Goal: Information Seeking & Learning: Learn about a topic

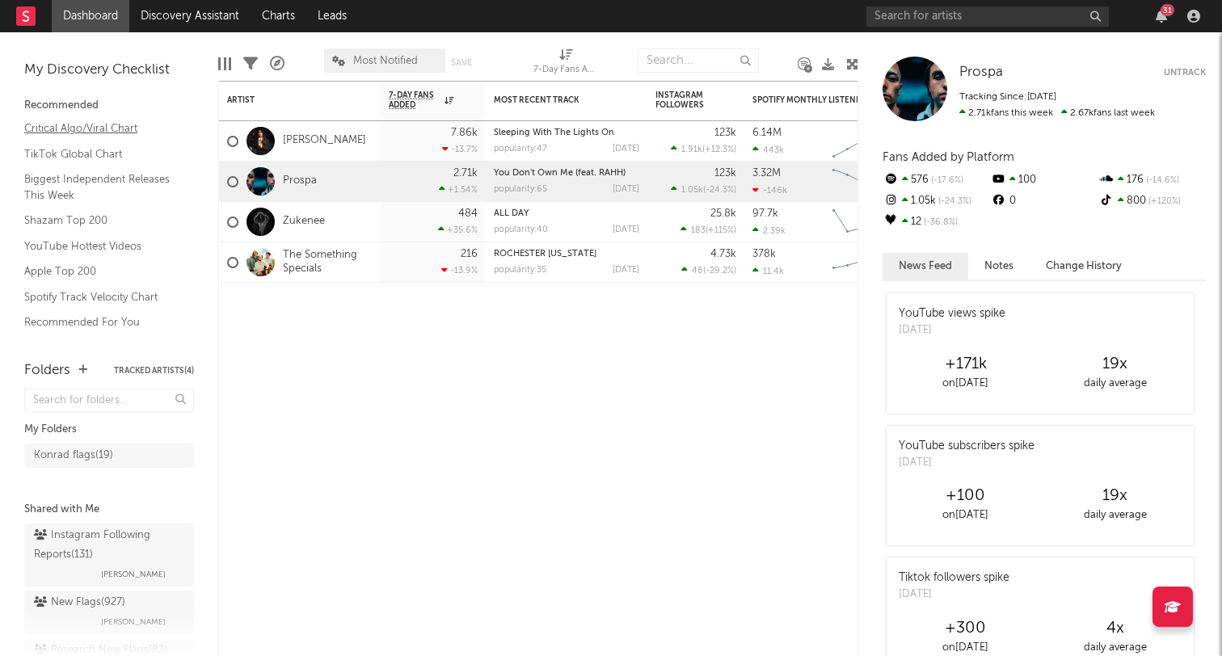
click at [120, 122] on link "Critical Algo/Viral Chart" at bounding box center [101, 129] width 154 height 18
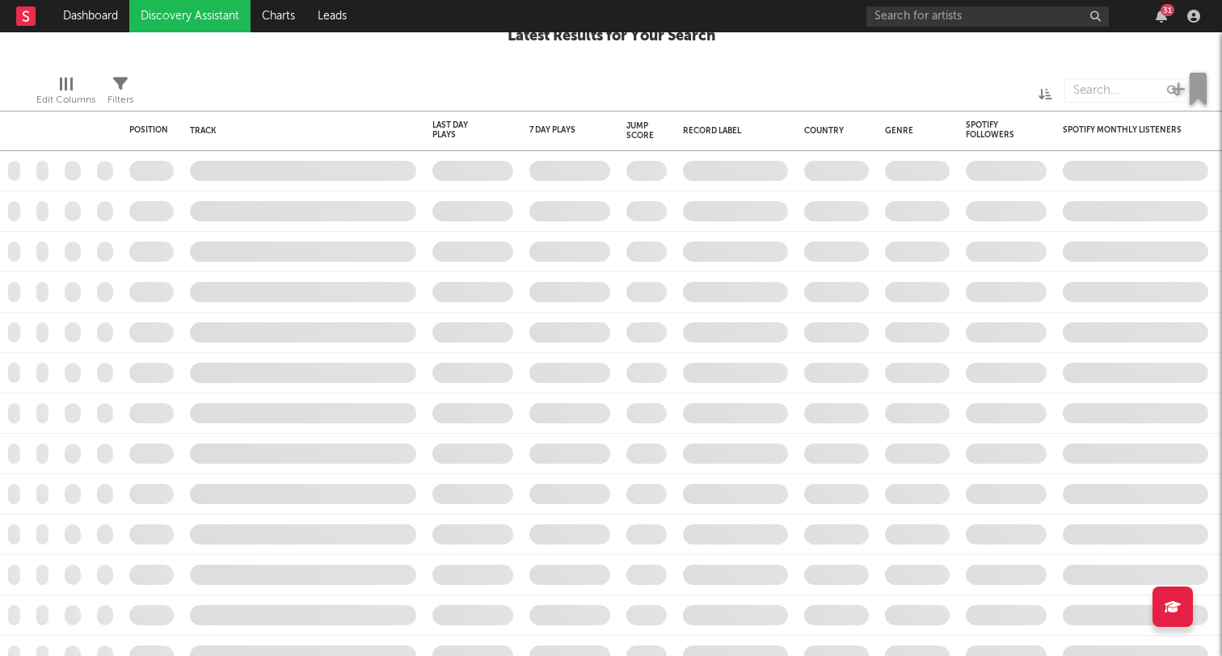
checkbox input "true"
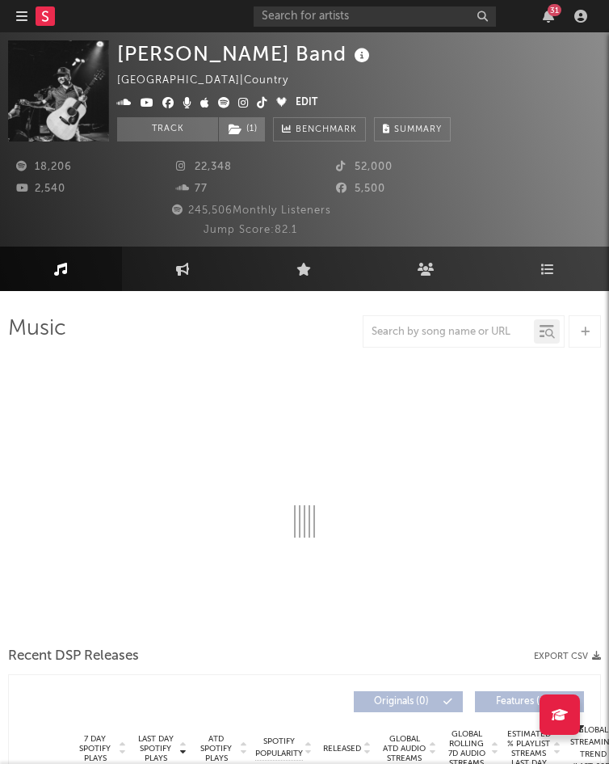
select select "6m"
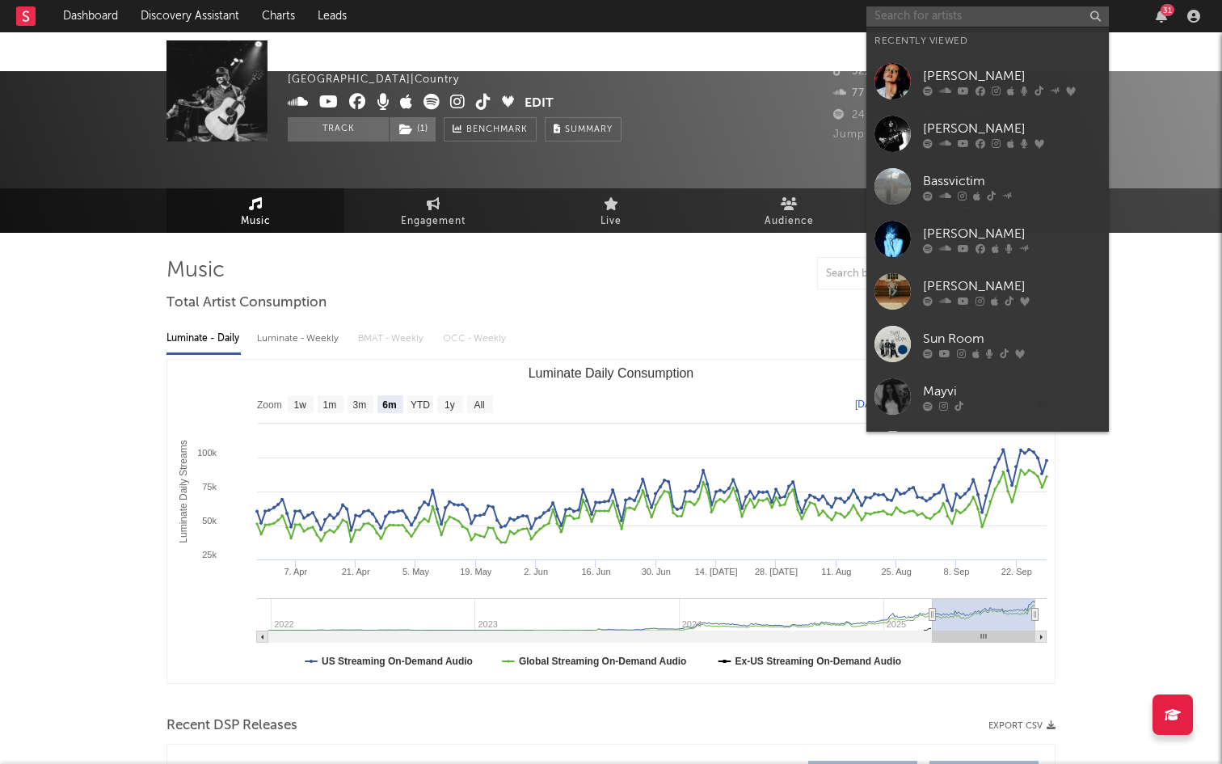
click at [609, 20] on input "text" at bounding box center [987, 16] width 242 height 20
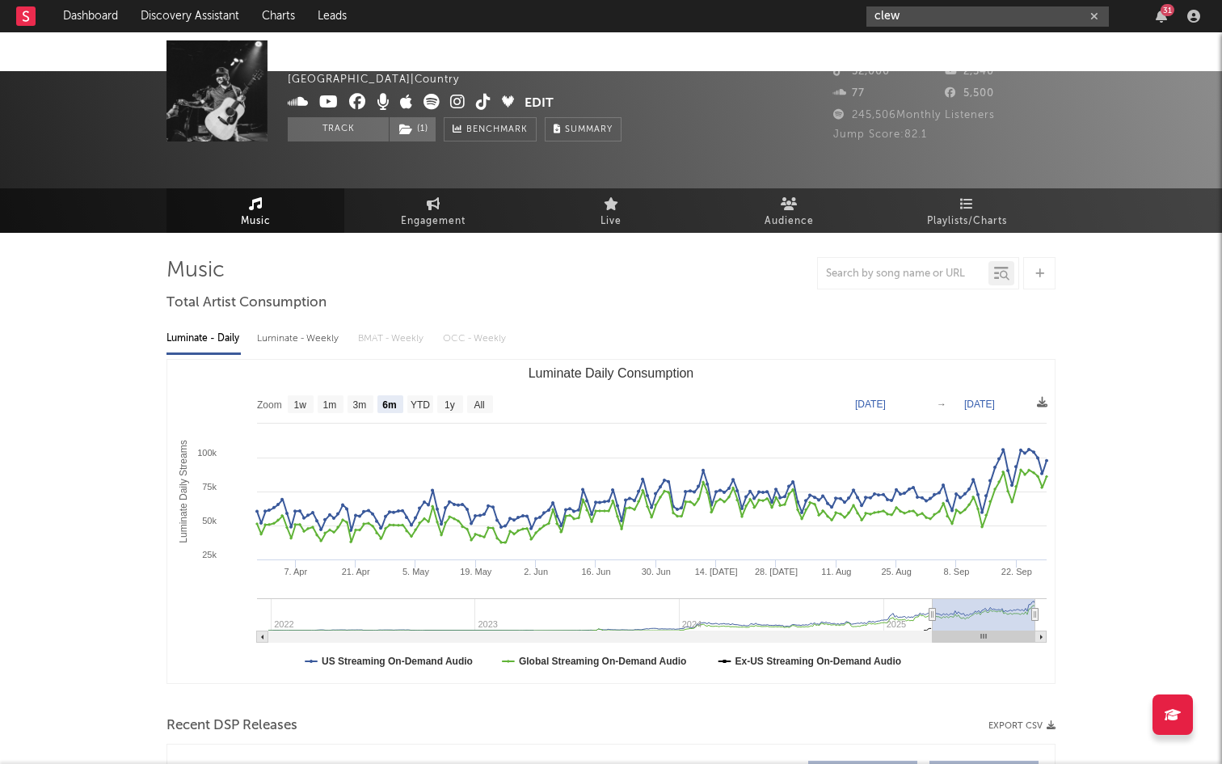
click at [609, 19] on input "clew" at bounding box center [987, 16] width 242 height 20
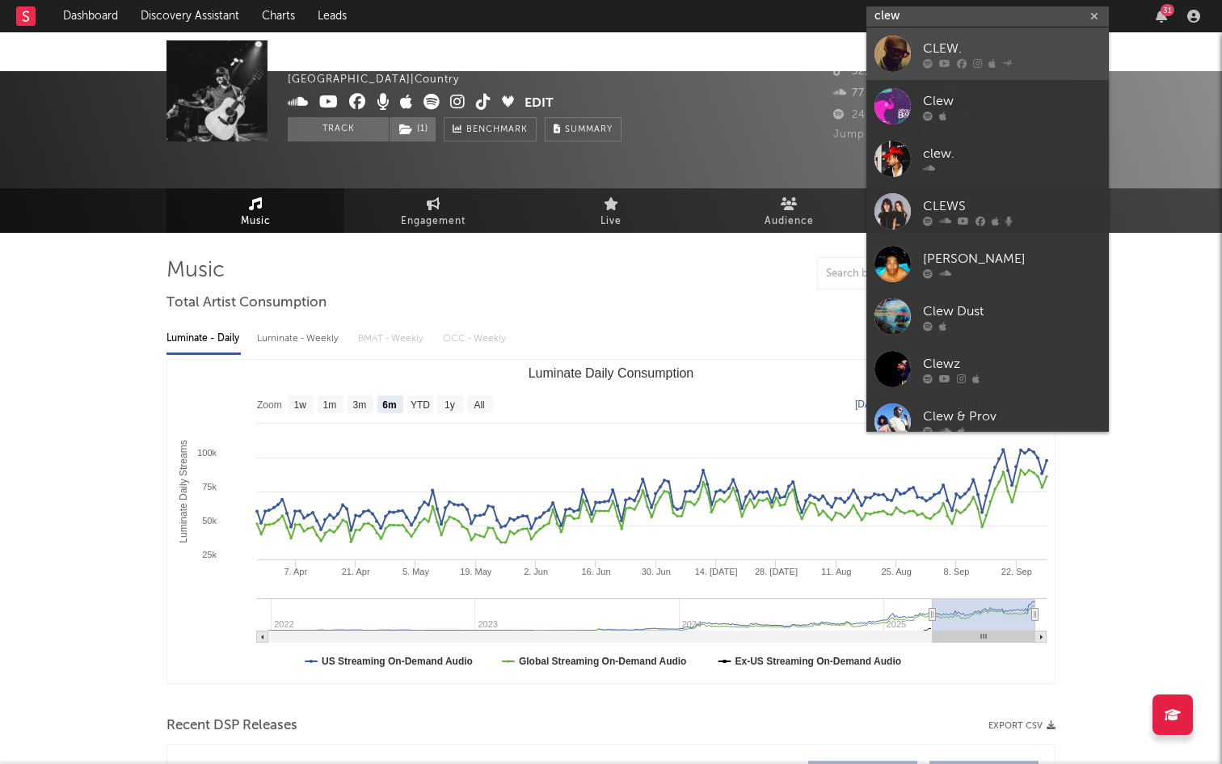
type input "clew"
click at [609, 46] on div "CLEW." at bounding box center [1012, 48] width 178 height 19
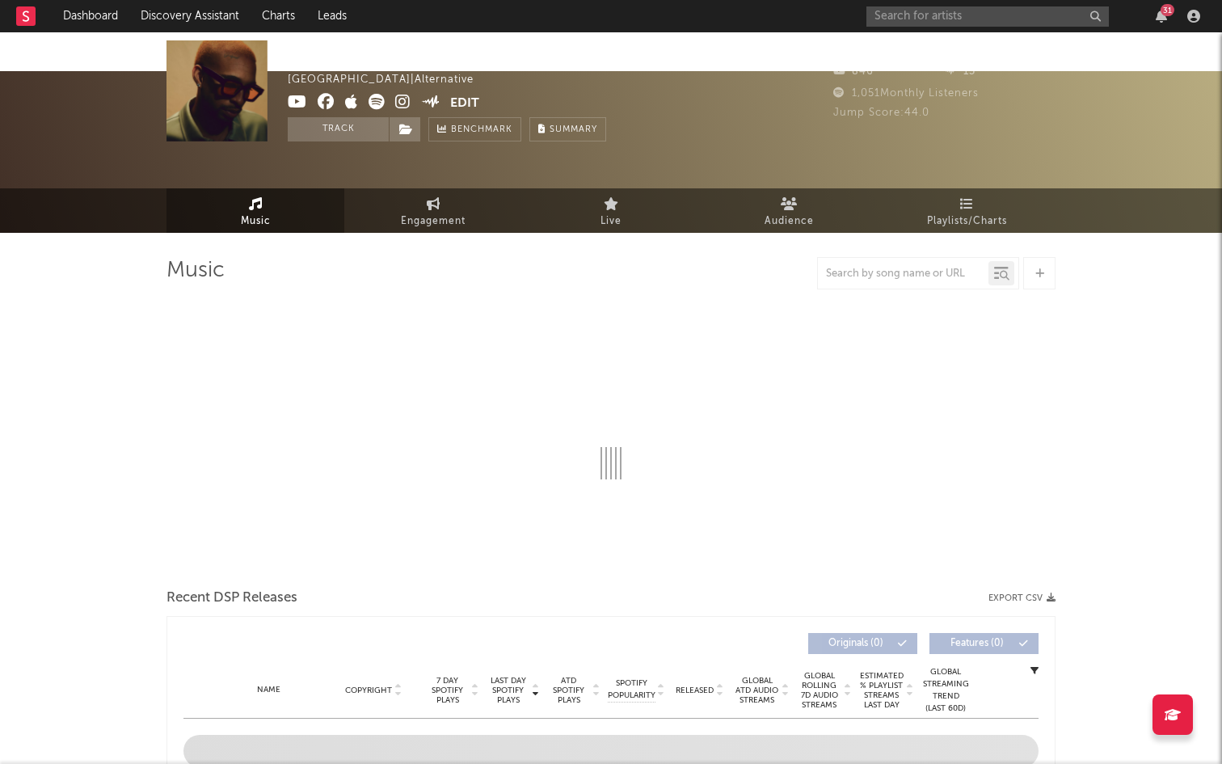
select select "1w"
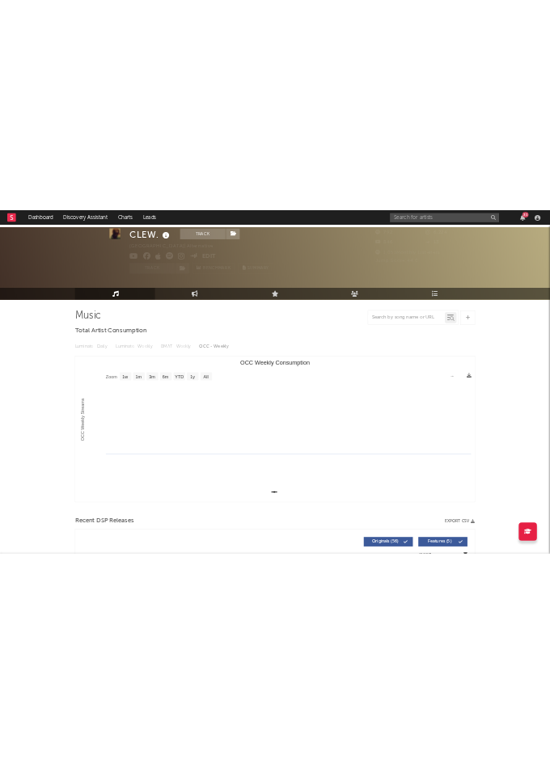
scroll to position [32, 0]
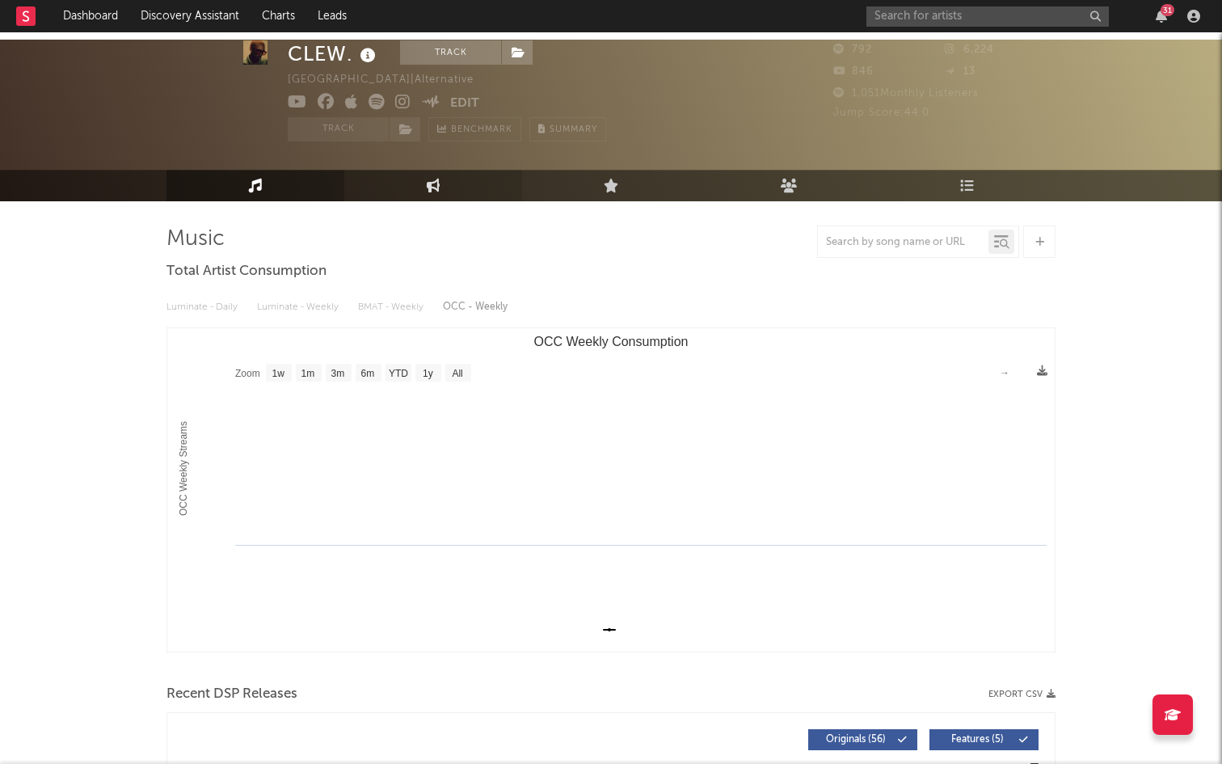
click at [452, 170] on link "Engagement" at bounding box center [433, 186] width 178 height 32
select select "1w"
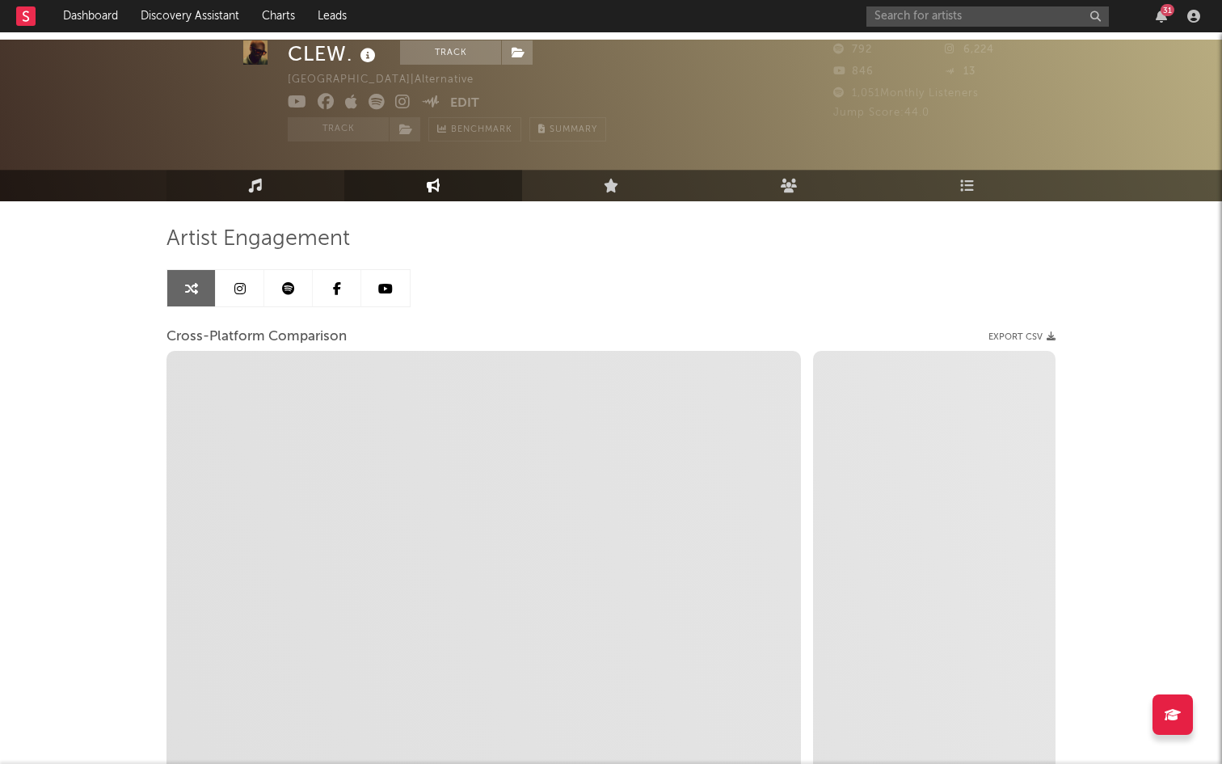
select select "1m"
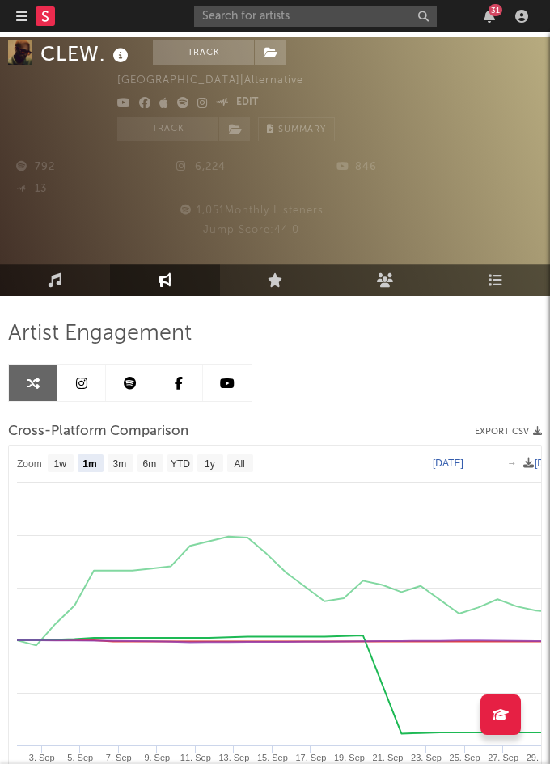
scroll to position [76, 0]
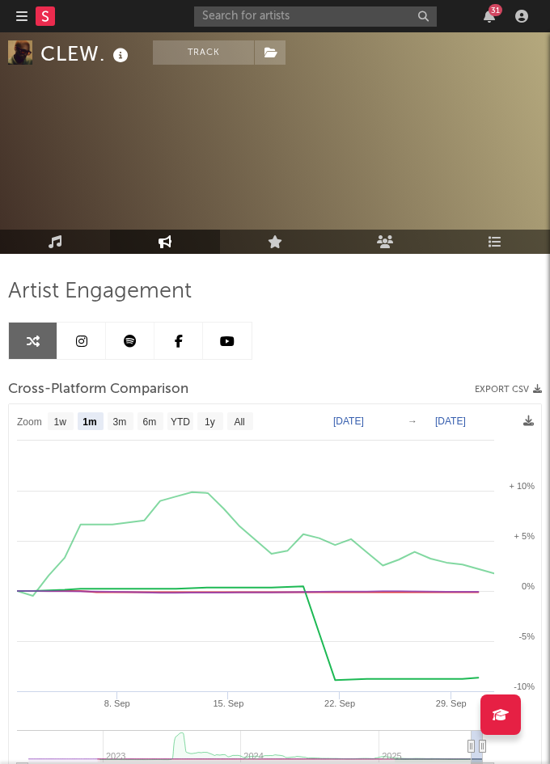
select select "1m"
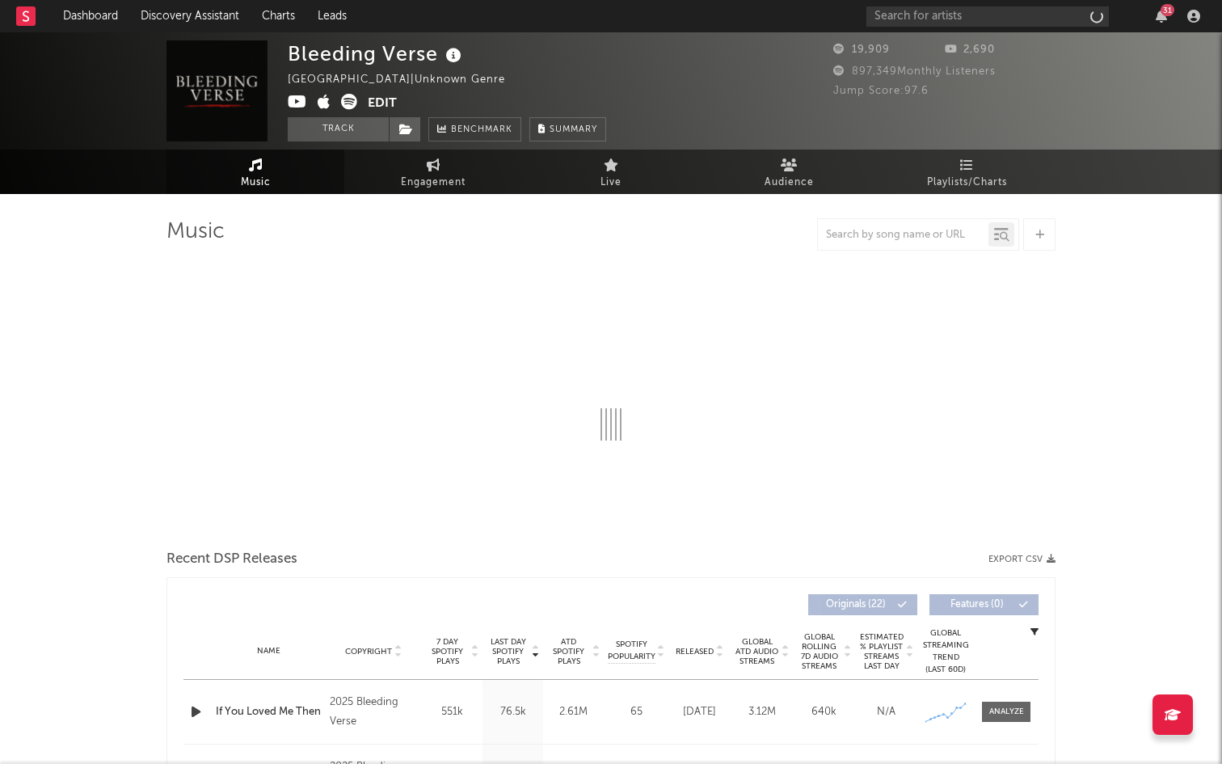
select select "1w"
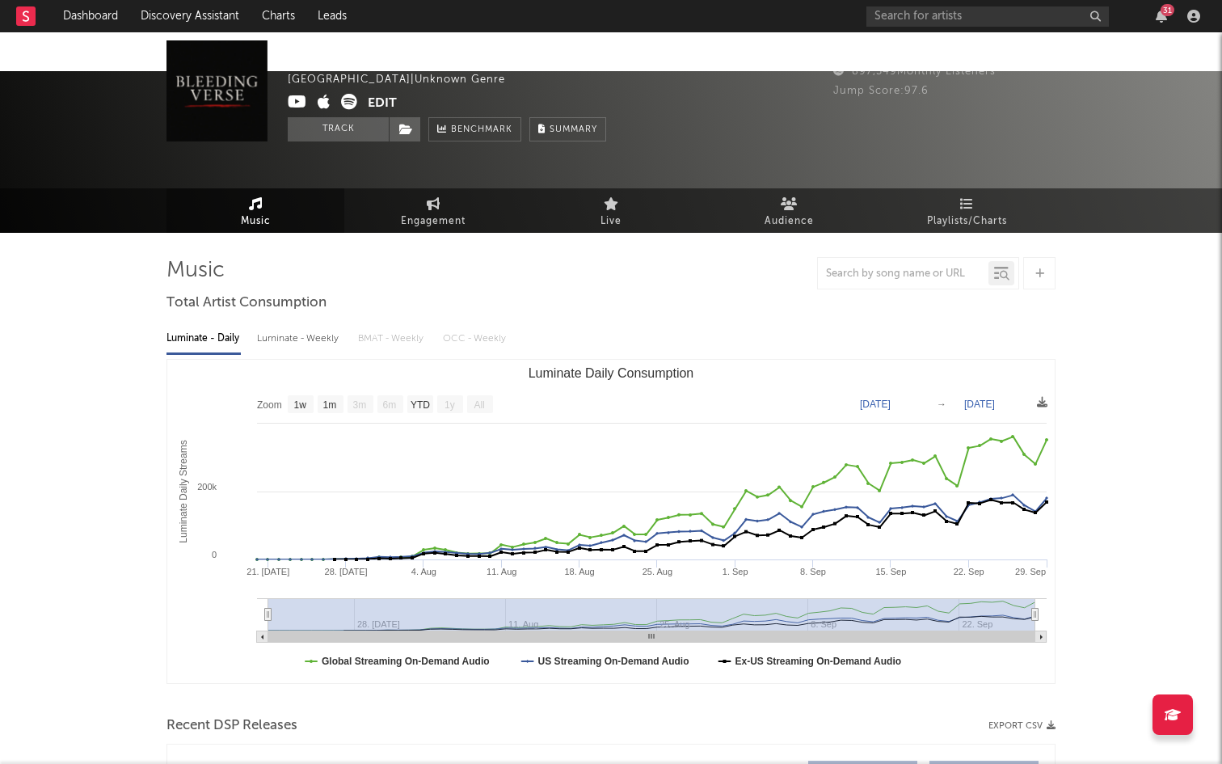
click at [349, 100] on icon at bounding box center [349, 102] width 16 height 16
click at [303, 99] on icon at bounding box center [297, 102] width 19 height 16
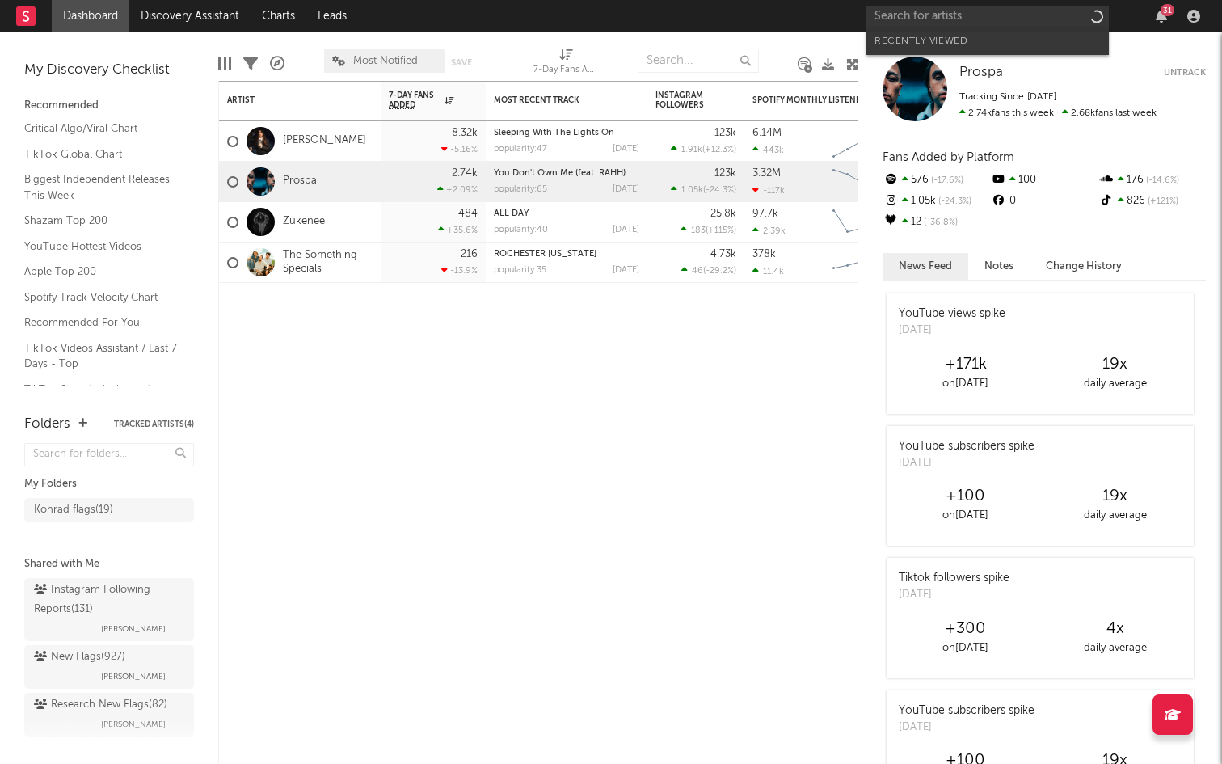
click at [924, 15] on input "text" at bounding box center [987, 16] width 242 height 20
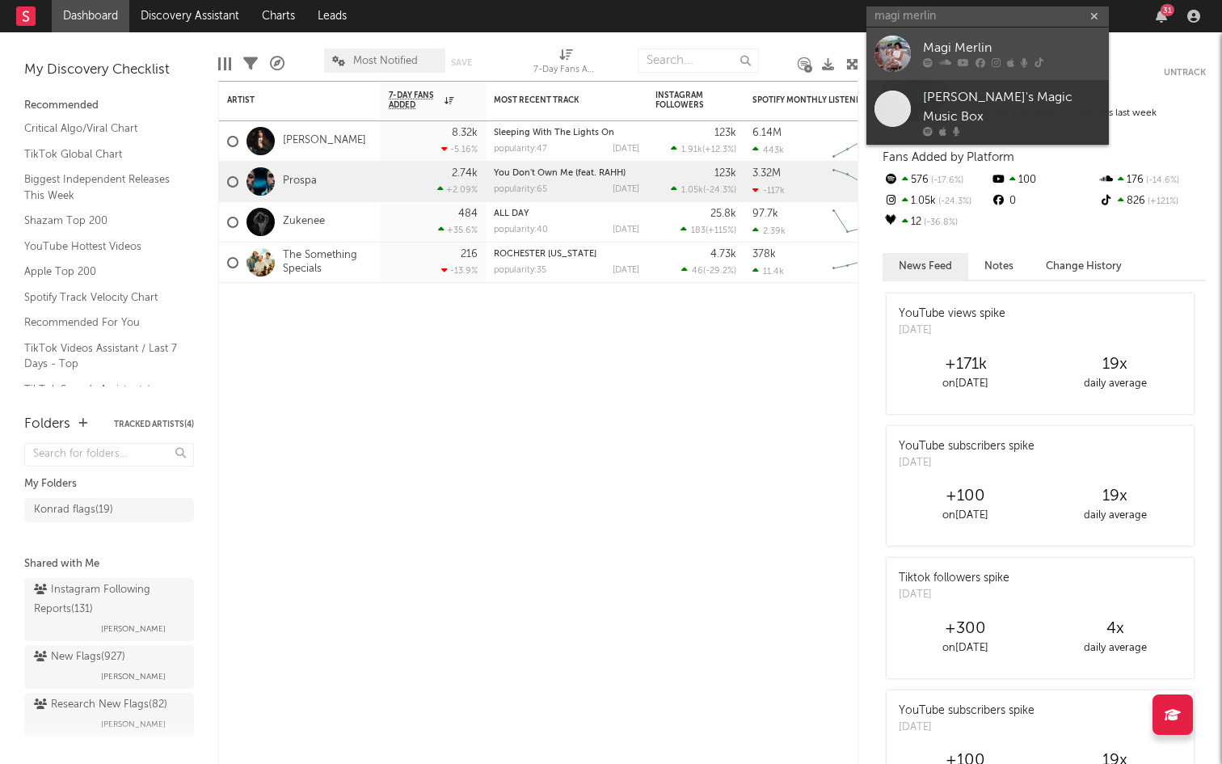
type input "magi merlin"
click at [928, 42] on div "Magi Merlin" at bounding box center [1012, 48] width 178 height 19
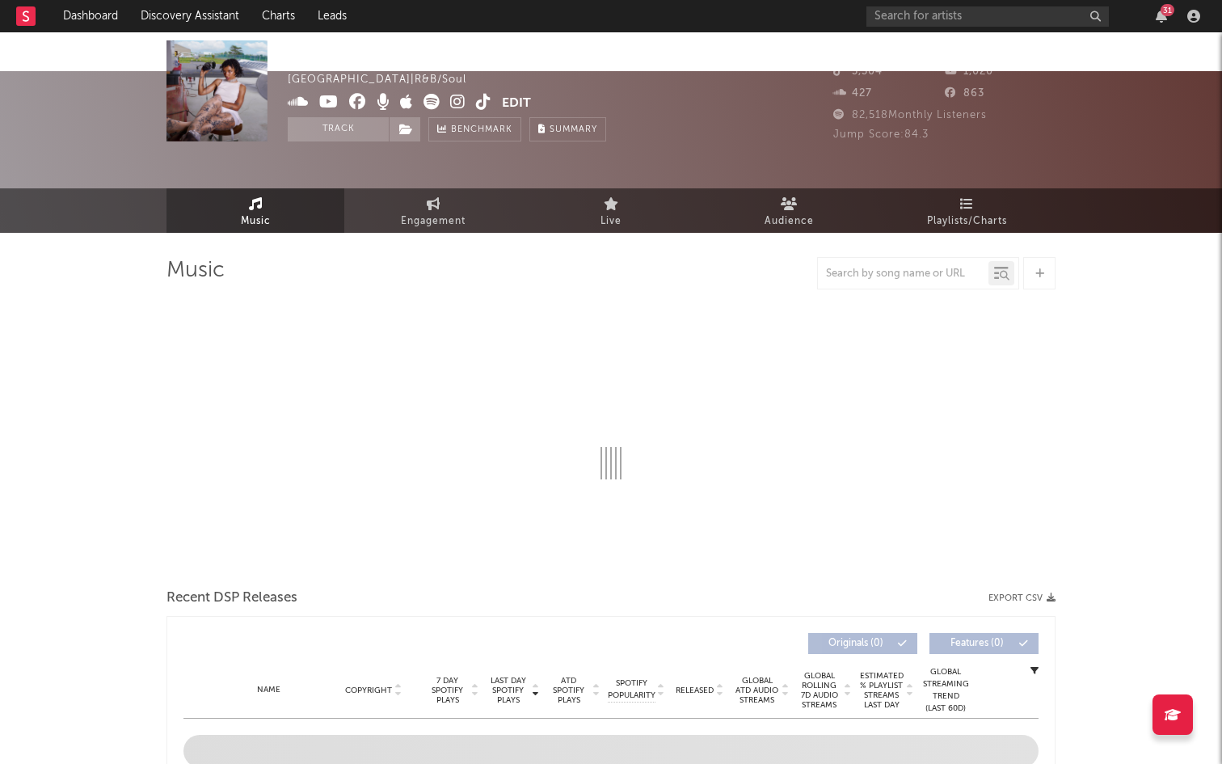
select select "6m"
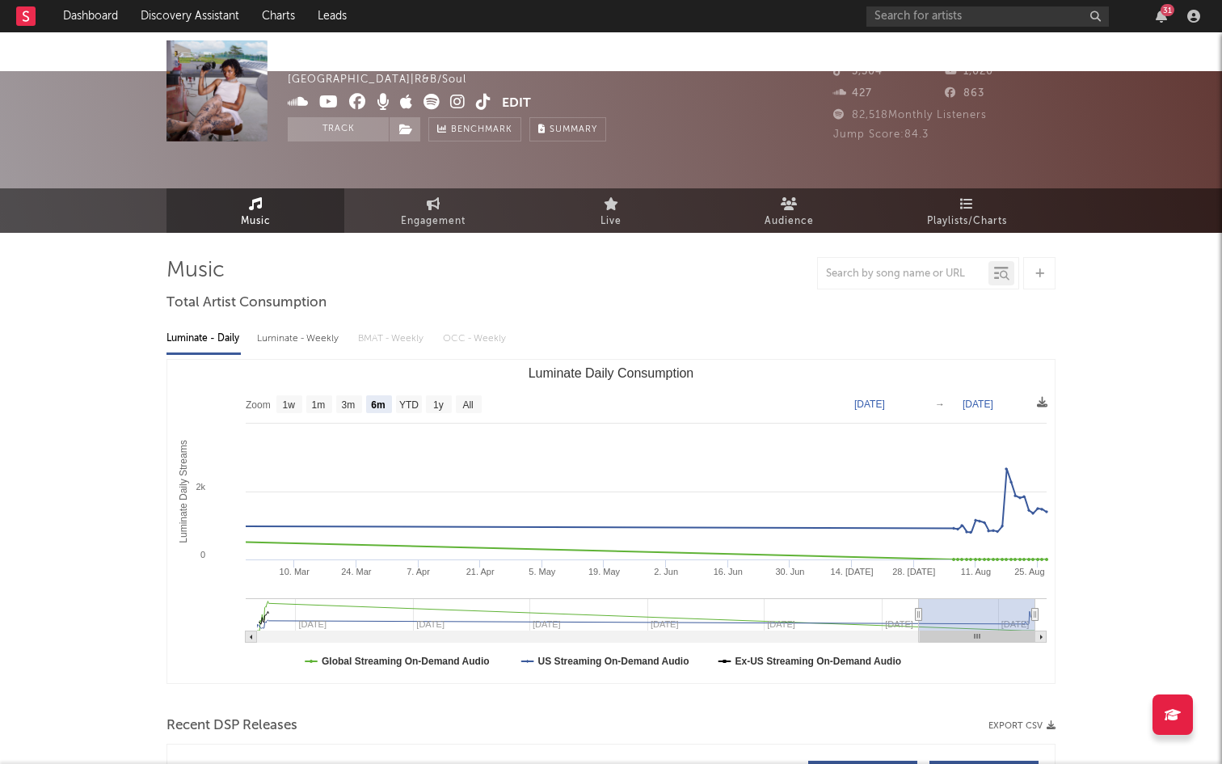
click at [457, 99] on icon at bounding box center [457, 102] width 15 height 16
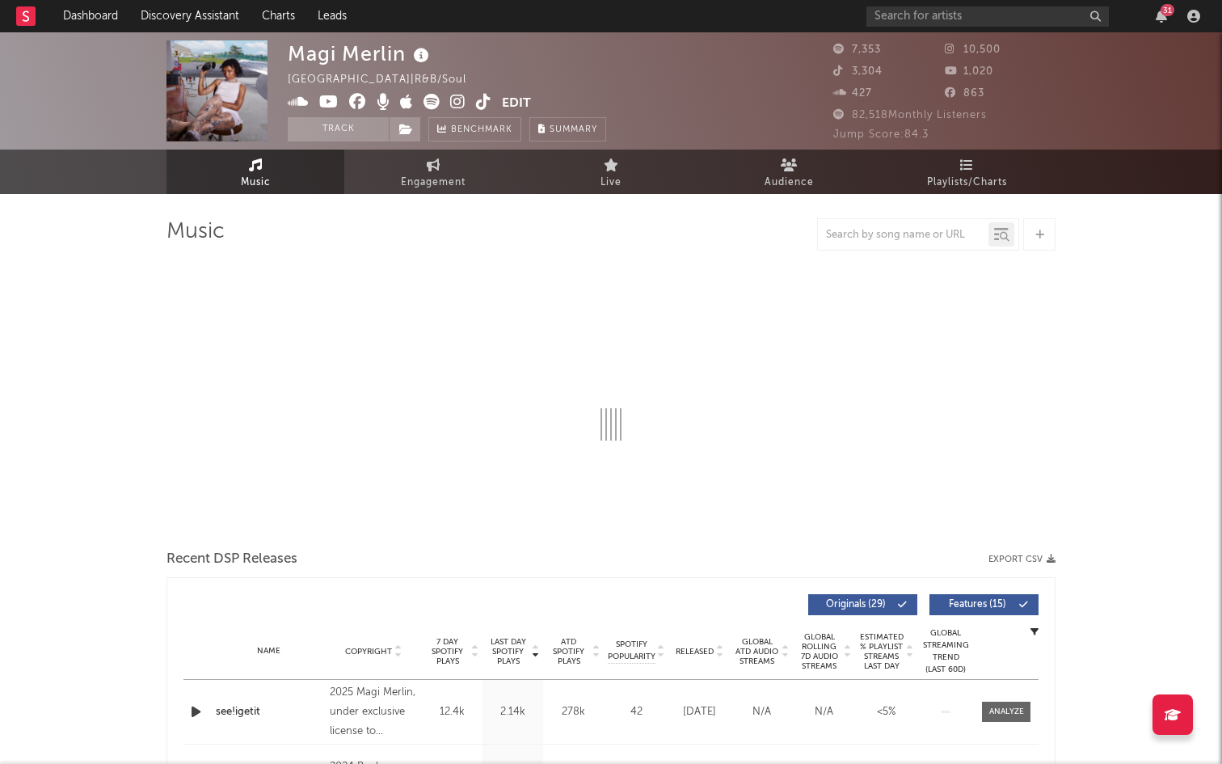
select select "6m"
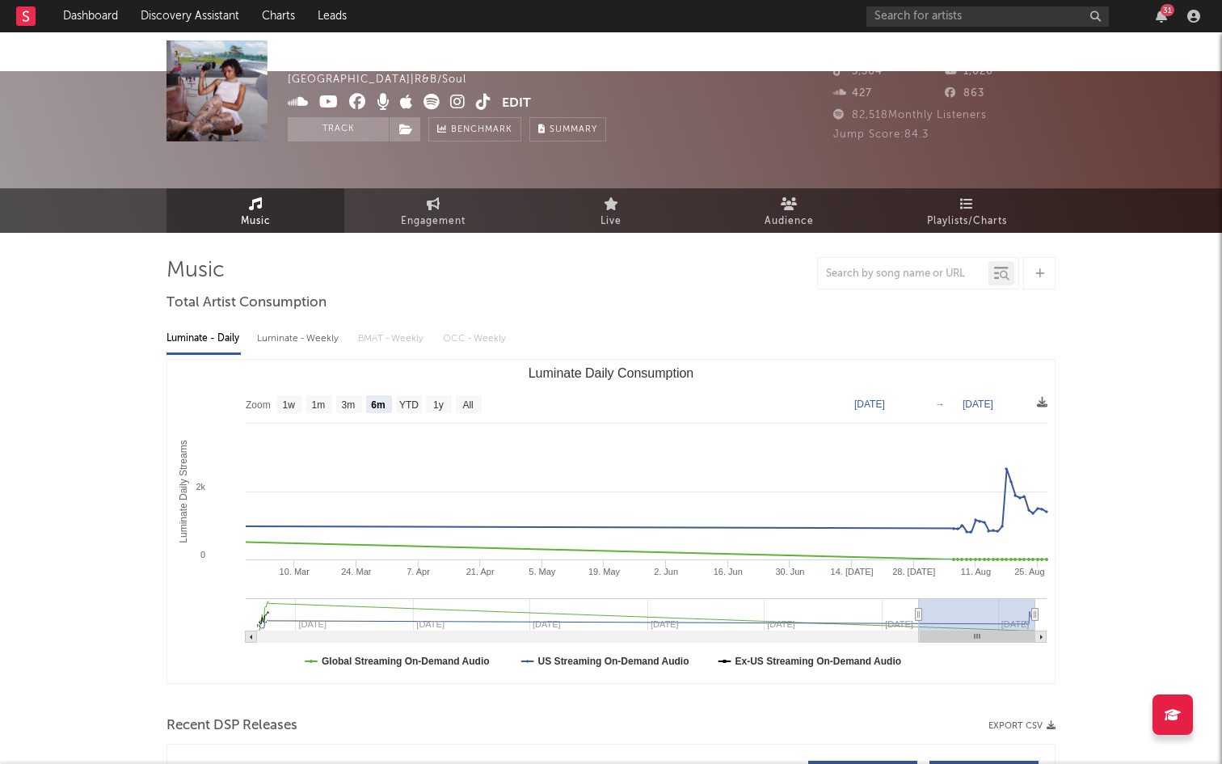
click at [478, 99] on icon at bounding box center [483, 102] width 15 height 16
click at [1019, 24] on input "text" at bounding box center [987, 16] width 242 height 20
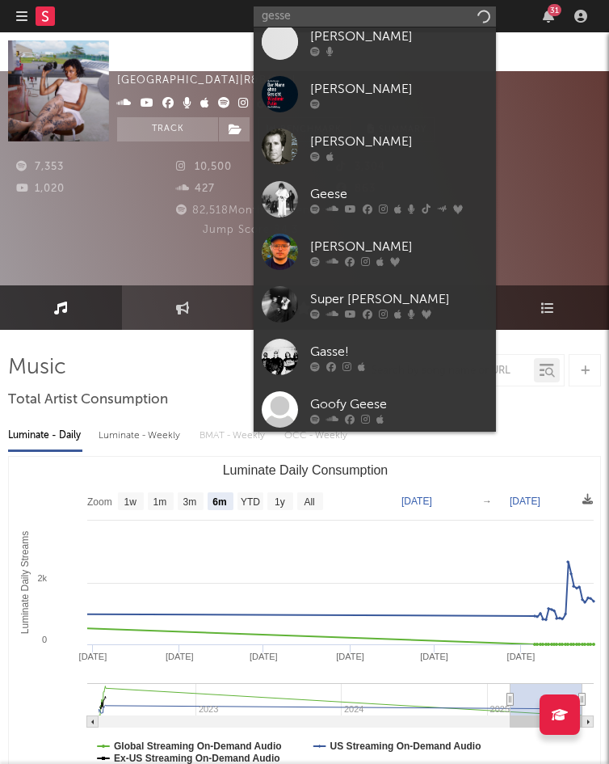
scroll to position [331, 0]
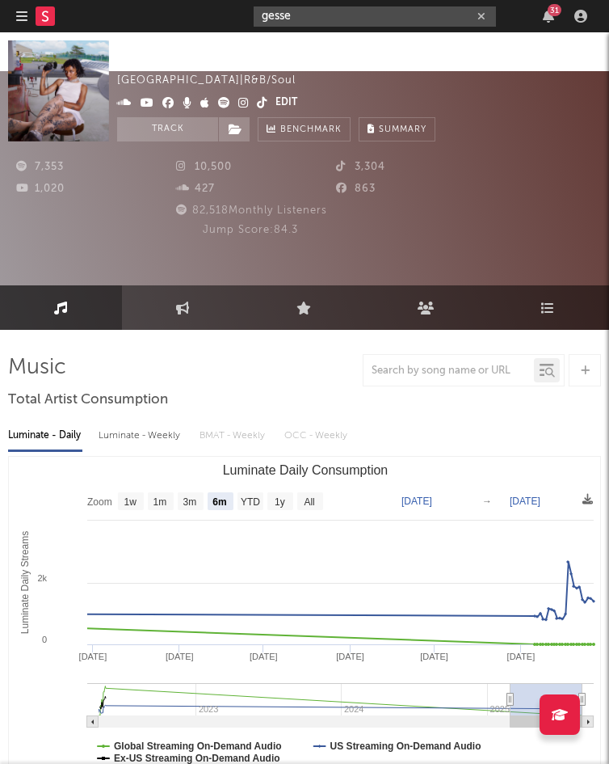
click at [382, 15] on input "gesse" at bounding box center [375, 16] width 242 height 20
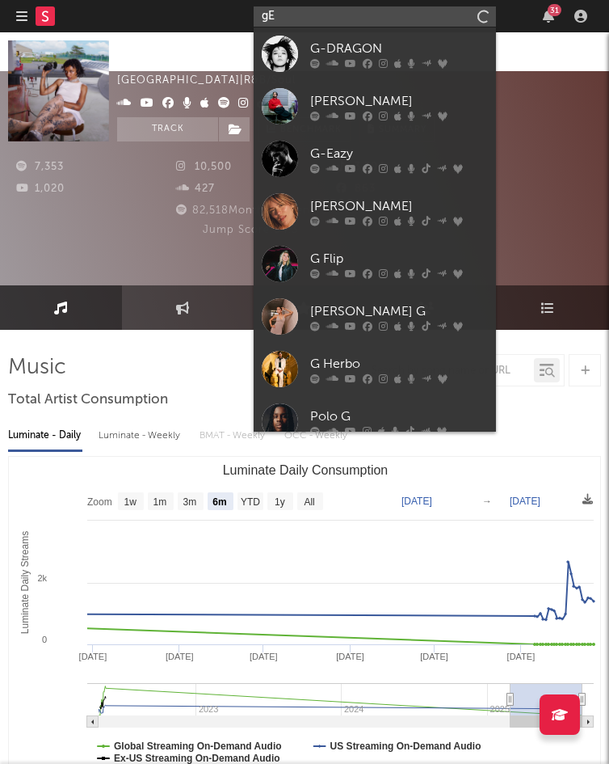
type input "g"
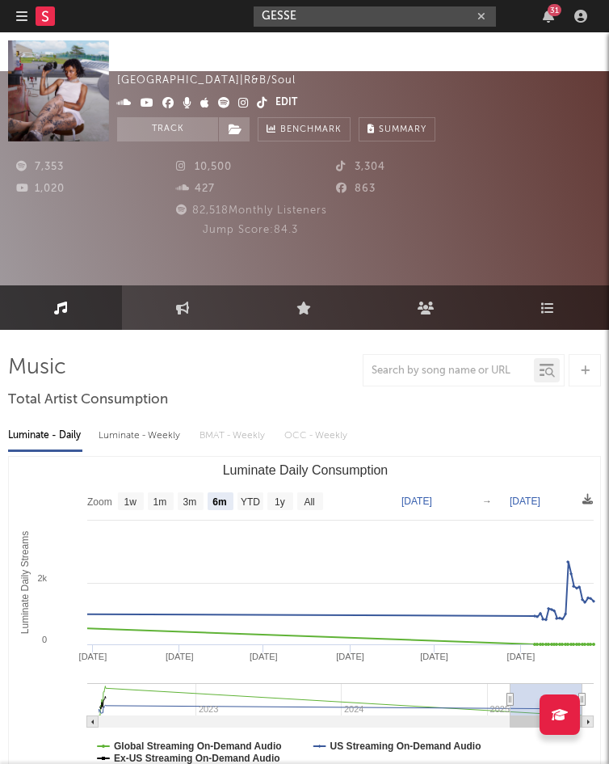
click at [311, 16] on input "GESSE" at bounding box center [375, 16] width 242 height 20
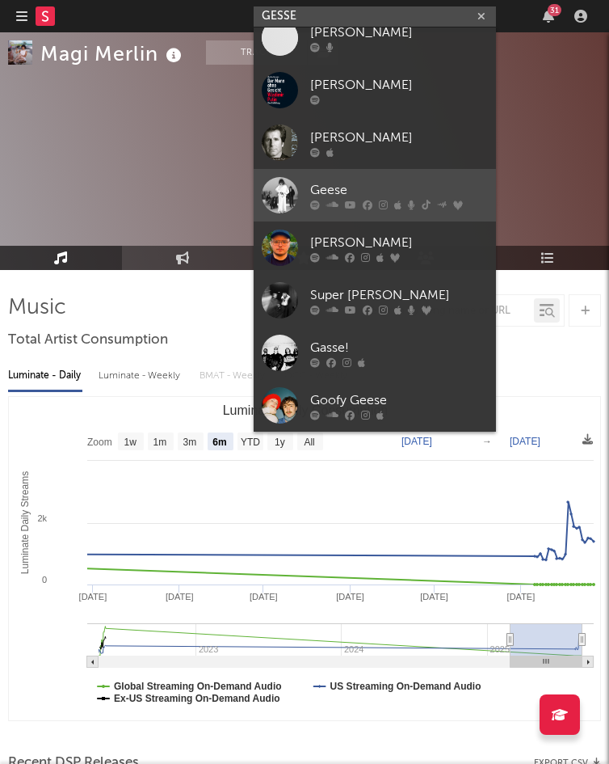
scroll to position [64, 0]
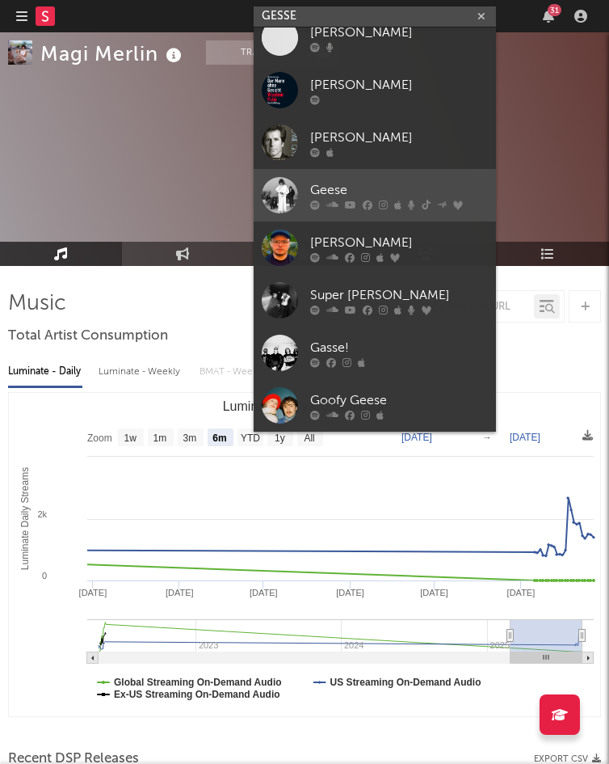
type input "GESSE"
click at [348, 185] on div "Geese" at bounding box center [399, 189] width 178 height 19
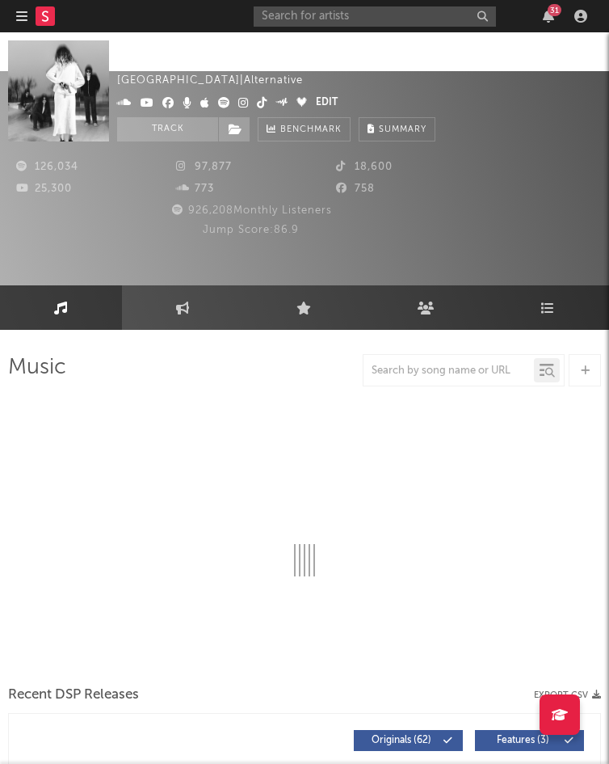
select select "6m"
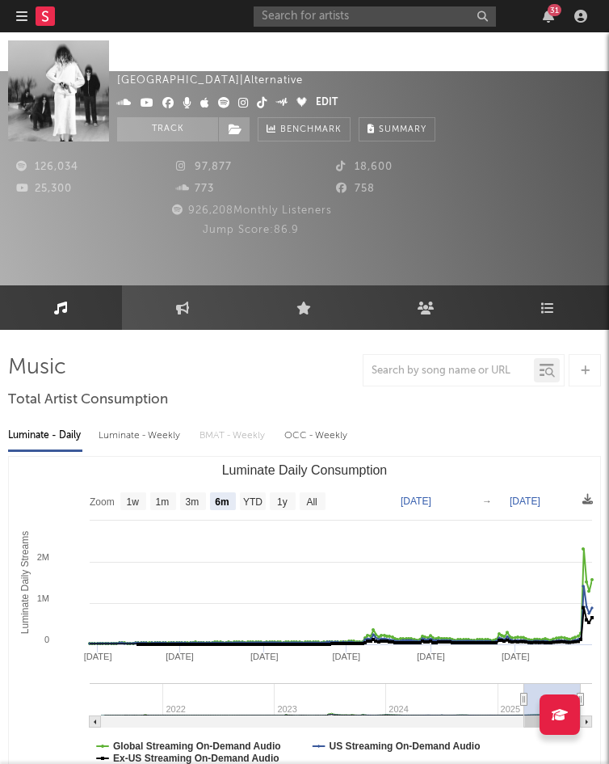
click at [283, 354] on div at bounding box center [304, 370] width 593 height 32
click at [347, 22] on input "text" at bounding box center [375, 16] width 242 height 20
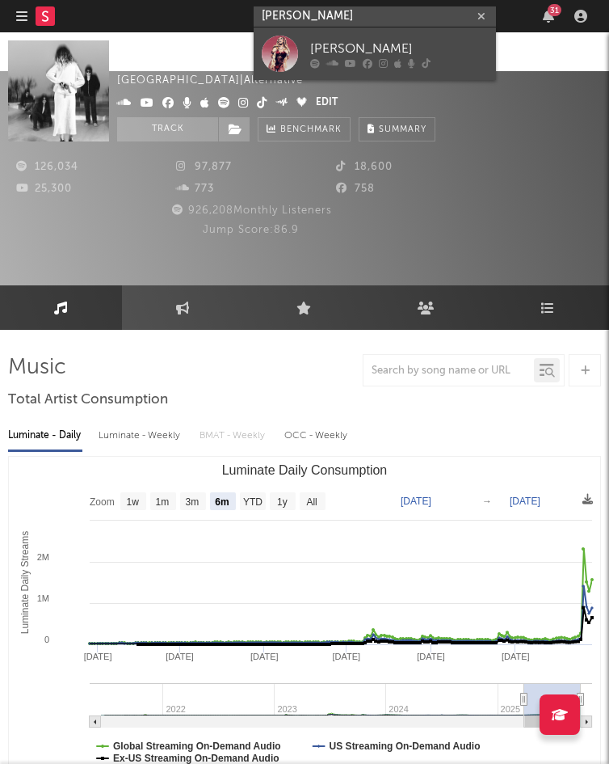
type input "natalie nunn"
click at [333, 43] on div "Natalie Nunn" at bounding box center [399, 48] width 178 height 19
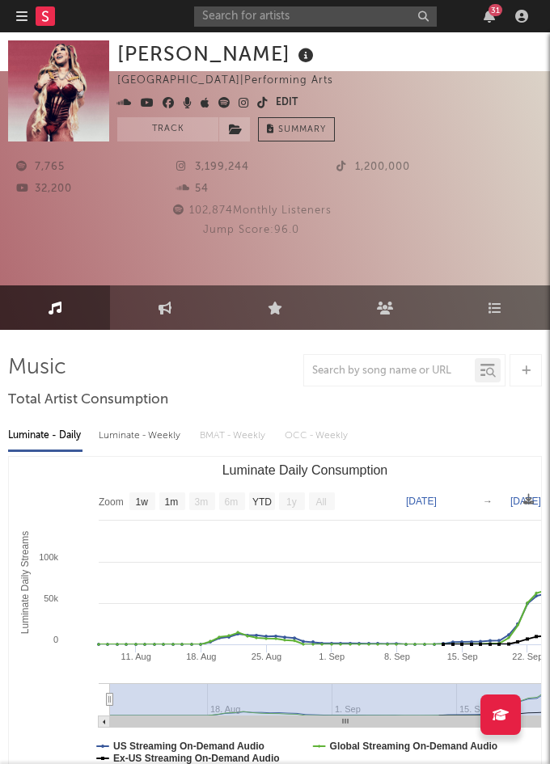
select select "Zoom"
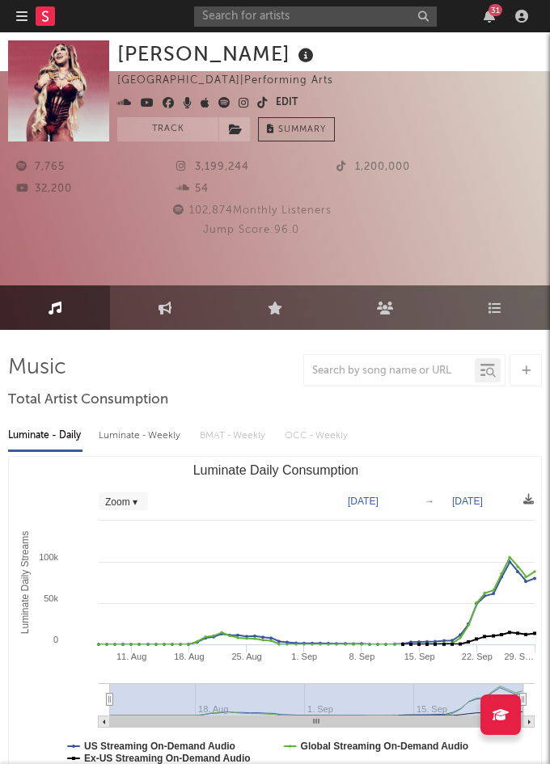
click at [373, 204] on div "102,874 Monthly Listeners" at bounding box center [250, 210] width 485 height 19
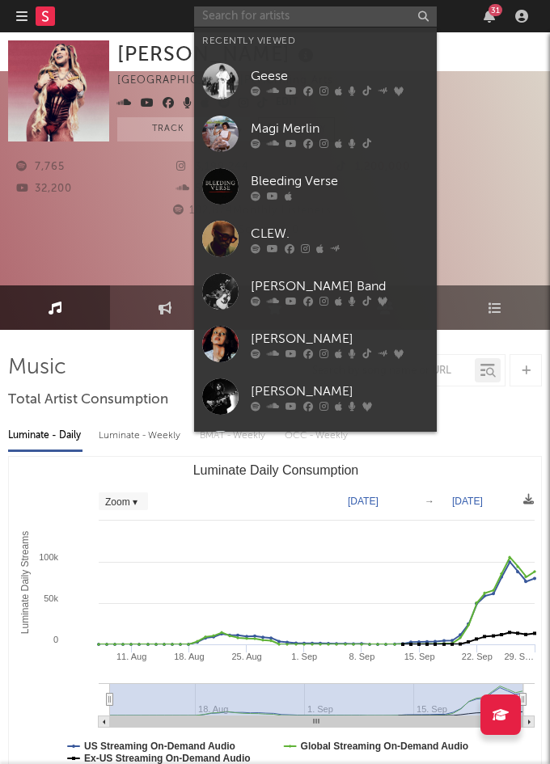
click at [279, 19] on input "text" at bounding box center [315, 16] width 242 height 20
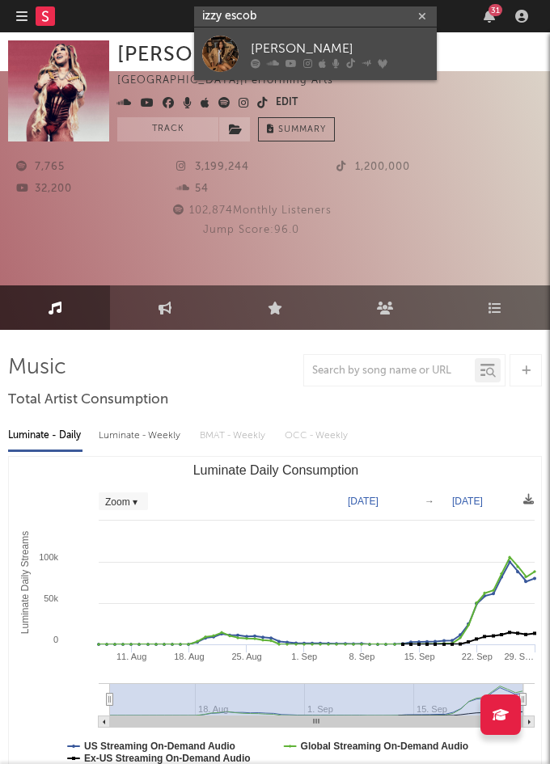
type input "izzy escob"
click at [276, 43] on div "Izzy Escobar" at bounding box center [340, 48] width 178 height 19
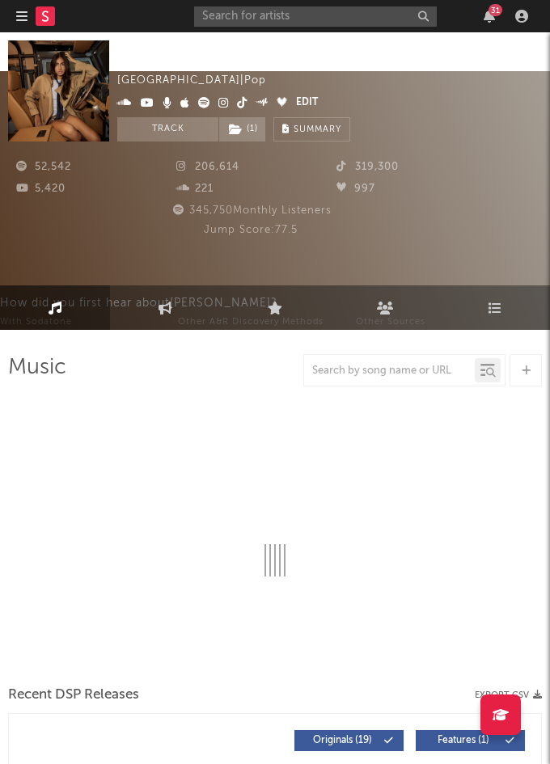
select select "6m"
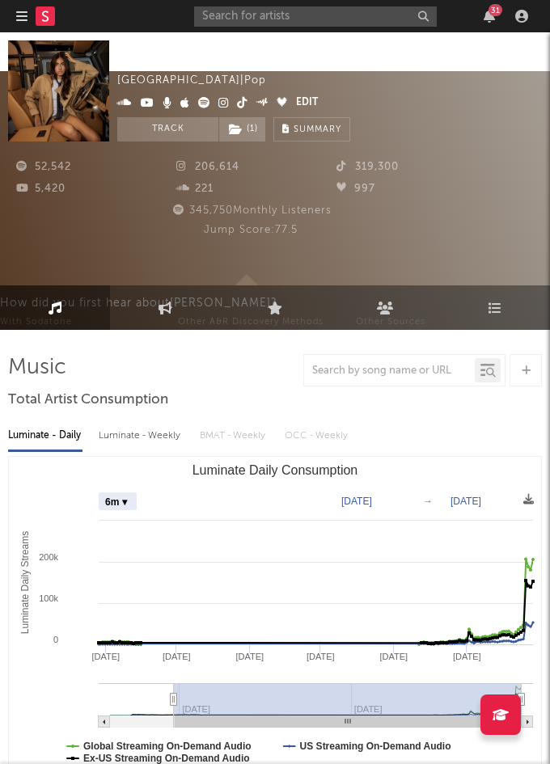
click at [461, 163] on div "319,300" at bounding box center [408, 167] width 160 height 19
click at [272, 19] on input "text" at bounding box center [315, 16] width 242 height 20
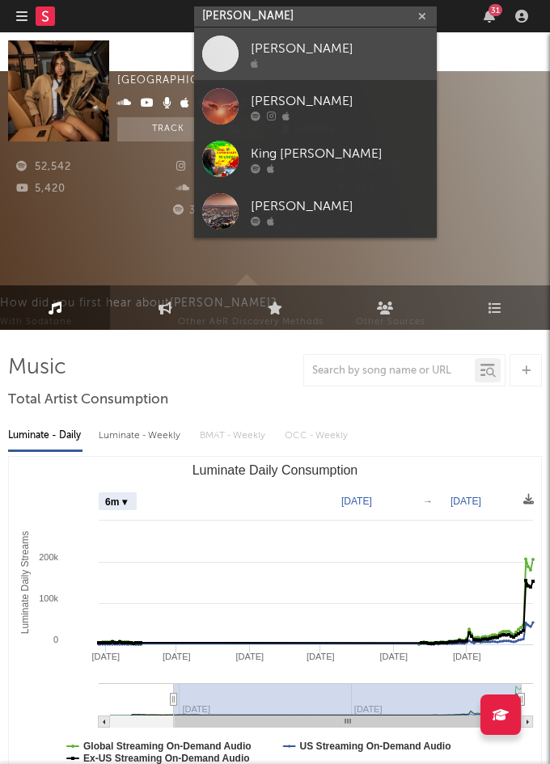
type input "briley king"
click at [287, 45] on div "Briley King" at bounding box center [340, 48] width 178 height 19
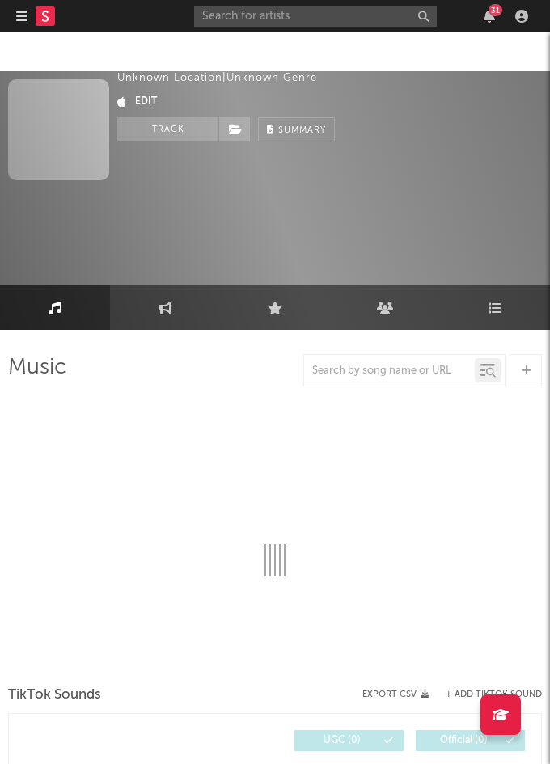
select select "1w"
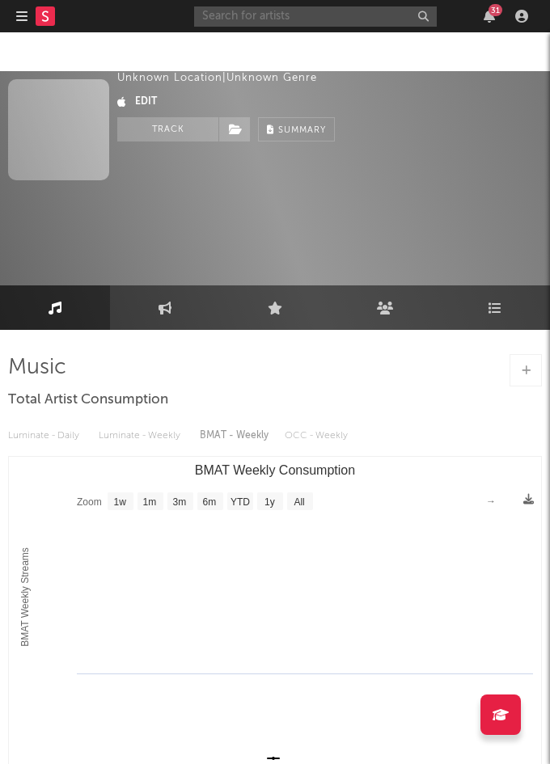
click at [357, 19] on input "text" at bounding box center [315, 16] width 242 height 20
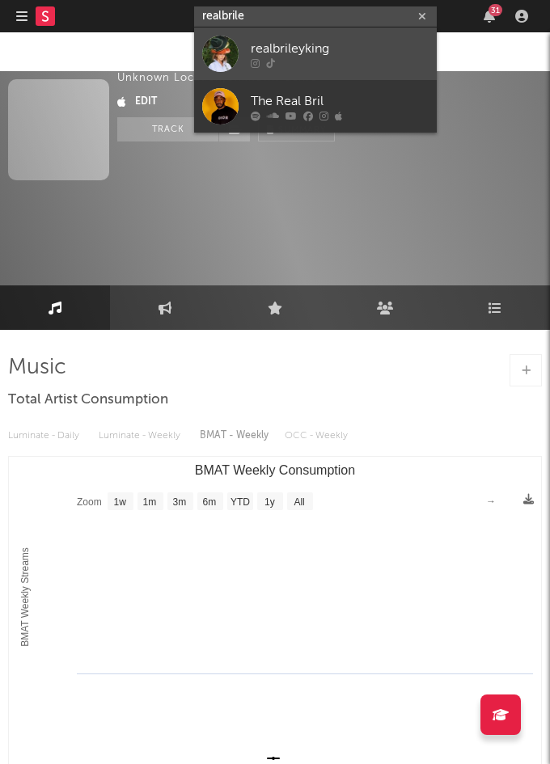
type input "realbrile"
click at [335, 43] on div "realbrileyking" at bounding box center [340, 48] width 178 height 19
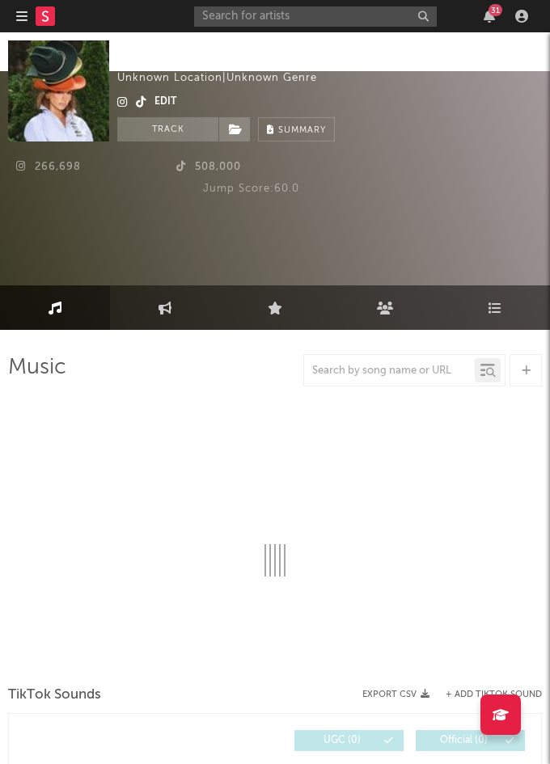
select select "1w"
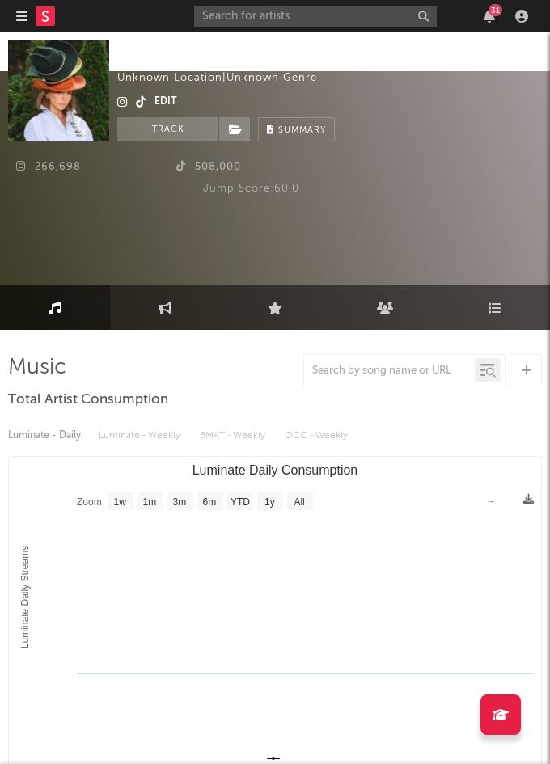
click at [283, 227] on div "266,698 508,000 Jump Score: 60.0" at bounding box center [274, 228] width 533 height 97
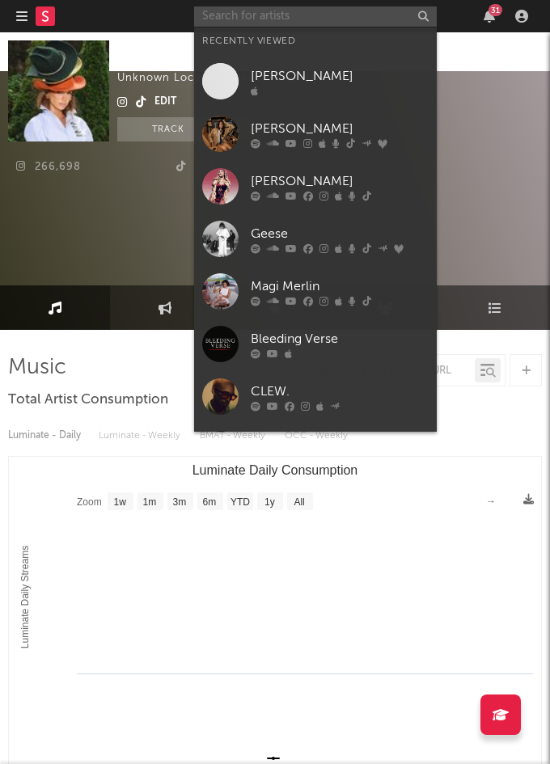
click at [345, 15] on input "text" at bounding box center [315, 16] width 242 height 20
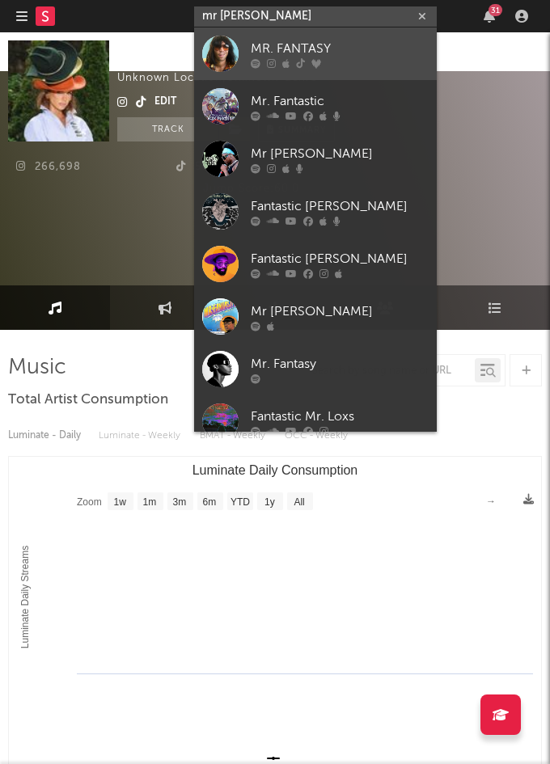
type input "mr fantas"
click at [328, 42] on div "MR. FANTASY" at bounding box center [340, 48] width 178 height 19
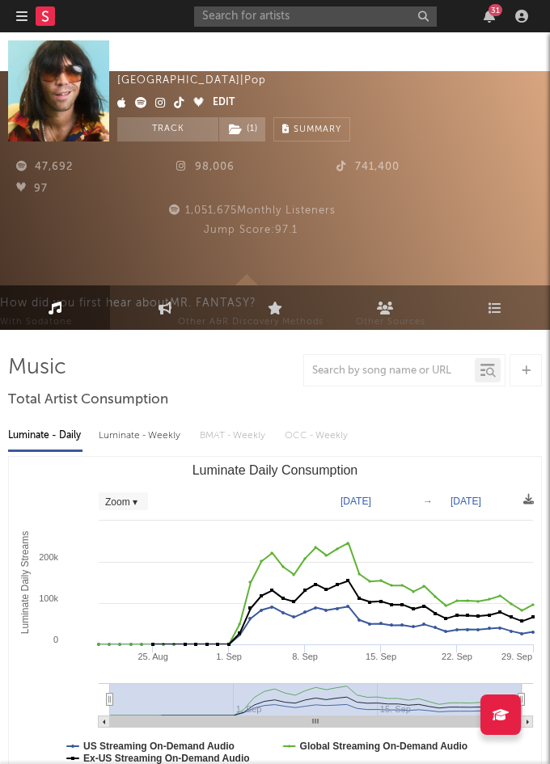
click at [472, 175] on div "741,400" at bounding box center [408, 167] width 160 height 19
click at [281, 11] on input "text" at bounding box center [315, 16] width 242 height 20
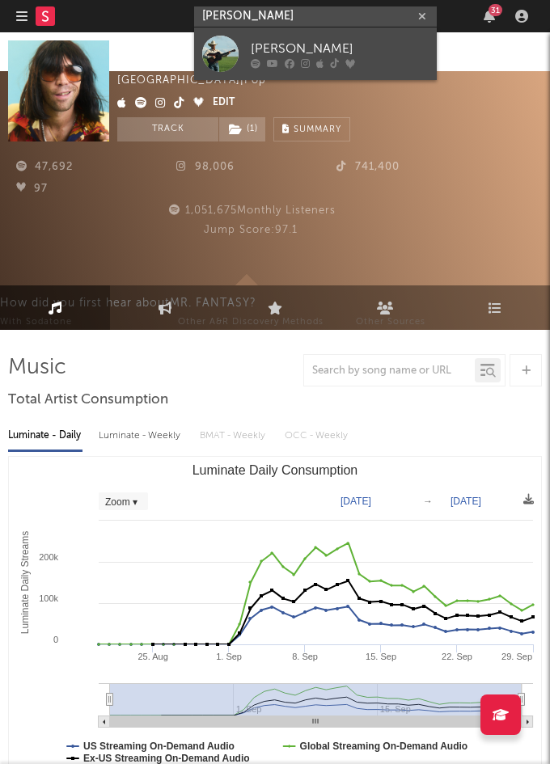
type input "tyce delk"
click at [267, 43] on div "Tyce Delk" at bounding box center [340, 48] width 178 height 19
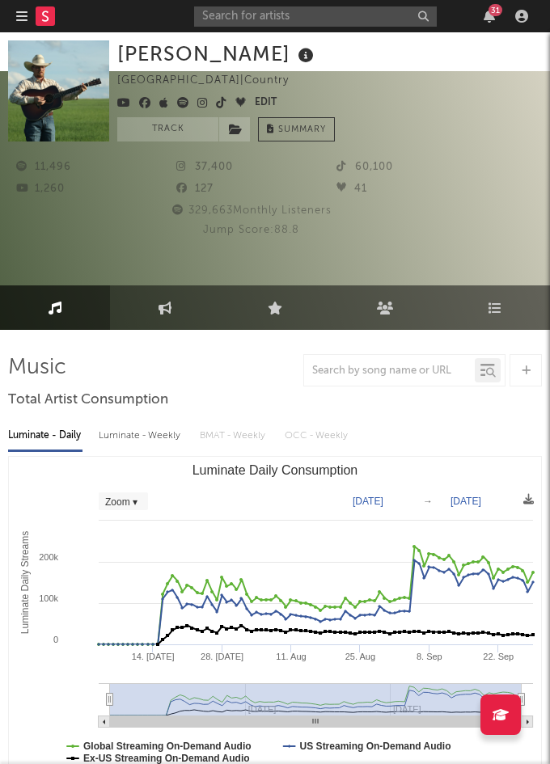
click at [360, 179] on div "11,496 37,400 60,100 1,260 127 41" at bounding box center [250, 180] width 485 height 44
click at [291, 22] on input "text" at bounding box center [315, 16] width 242 height 20
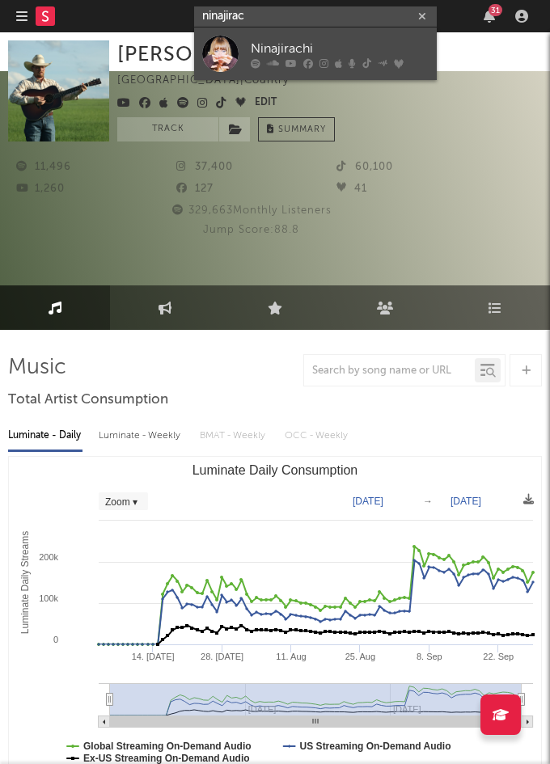
type input "ninajirac"
click at [348, 54] on div "Ninajirachi" at bounding box center [340, 48] width 178 height 19
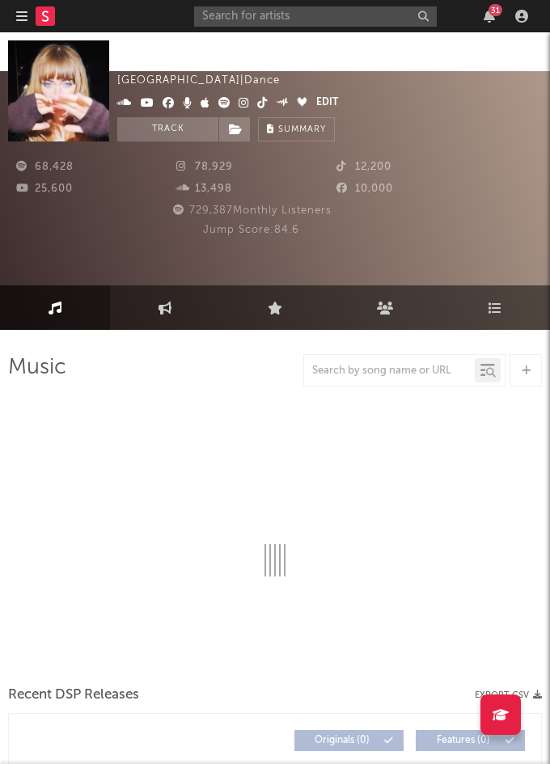
select select "6m"
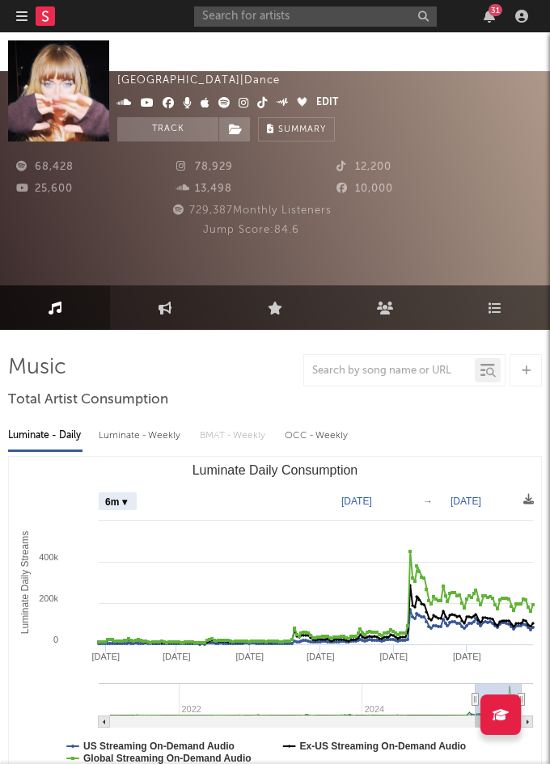
click at [488, 138] on div "Ninajirachi Australia | Dance Edit Track Benchmark Summary" at bounding box center [329, 129] width 424 height 101
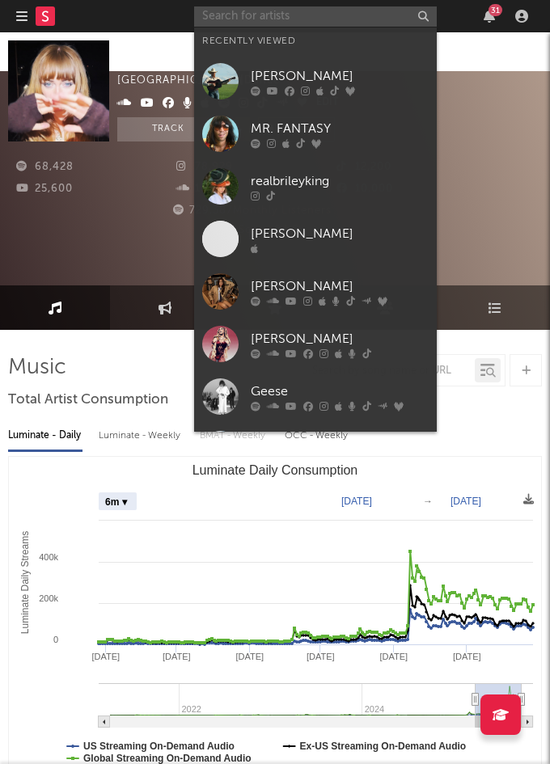
click at [305, 23] on input "text" at bounding box center [315, 16] width 242 height 20
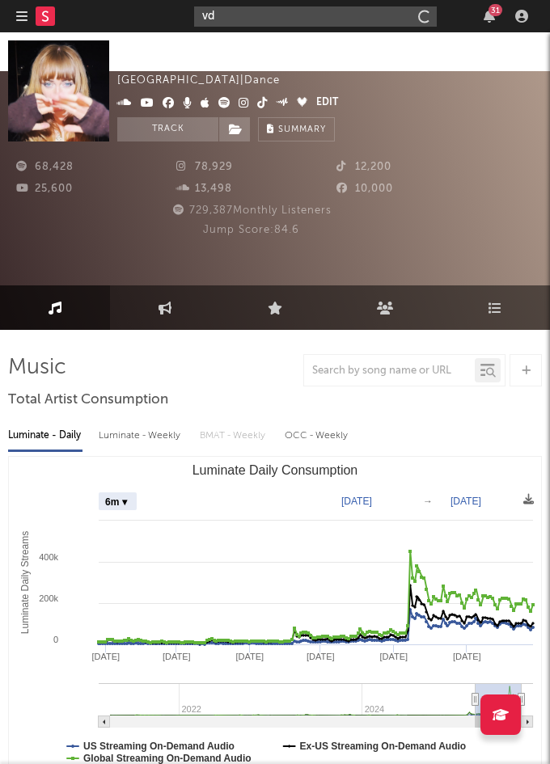
type input "v"
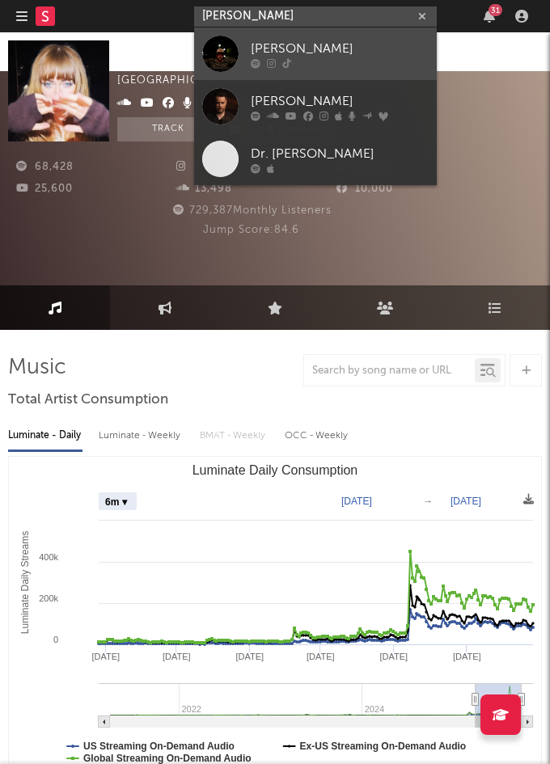
type input "davis cook"
click at [289, 45] on div "Davis Cook" at bounding box center [340, 48] width 178 height 19
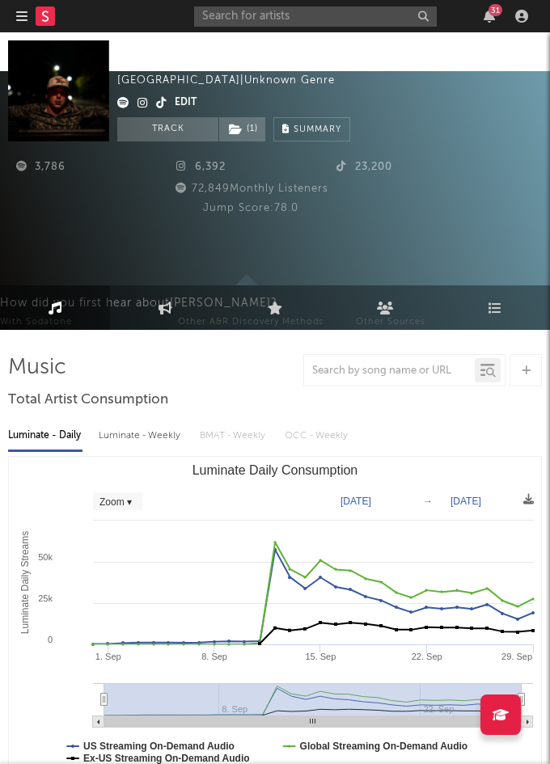
click at [441, 180] on div "3,786 6,392 23,200 72,849 Monthly Listeners Jump Score: 78.0" at bounding box center [274, 228] width 533 height 97
click at [321, 17] on input "text" at bounding box center [315, 16] width 242 height 20
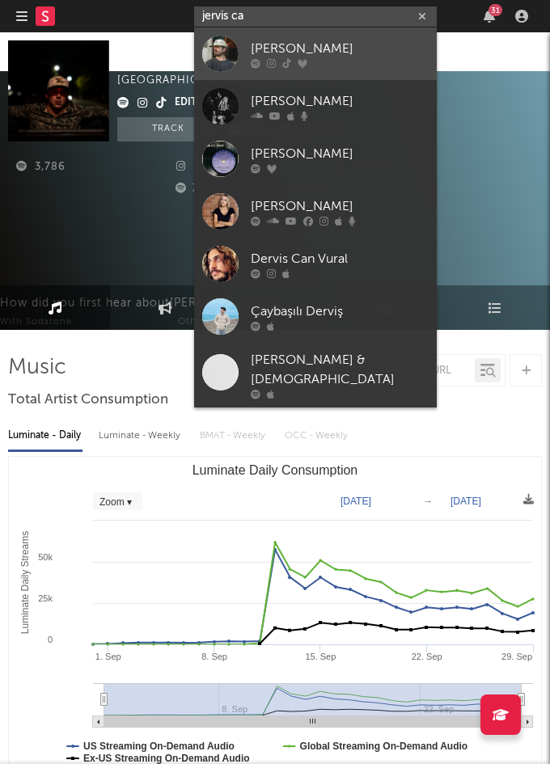
type input "jervis ca"
click at [322, 58] on div at bounding box center [340, 63] width 178 height 10
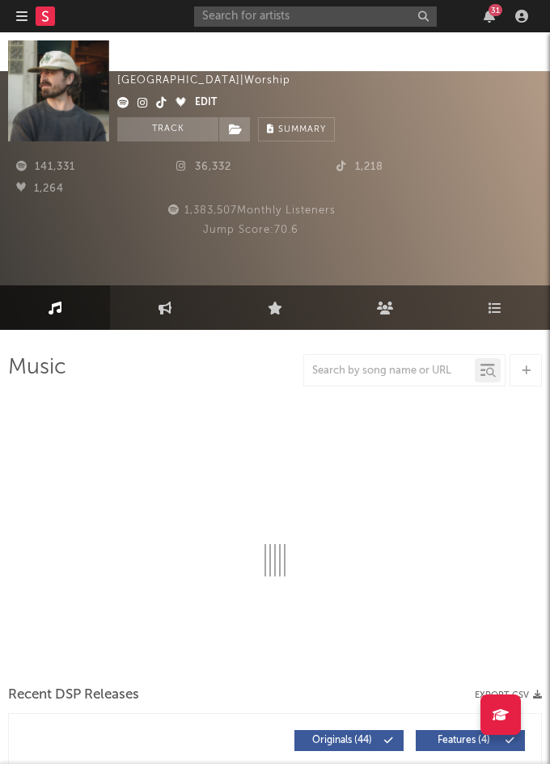
select select "6m"
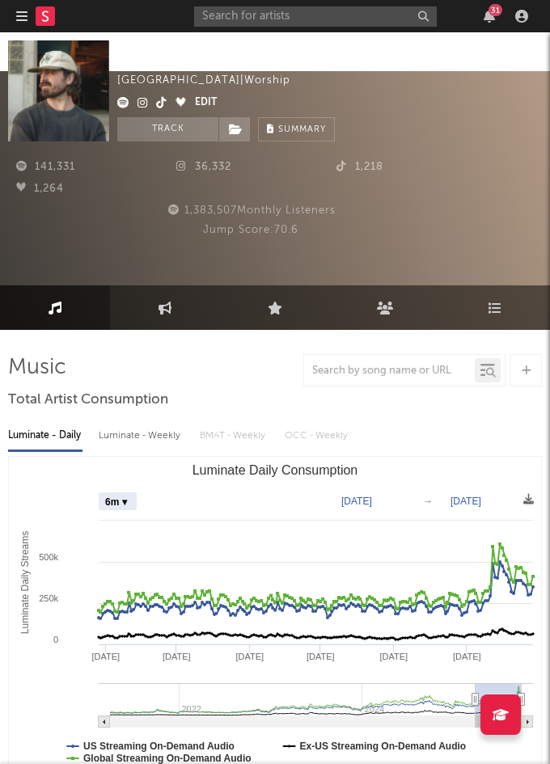
click at [430, 136] on div "Jervis Campbell United States | Worship Edit Track Benchmark Summary" at bounding box center [329, 129] width 424 height 101
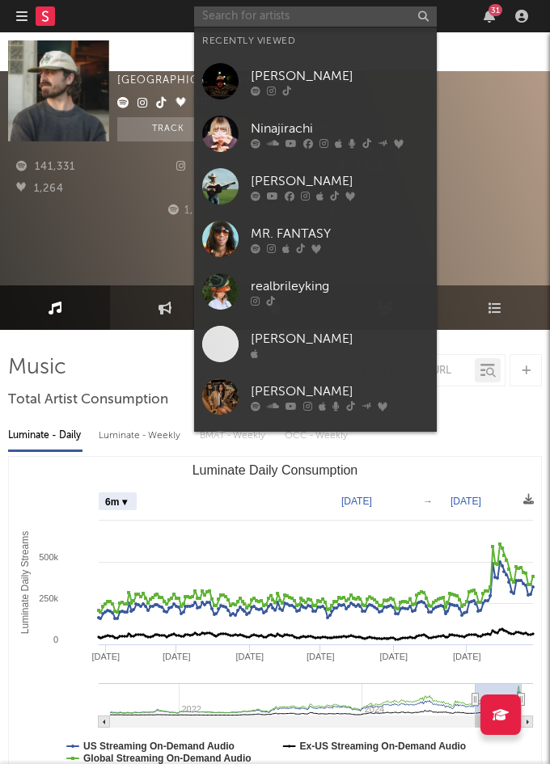
click at [293, 17] on input "text" at bounding box center [315, 16] width 242 height 20
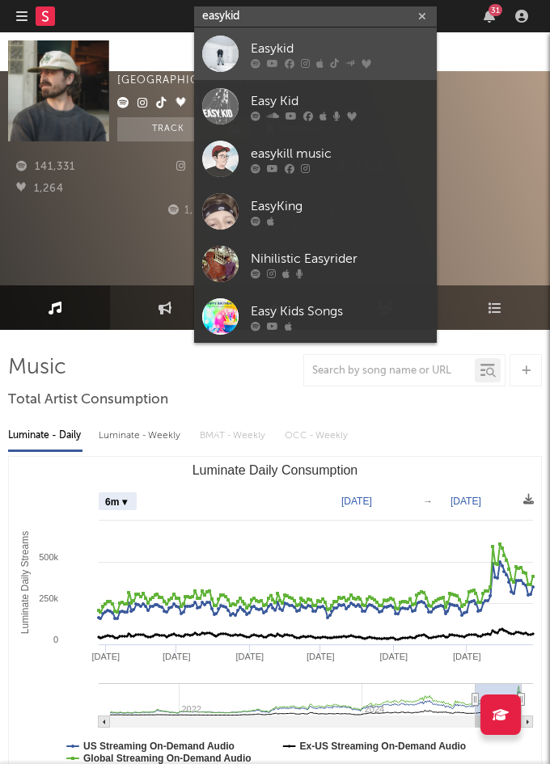
type input "easykid"
click at [268, 43] on div "Easykid" at bounding box center [340, 48] width 178 height 19
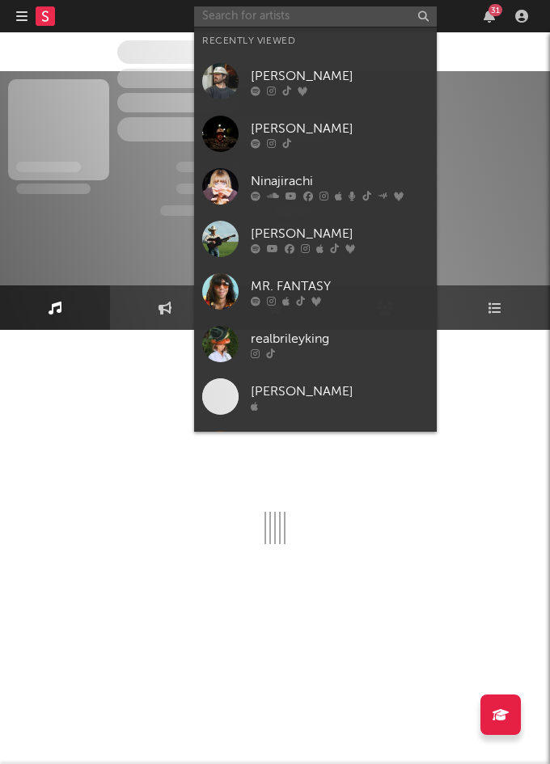
click at [247, 20] on input "text" at bounding box center [315, 16] width 242 height 20
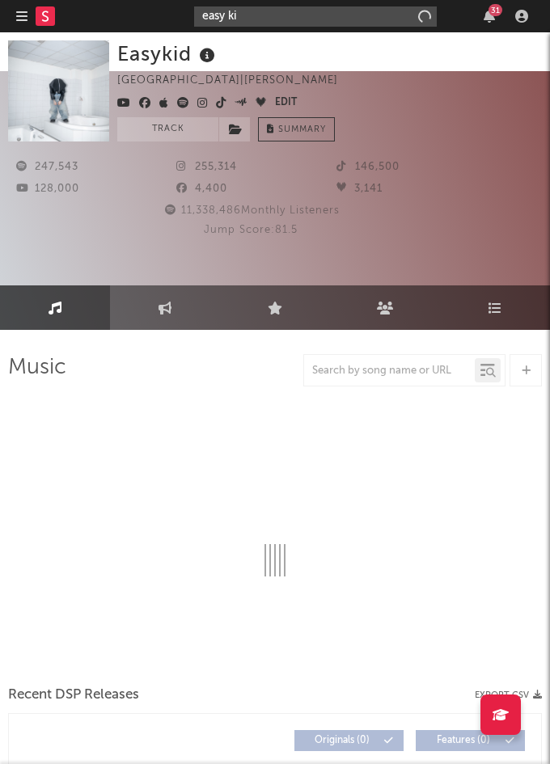
type input "easy kid"
select select "6m"
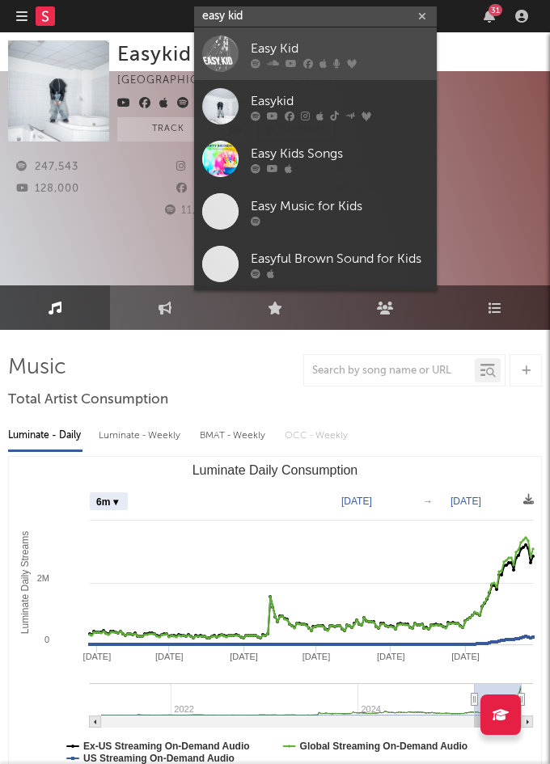
type input "easy kid"
click at [280, 42] on div "Easy Kid" at bounding box center [340, 48] width 178 height 19
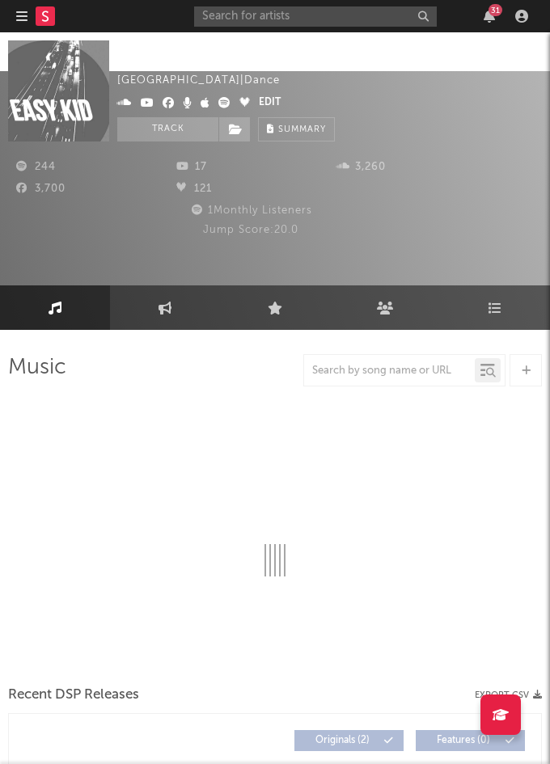
select select "6m"
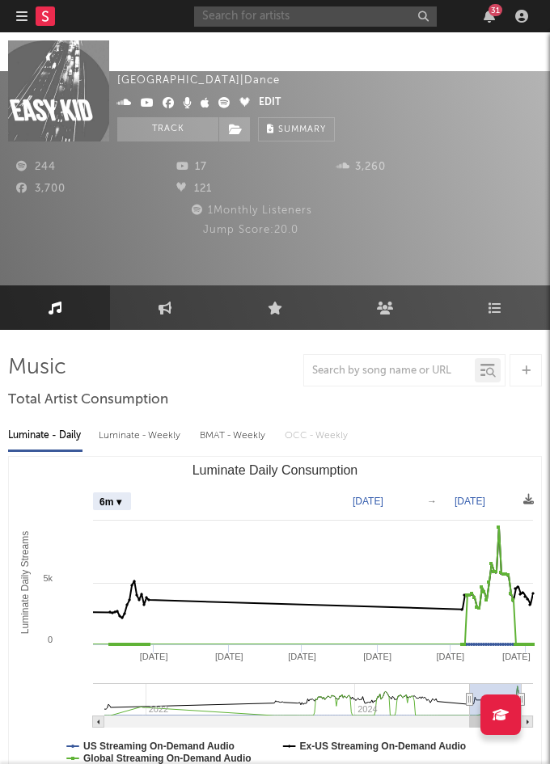
click at [282, 18] on input "text" at bounding box center [315, 16] width 242 height 20
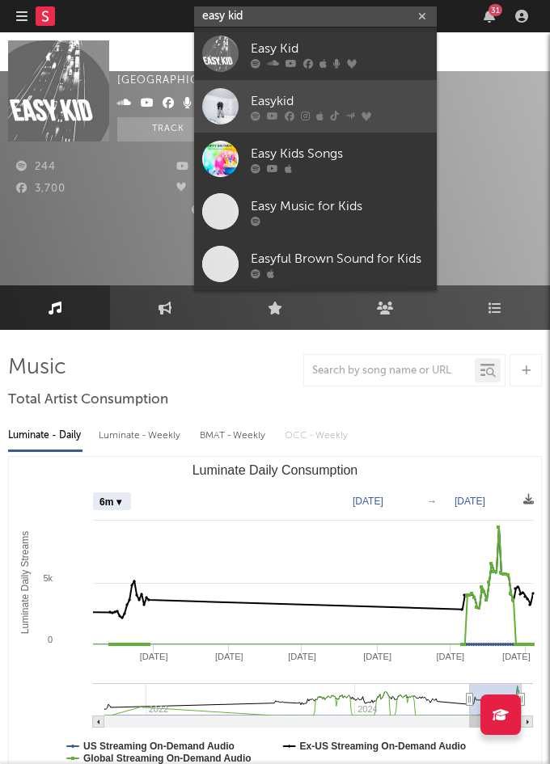
type input "easy kid"
click at [318, 83] on link "Easykid" at bounding box center [315, 106] width 242 height 53
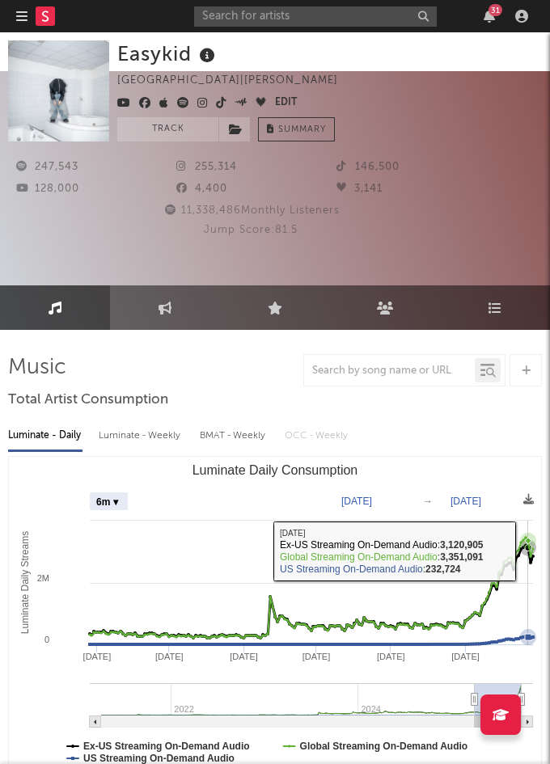
select select "Zoom"
type input "2025-06-18"
type input "2025-09-26"
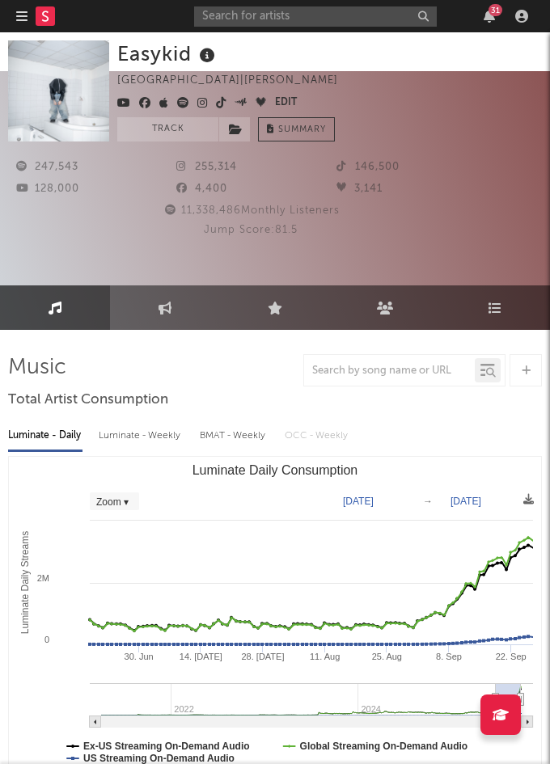
click at [444, 180] on div "247,543 255,314 146,500 128,000 4,400 3,141 11,338,486 Monthly Listeners Jump S…" at bounding box center [274, 228] width 533 height 97
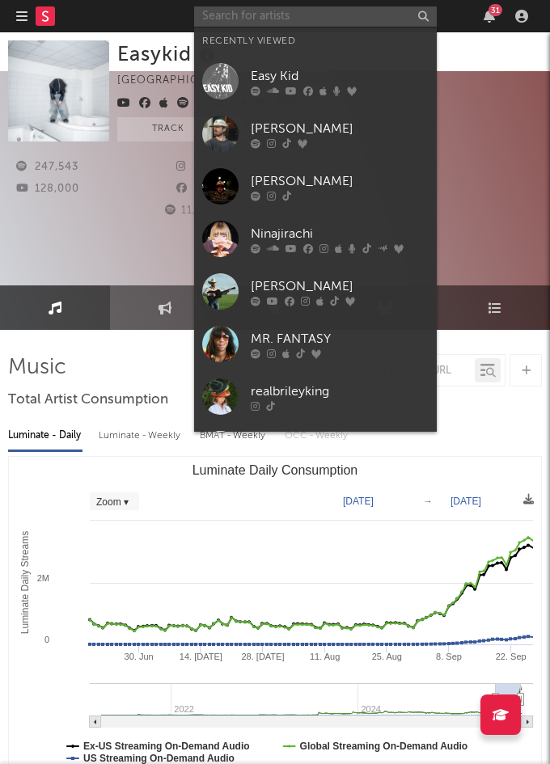
click at [287, 25] on input "text" at bounding box center [315, 16] width 242 height 20
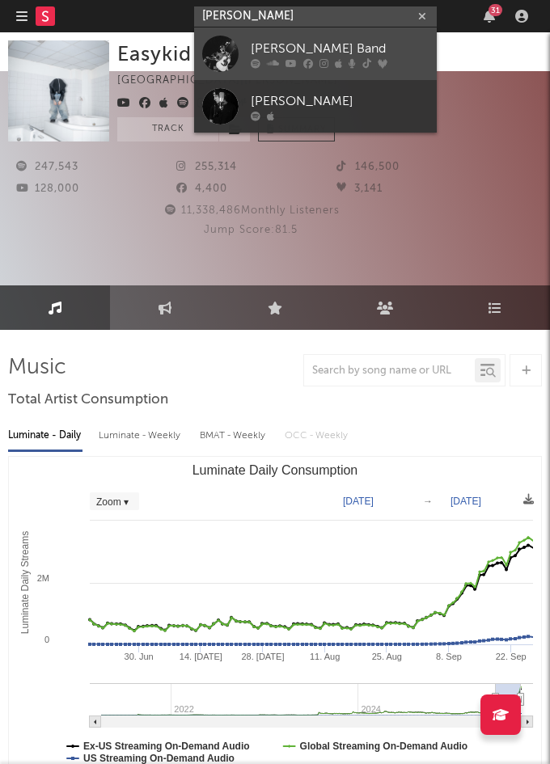
type input "logan ryan"
click at [324, 48] on div "Logan Ryan Band" at bounding box center [340, 48] width 178 height 19
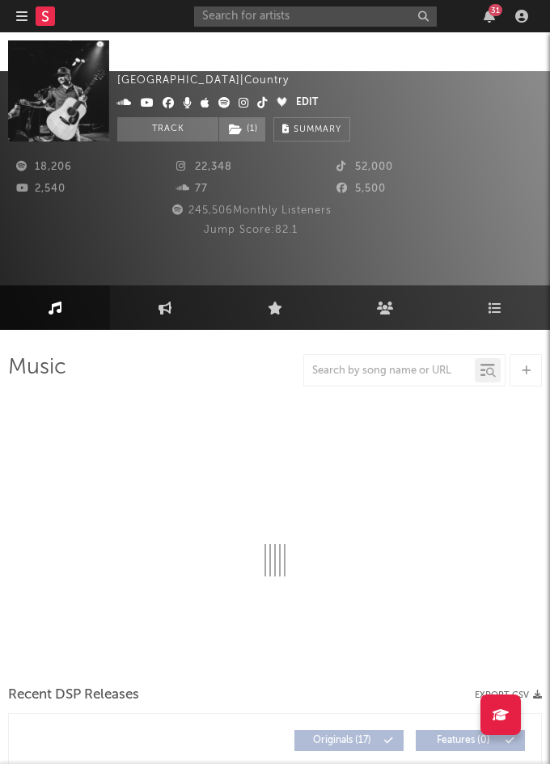
select select "6m"
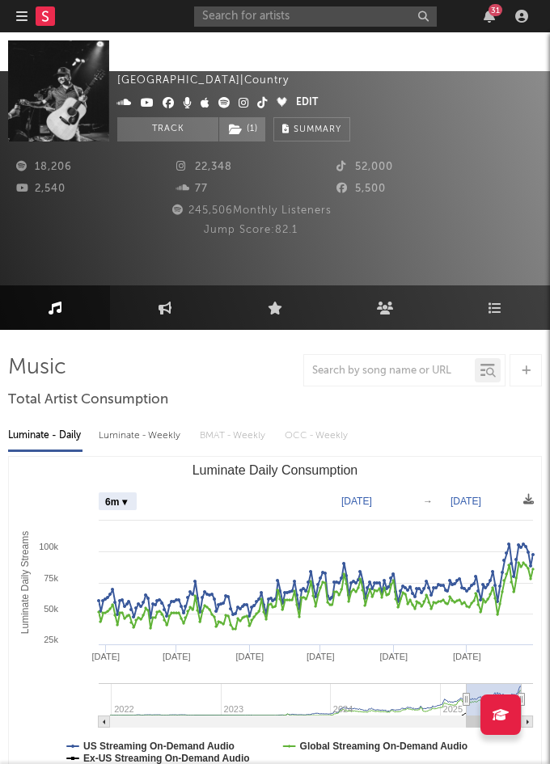
click at [462, 180] on div "18,206 22,348 52,000 2,540 77 5,500 245,506 Monthly Listeners Jump Score: 82.1" at bounding box center [274, 228] width 533 height 97
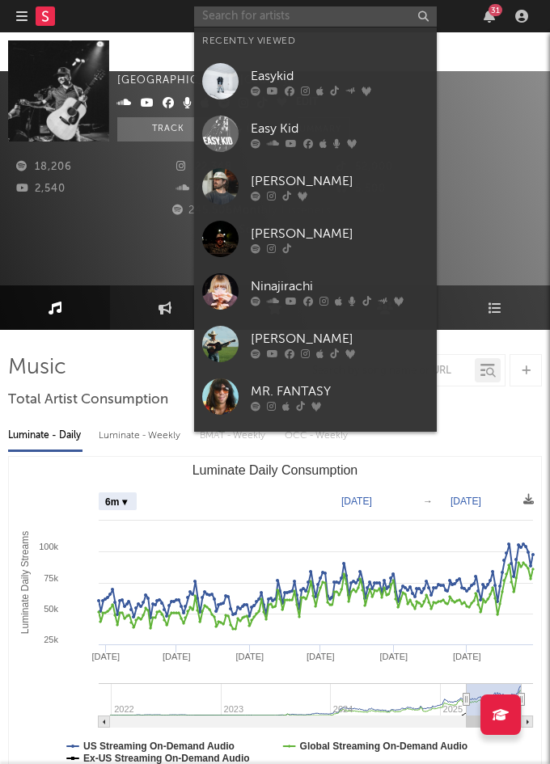
click at [255, 16] on input "text" at bounding box center [315, 16] width 242 height 20
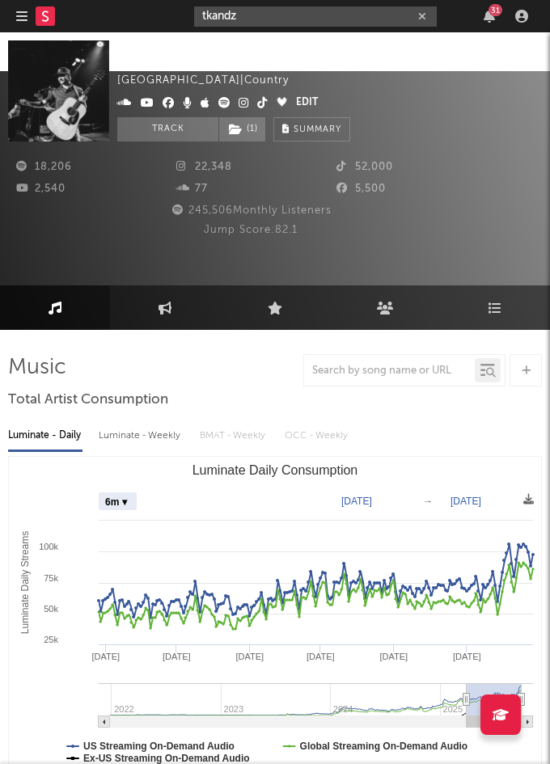
click at [248, 22] on input "tkandz" at bounding box center [315, 16] width 242 height 20
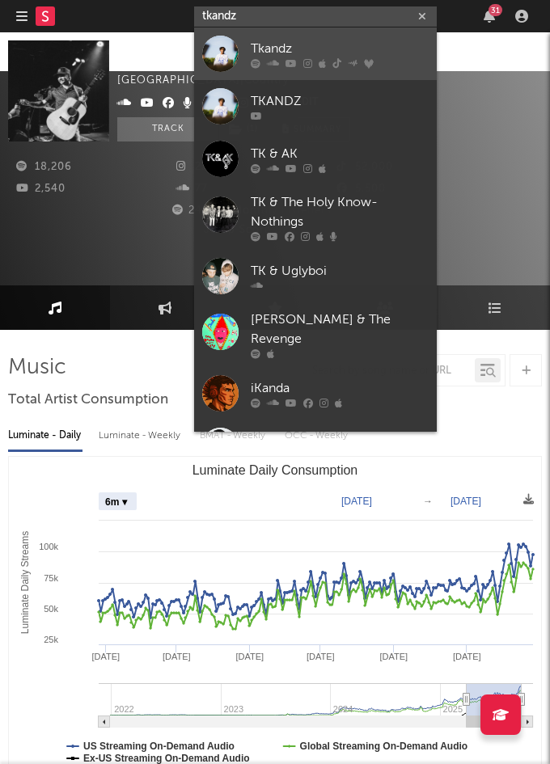
type input "tkandz"
click at [242, 46] on link "Tkandz" at bounding box center [315, 53] width 242 height 53
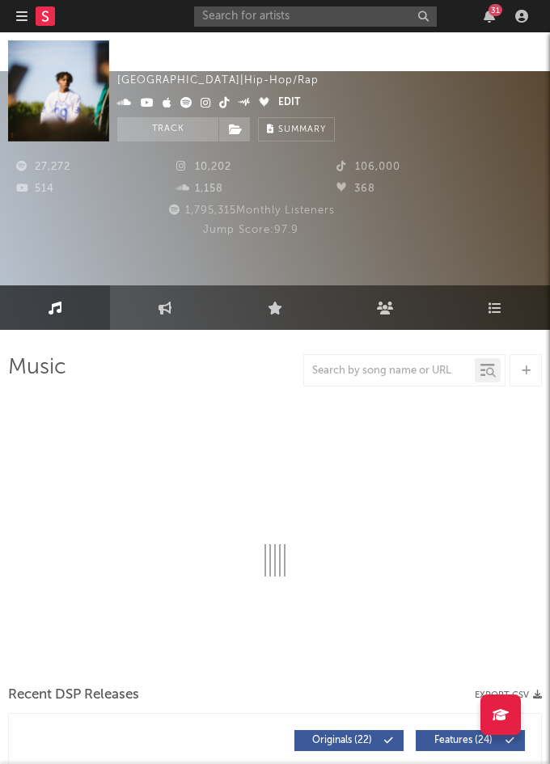
select select "6m"
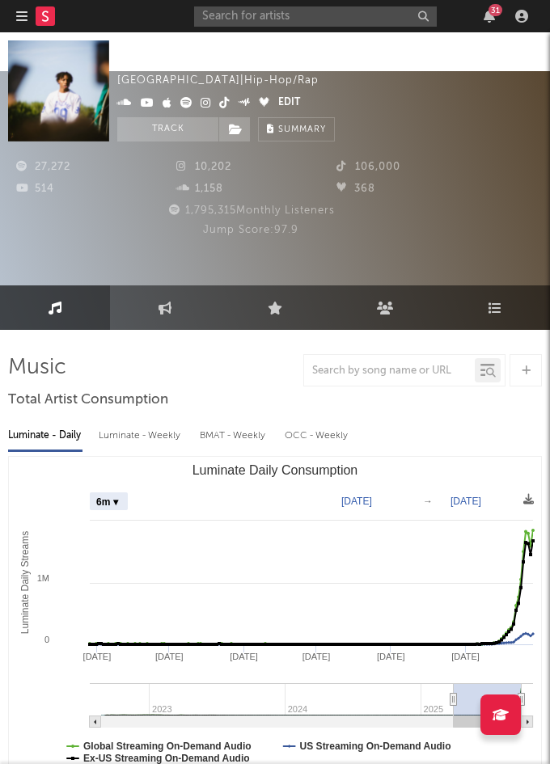
click at [380, 113] on div "Tkandz United Kingdom | Hip-Hop/Rap Edit Track Benchmark Summary" at bounding box center [329, 129] width 424 height 101
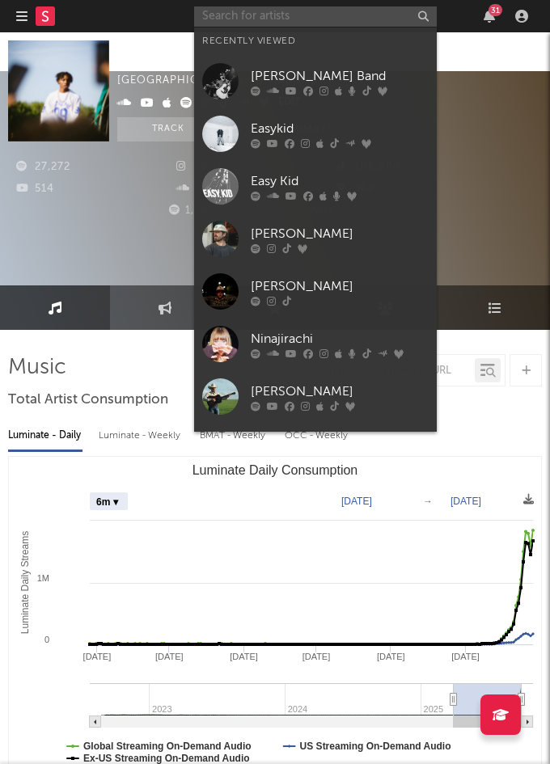
click at [289, 16] on input "text" at bounding box center [315, 16] width 242 height 20
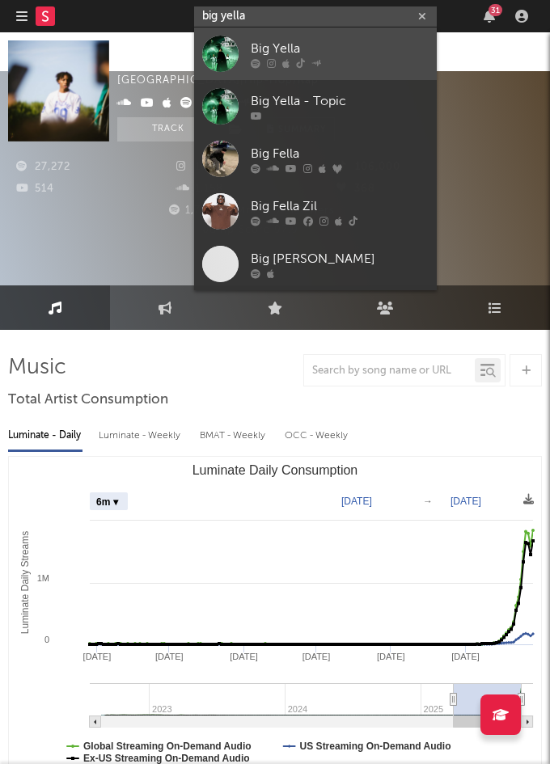
type input "big yella"
click at [301, 45] on div "Big Yella" at bounding box center [340, 48] width 178 height 19
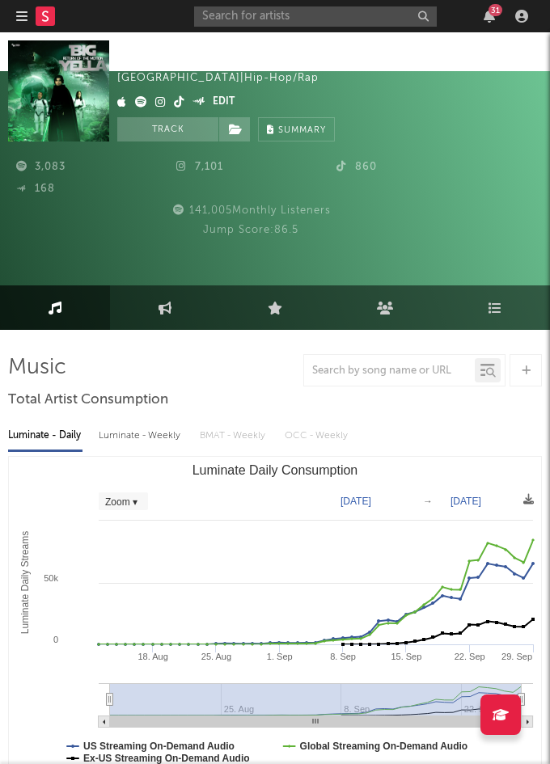
click at [449, 125] on div "Big Yella United States | Hip-Hop/Rap Edit Track Benchmark Summary" at bounding box center [329, 129] width 424 height 101
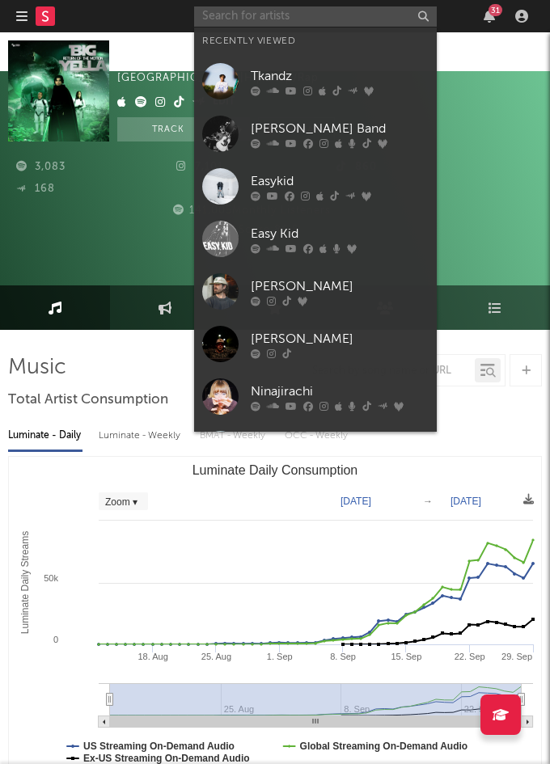
click at [263, 20] on input "text" at bounding box center [315, 16] width 242 height 20
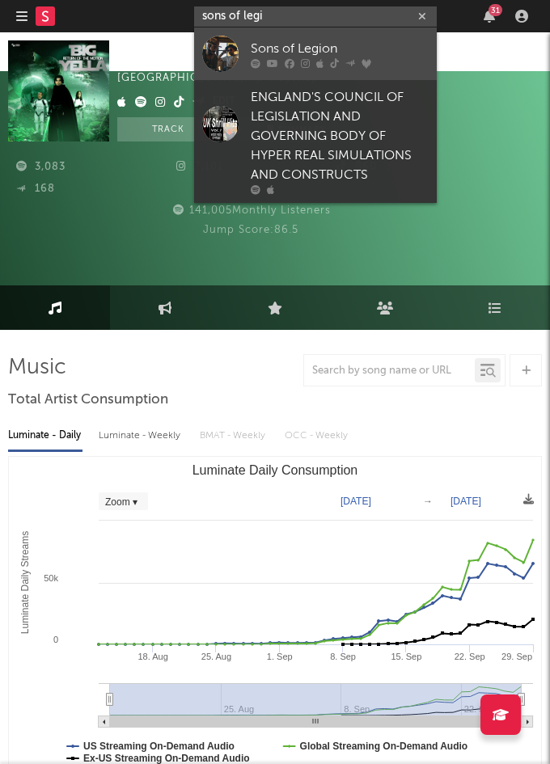
type input "sons of legi"
click at [301, 47] on div "Sons of Legion" at bounding box center [340, 48] width 178 height 19
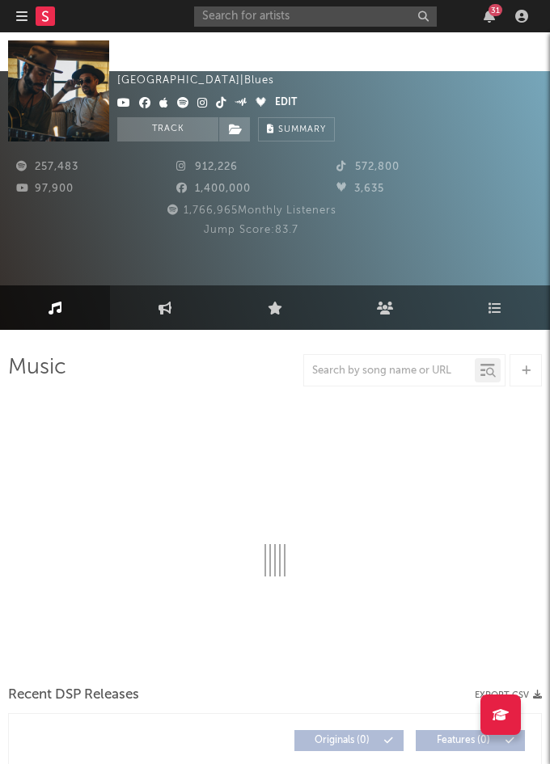
select select "6m"
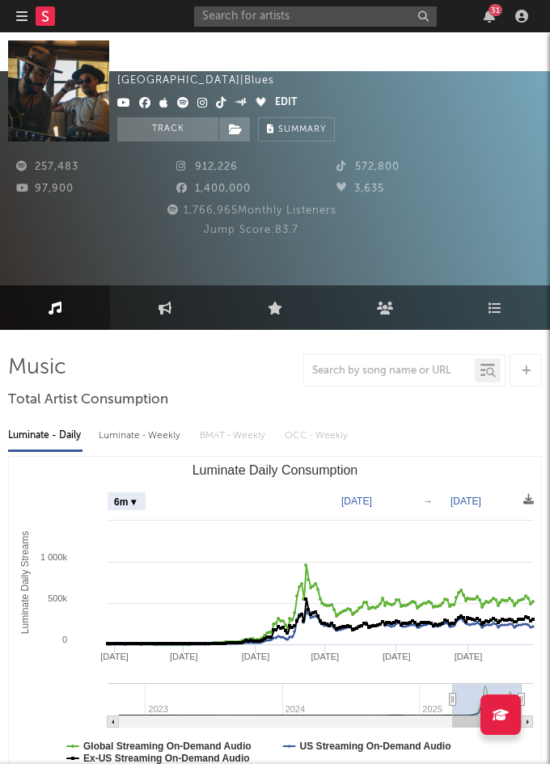
click at [442, 97] on div "Sons of Legion United States | Blues Edit Track Benchmark Summary" at bounding box center [329, 129] width 424 height 101
click at [288, 9] on input "text" at bounding box center [315, 16] width 242 height 20
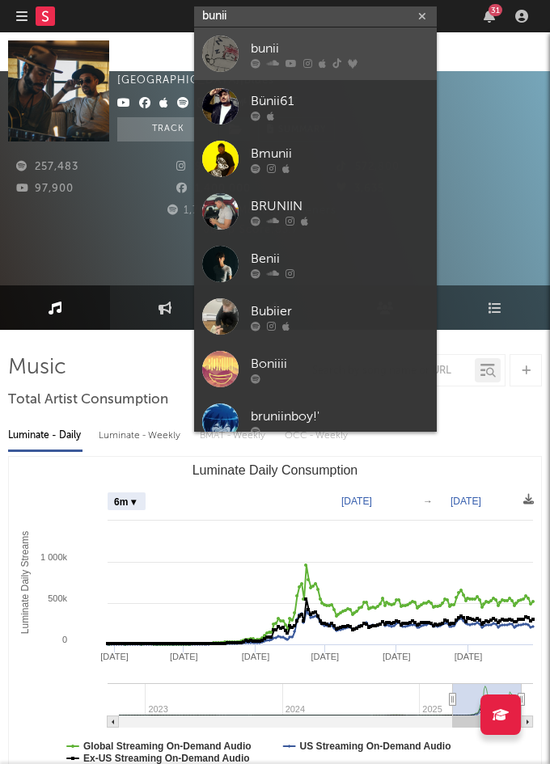
type input "bunii"
click at [296, 48] on div "bunii" at bounding box center [340, 48] width 178 height 19
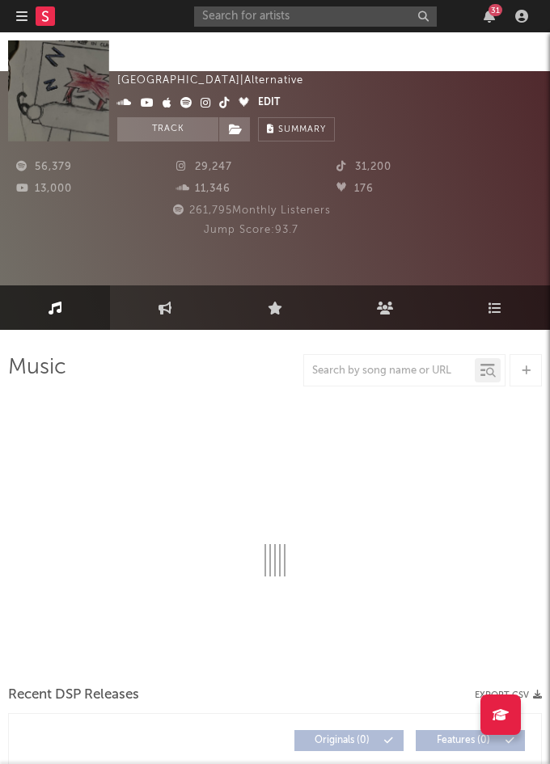
select select "6m"
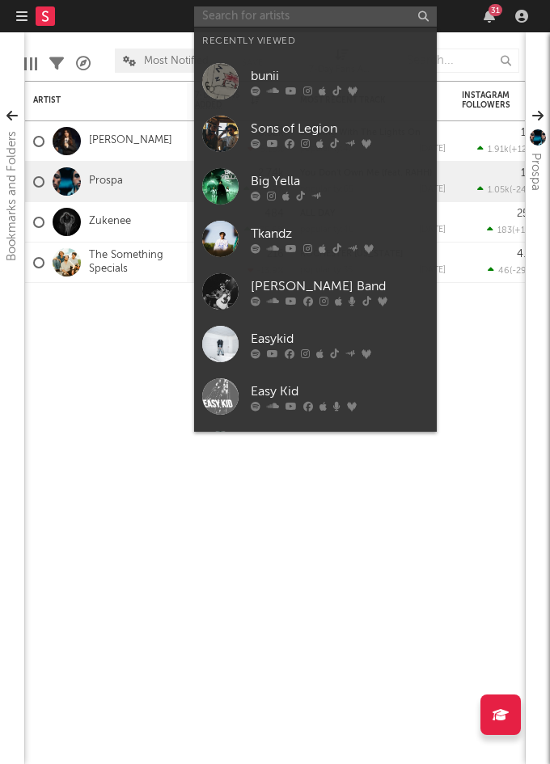
click at [276, 23] on input "text" at bounding box center [315, 16] width 242 height 20
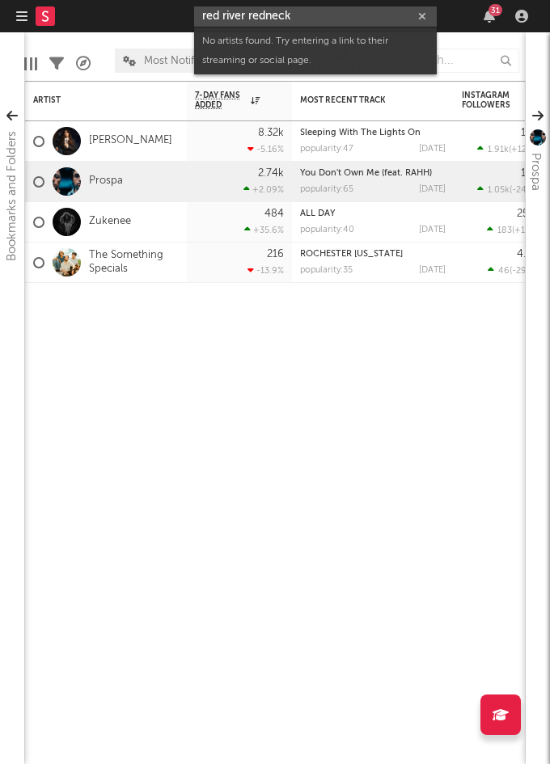
drag, startPoint x: 310, startPoint y: 16, endPoint x: 251, endPoint y: 16, distance: 59.0
click at [251, 16] on input "red river redneck" at bounding box center [315, 16] width 242 height 20
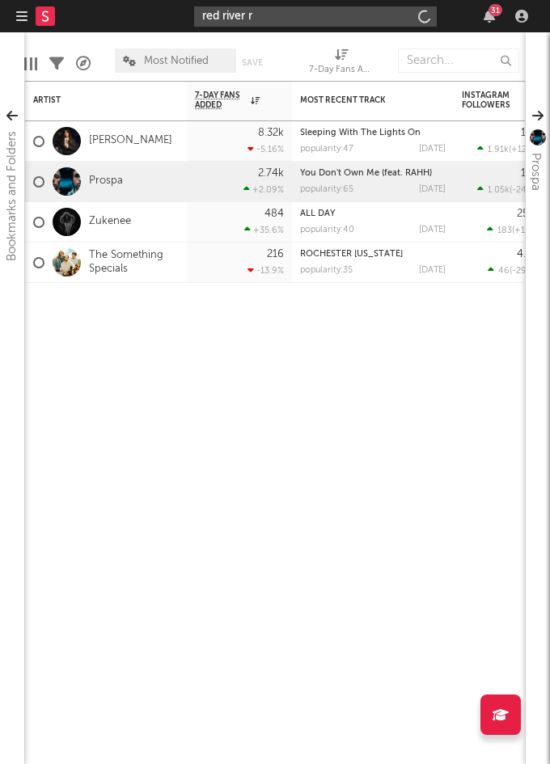
type input "red river"
drag, startPoint x: 275, startPoint y: 15, endPoint x: 109, endPoint y: 15, distance: 165.7
click at [109, 15] on nav "Dashboard Discovery Assistant Charts Leads red river 31" at bounding box center [275, 16] width 550 height 32
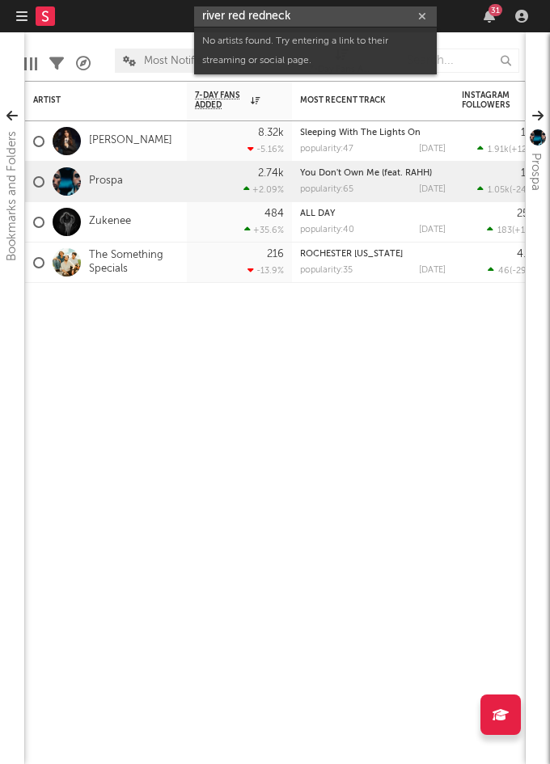
type input "river red redneck"
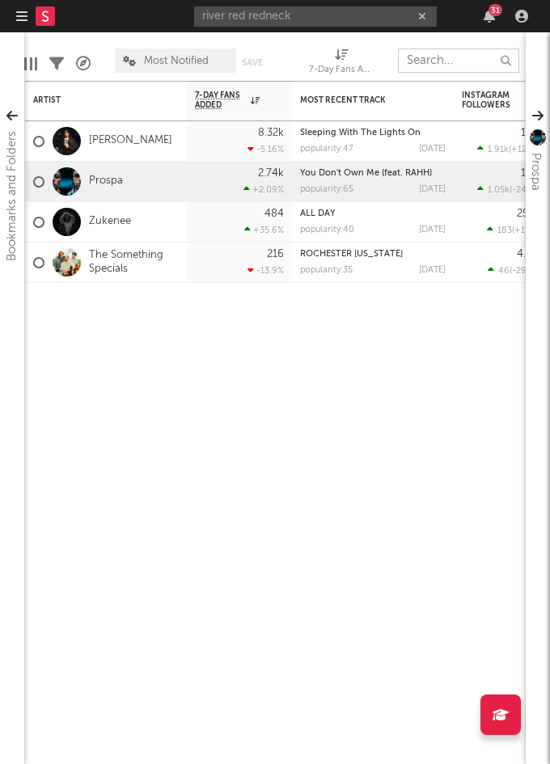
click at [452, 60] on input "text" at bounding box center [458, 60] width 121 height 24
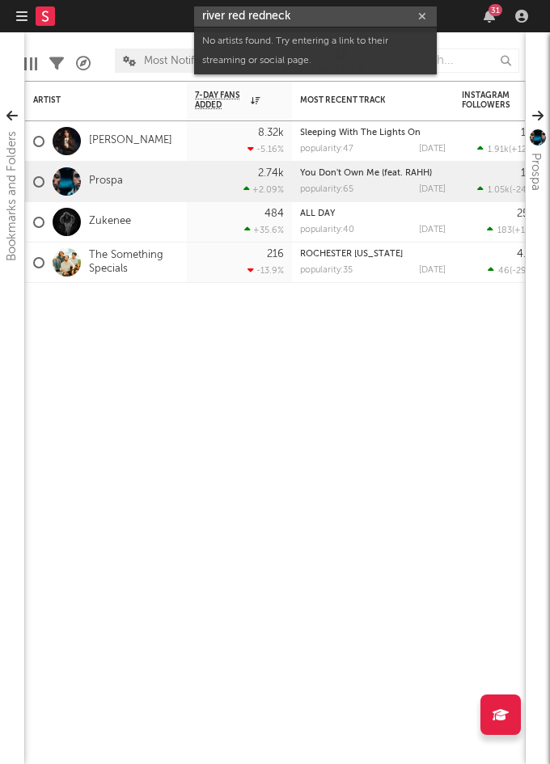
click at [304, 23] on input "river red redneck" at bounding box center [315, 16] width 242 height 20
drag, startPoint x: 324, startPoint y: 22, endPoint x: 117, endPoint y: 22, distance: 206.9
click at [117, 22] on nav "Dashboard Discovery Assistant Charts Leads river red redneck 31" at bounding box center [275, 16] width 550 height 32
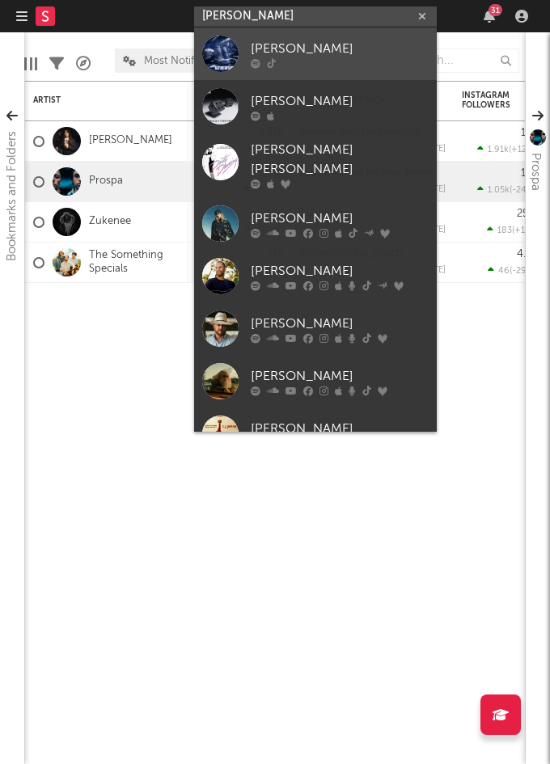
type input "[PERSON_NAME]"
click at [305, 49] on div "[PERSON_NAME]" at bounding box center [340, 48] width 178 height 19
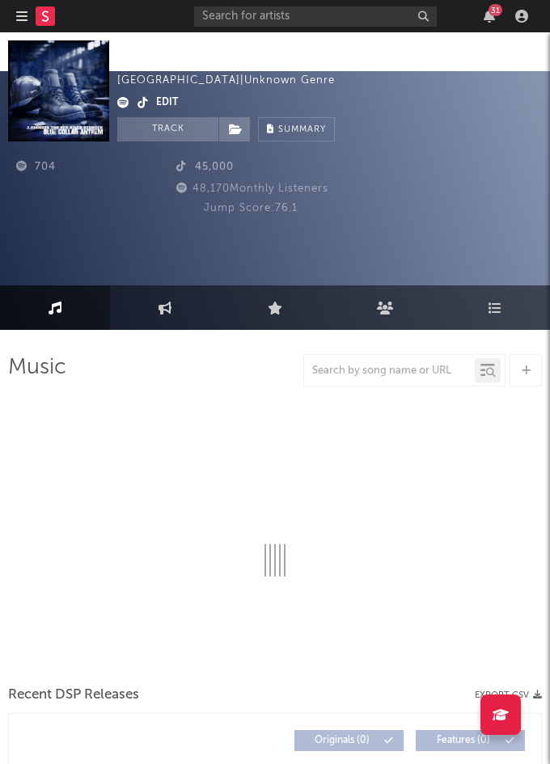
select select "6m"
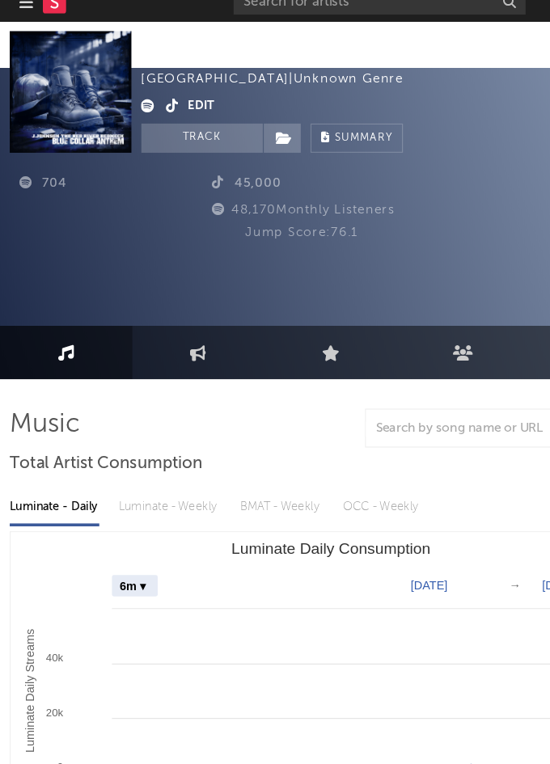
click at [122, 101] on icon at bounding box center [123, 102] width 12 height 11
click at [336, 106] on div "[PERSON_NAME] [GEOGRAPHIC_DATA] | Unknown Genre Edit Track Benchmark Summary" at bounding box center [329, 129] width 424 height 101
click at [236, 21] on input "text" at bounding box center [315, 16] width 242 height 20
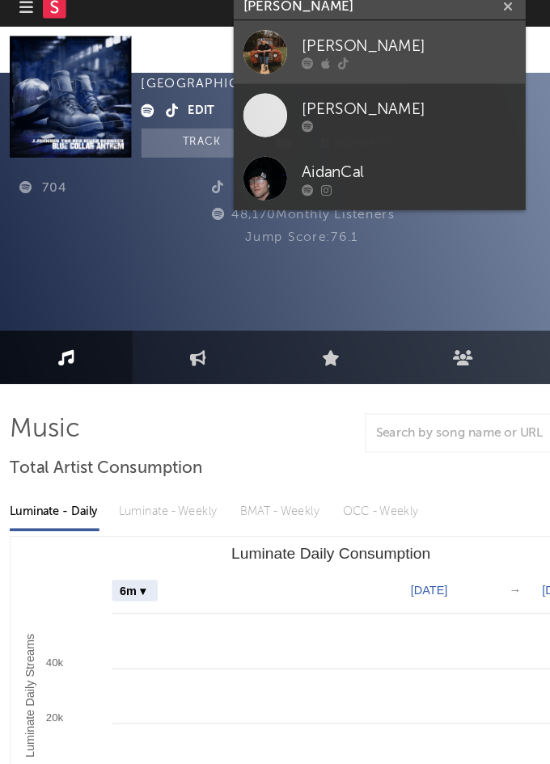
type input "aidan walter"
click at [314, 65] on div at bounding box center [340, 63] width 178 height 10
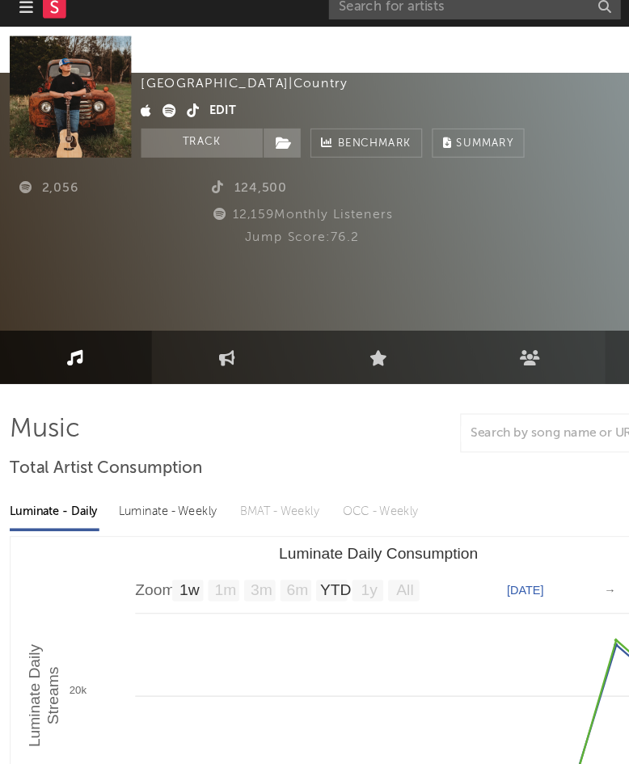
select select "Zoom"
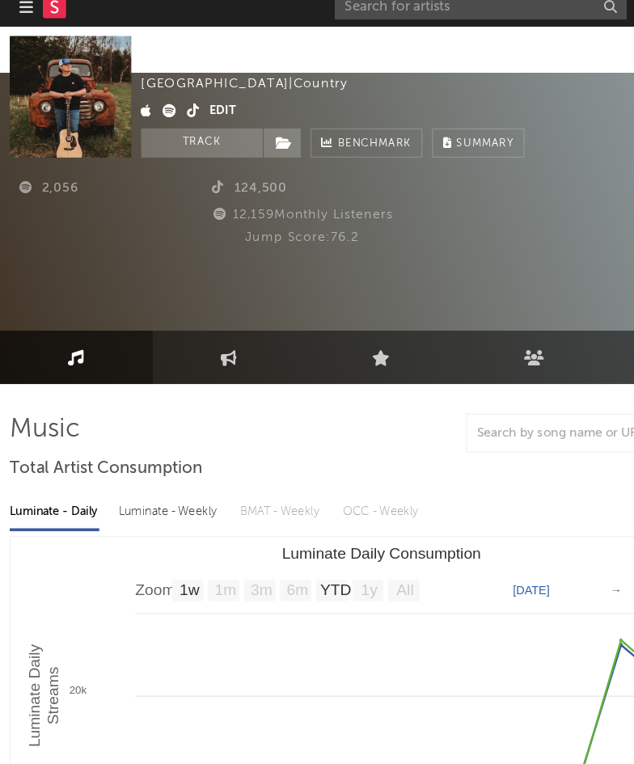
click at [443, 92] on div "Aidan Walters United States | Country Edit Track Benchmark Summary" at bounding box center [371, 129] width 508 height 101
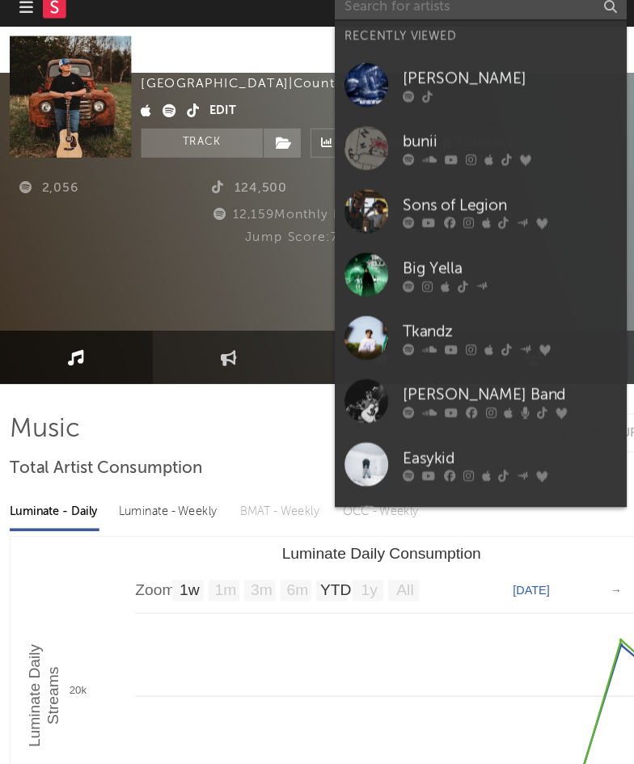
click at [337, 15] on input "text" at bounding box center [399, 16] width 242 height 20
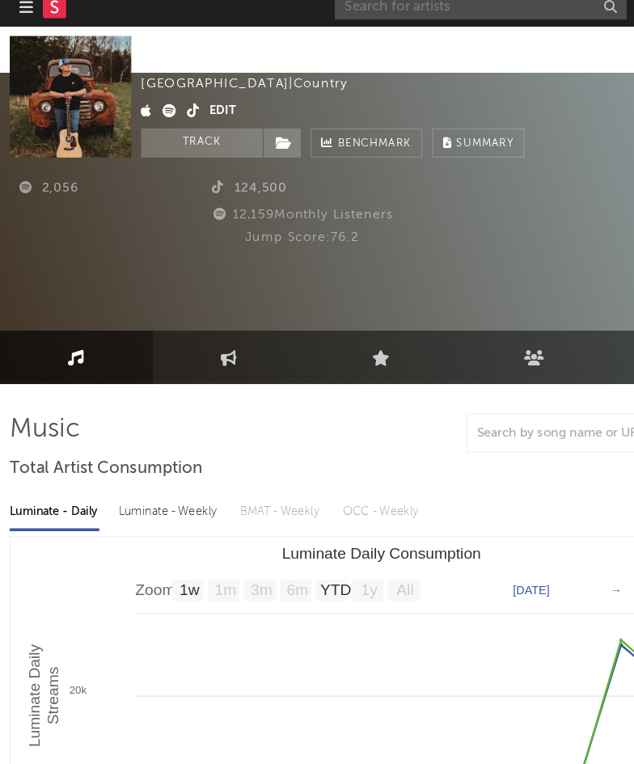
paste input "https://www.instagram.com/1sis.xo"
click at [476, 19] on input "https://www.instagram.com/1sis.xo" at bounding box center [399, 16] width 242 height 20
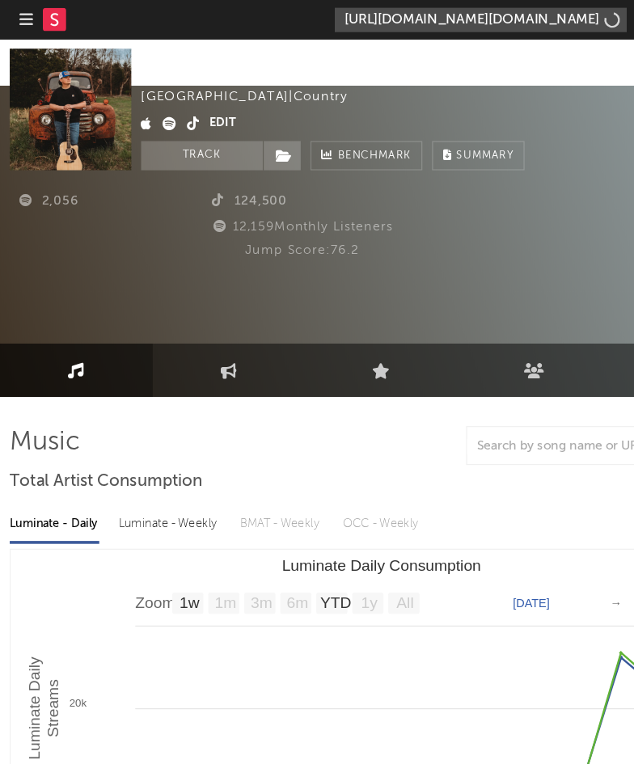
click at [379, 17] on input "https://www.instagram.com/1sis.xo" at bounding box center [399, 16] width 242 height 20
click at [478, 16] on input "https://www.instagram.com/1sis.xo" at bounding box center [399, 16] width 242 height 20
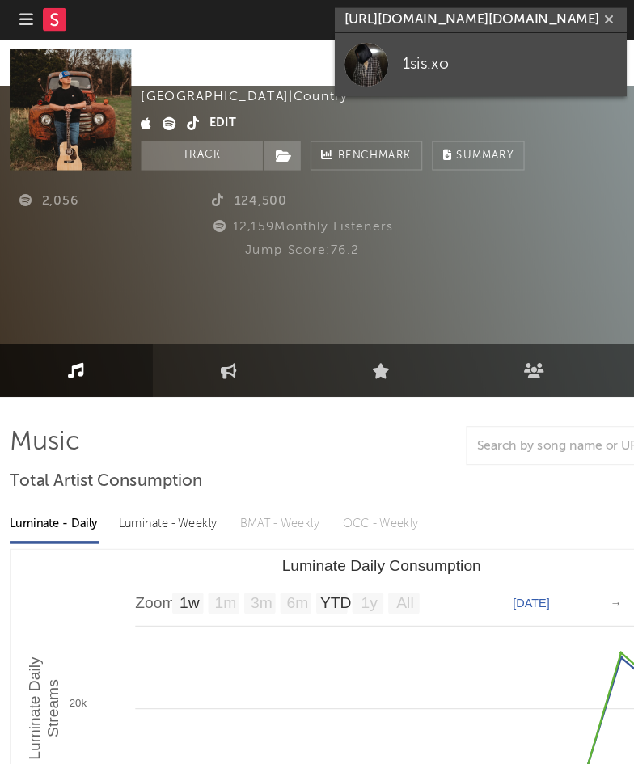
type input "https://www.instagram.com/1sis.xo"
click at [429, 42] on link "1sis.xo" at bounding box center [399, 53] width 242 height 53
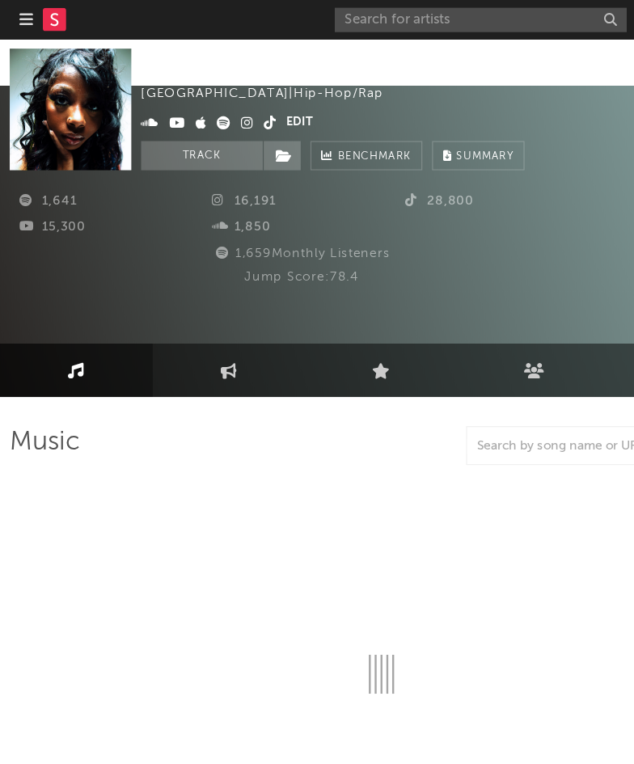
select select "6m"
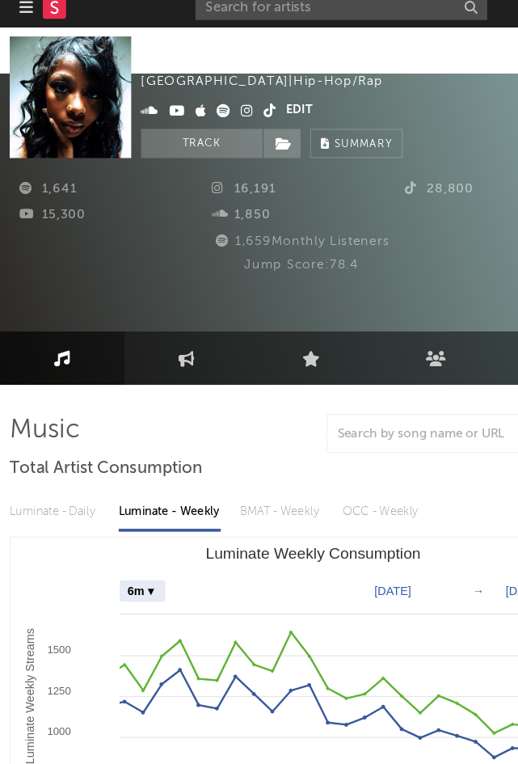
click at [220, 101] on icon at bounding box center [224, 101] width 11 height 11
click at [230, 23] on input "text" at bounding box center [283, 16] width 242 height 20
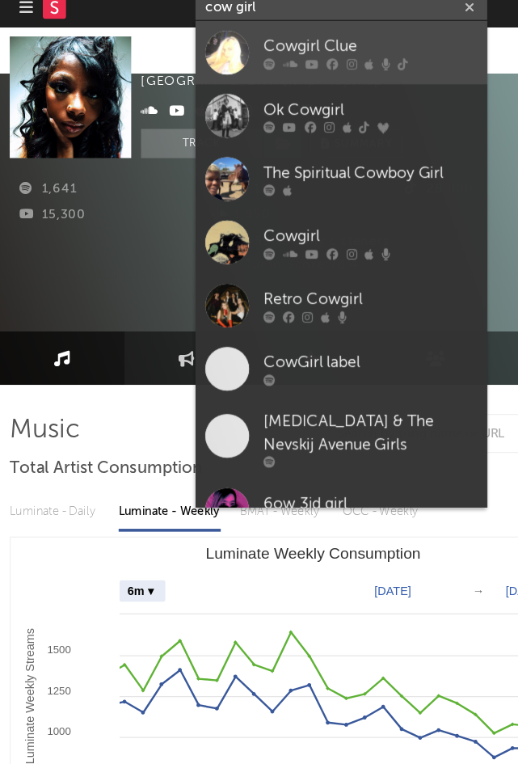
type input "cow girl"
click at [288, 54] on div "Cowgirl Clue" at bounding box center [308, 48] width 178 height 19
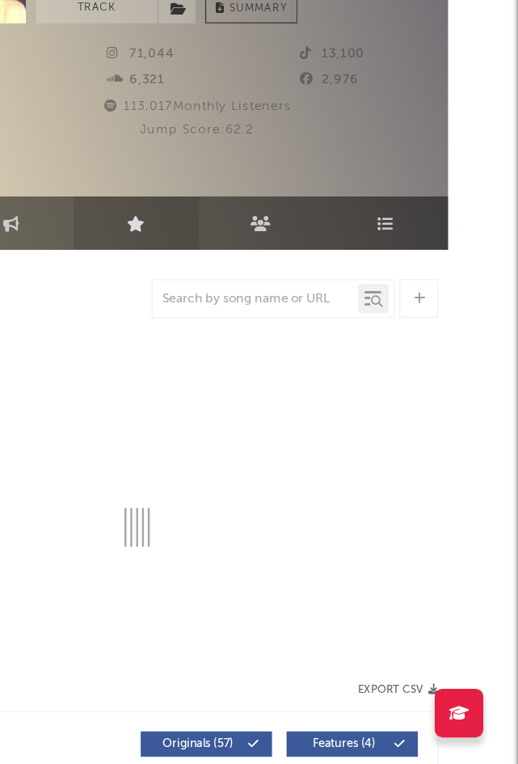
scroll to position [0, 78]
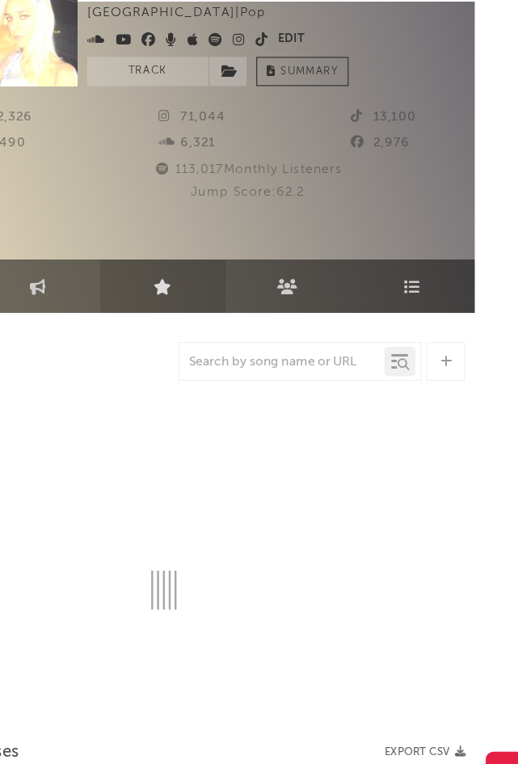
select select "6m"
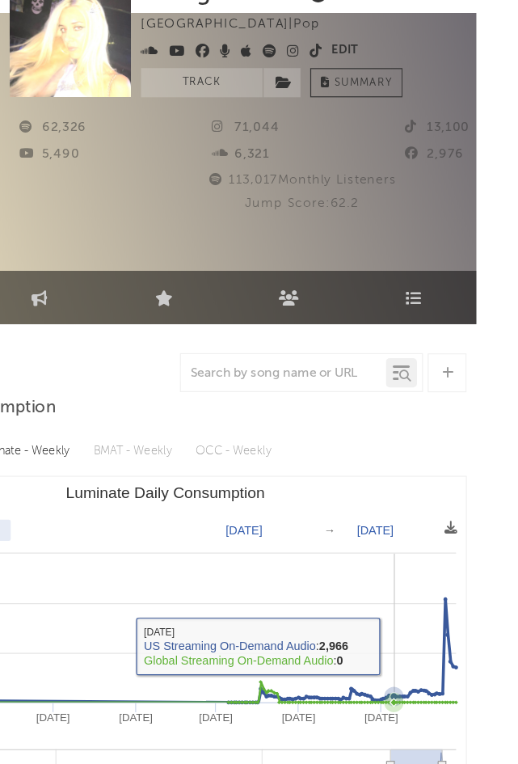
scroll to position [0, 0]
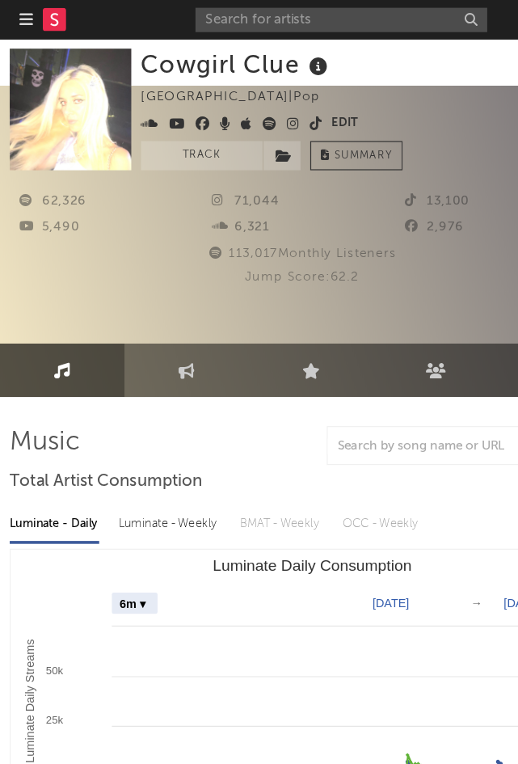
click at [344, 92] on div "Cowgirl Clue United States | Pop Edit Track Benchmark Summary" at bounding box center [313, 129] width 393 height 101
click at [254, 15] on input "text" at bounding box center [283, 16] width 242 height 20
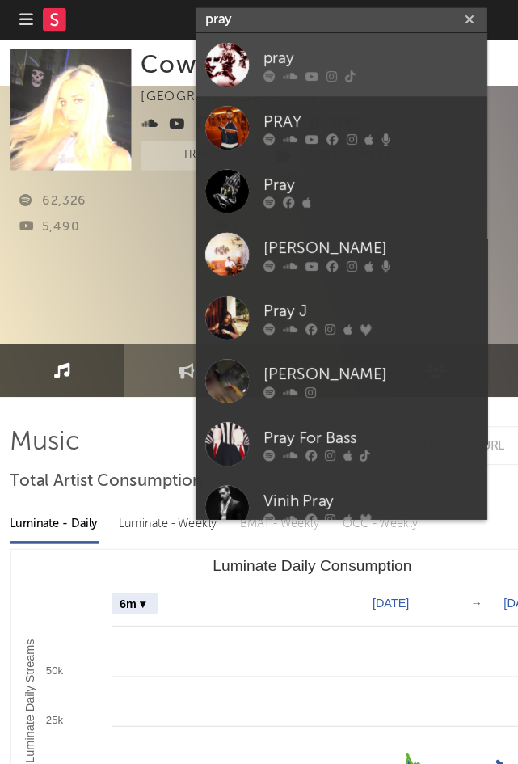
type input "pray"
click at [229, 46] on div "pray" at bounding box center [308, 48] width 178 height 19
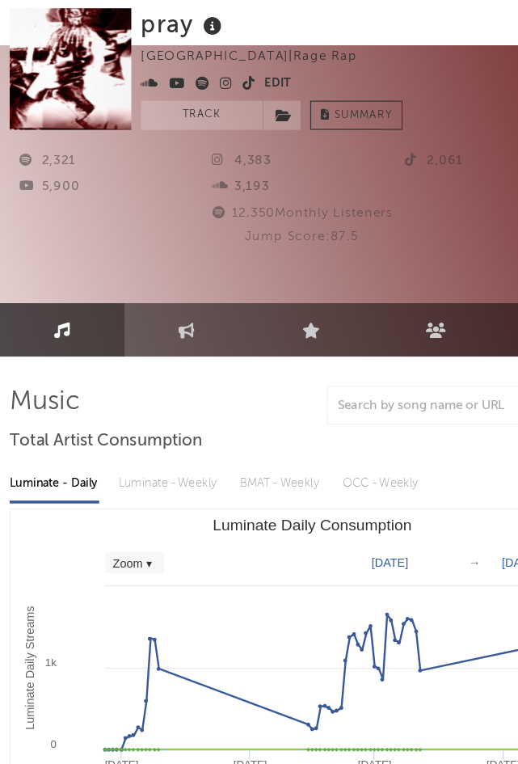
click at [414, 136] on div "pray United States | Rage Rap Edit Track Benchmark Summary" at bounding box center [313, 129] width 393 height 101
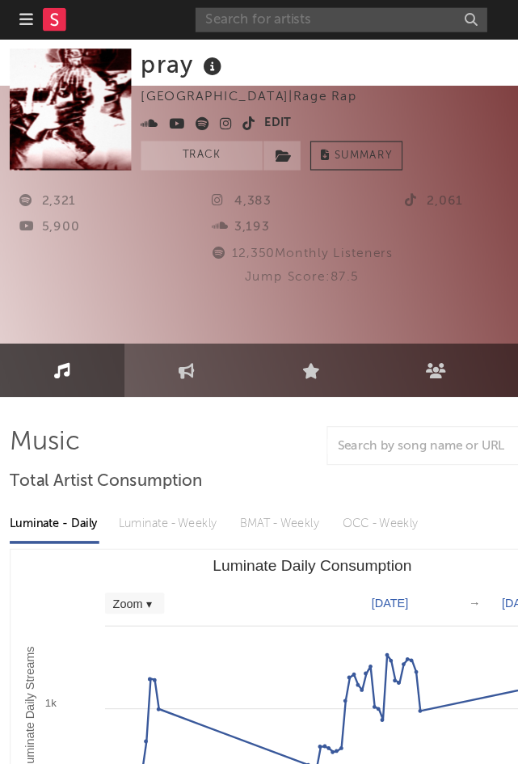
click at [289, 22] on input "text" at bounding box center [283, 16] width 242 height 20
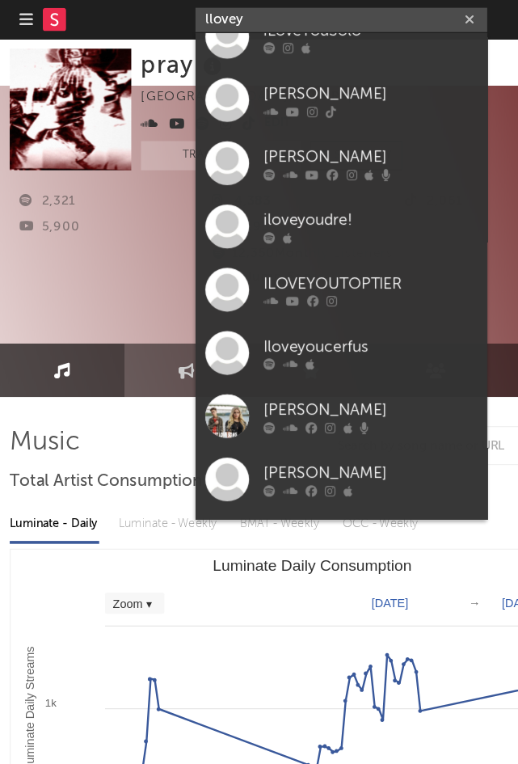
scroll to position [384, 0]
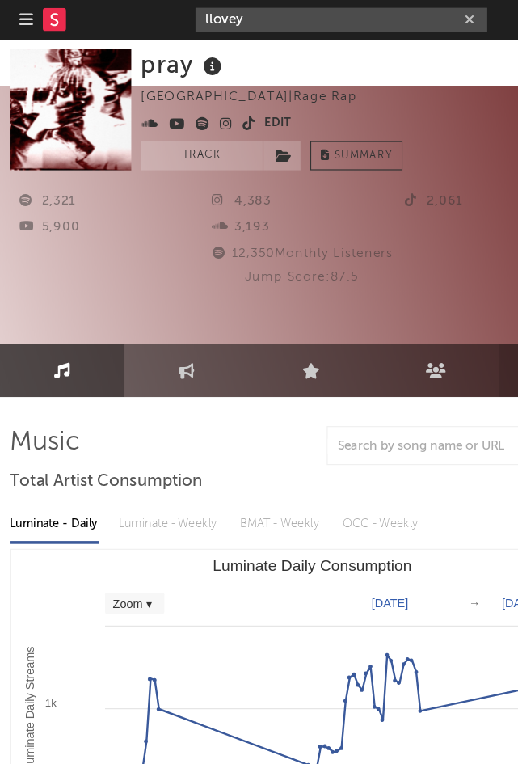
type input "llovey"
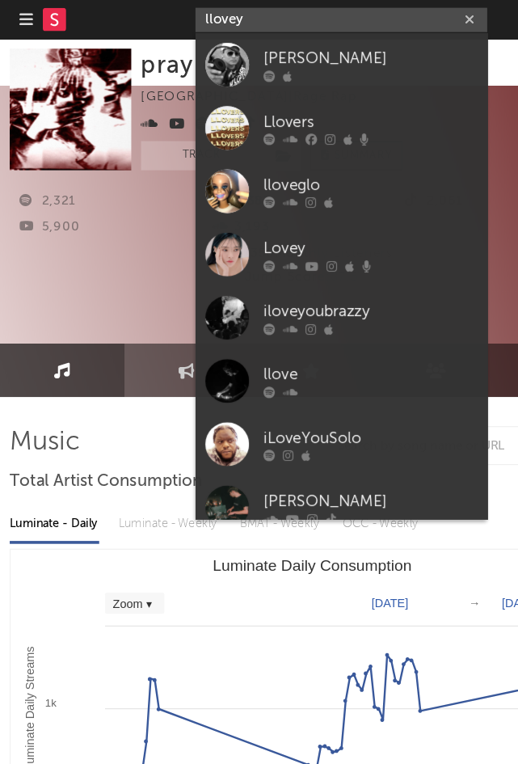
click at [43, 18] on nav "Dashboard Discovery Assistant Charts Leads llovey 31" at bounding box center [259, 16] width 518 height 32
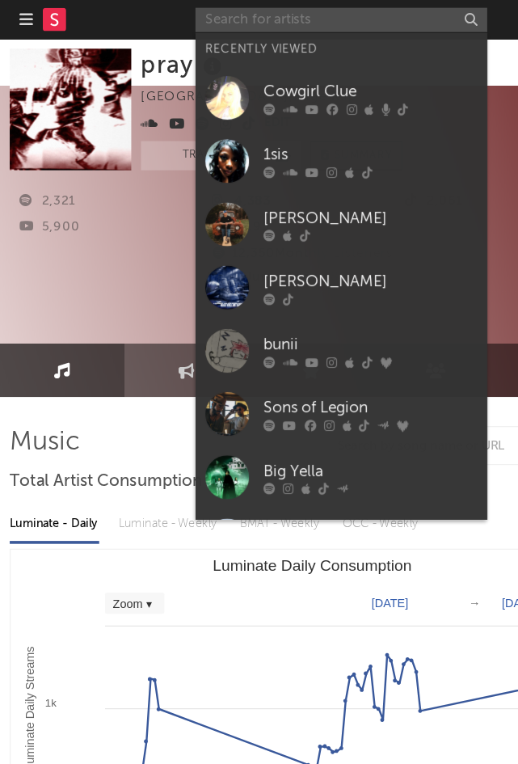
paste input "https://www.instagram.com/be.beauxlol"
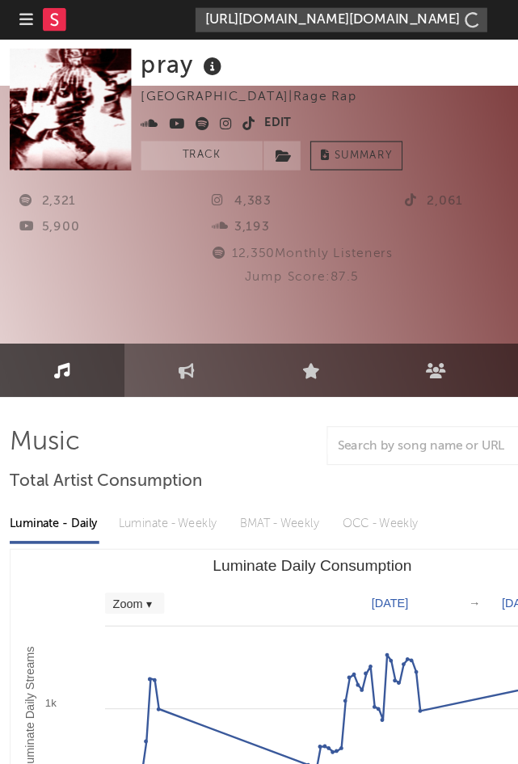
type input "https://www.instagram.com/be.beauxlol"
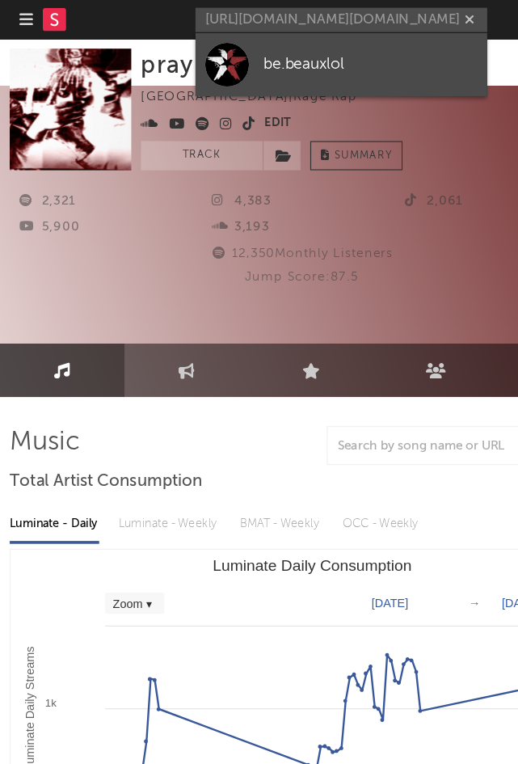
click at [303, 58] on div "be.beauxlol" at bounding box center [308, 53] width 178 height 19
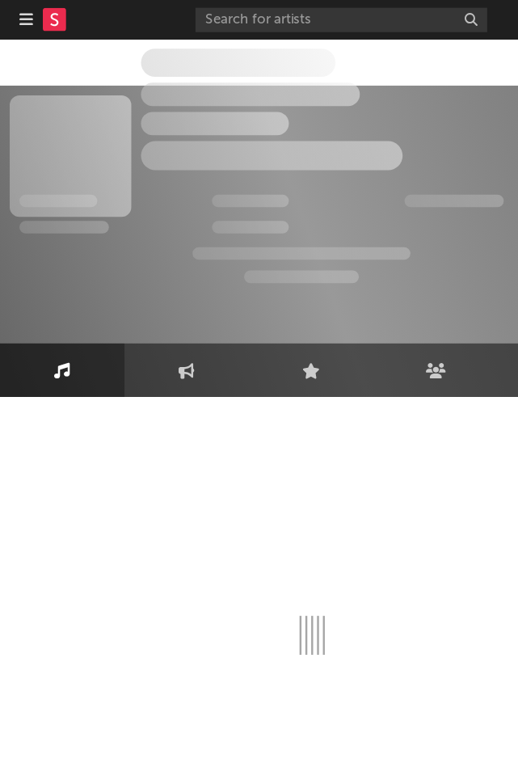
select select "1w"
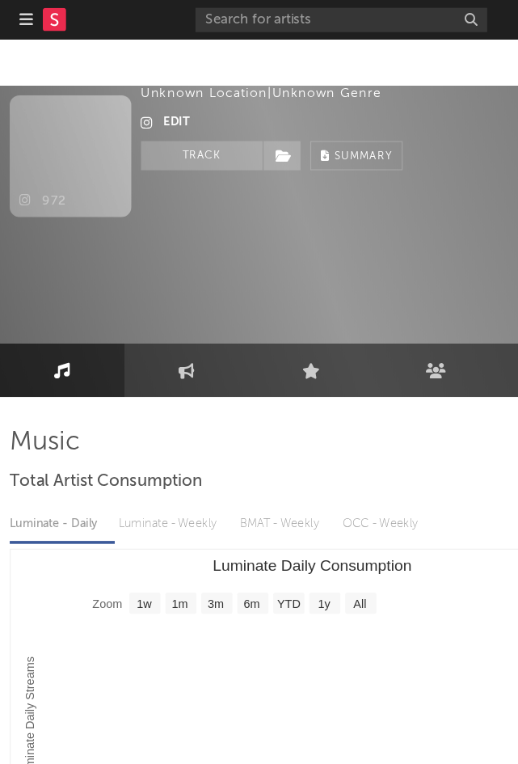
click at [289, 158] on div "972" at bounding box center [250, 169] width 485 height 22
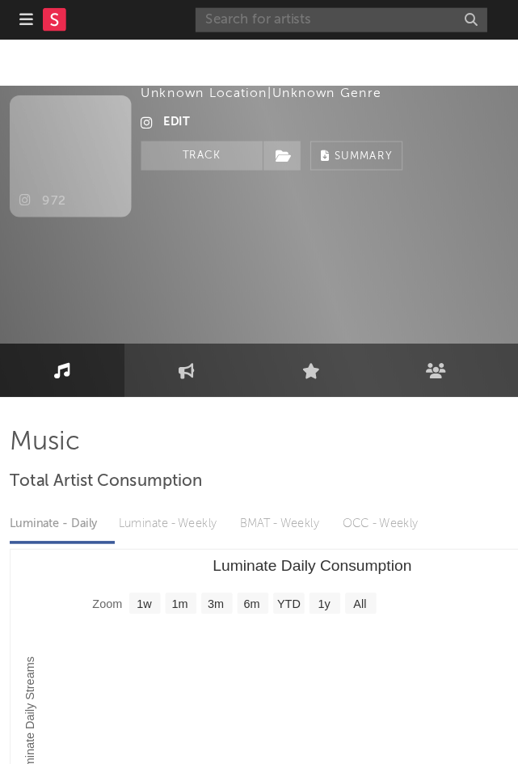
click at [260, 8] on input "text" at bounding box center [283, 16] width 242 height 20
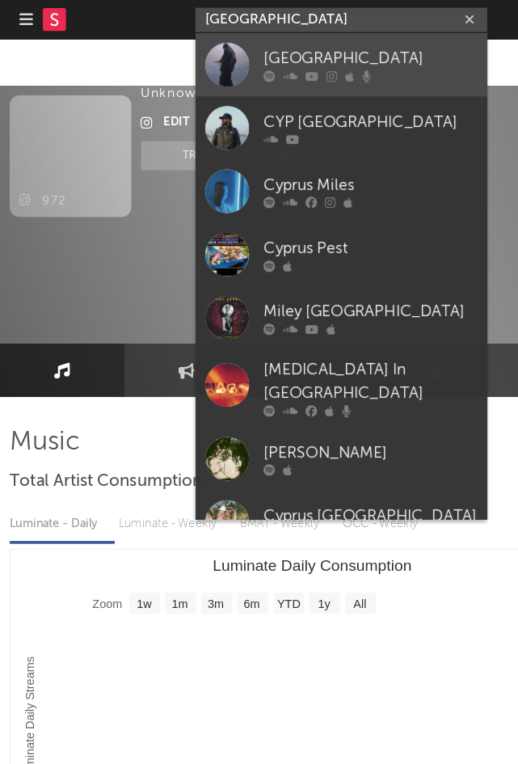
type input "cyprus"
click at [297, 44] on div "Cyprus" at bounding box center [308, 48] width 178 height 19
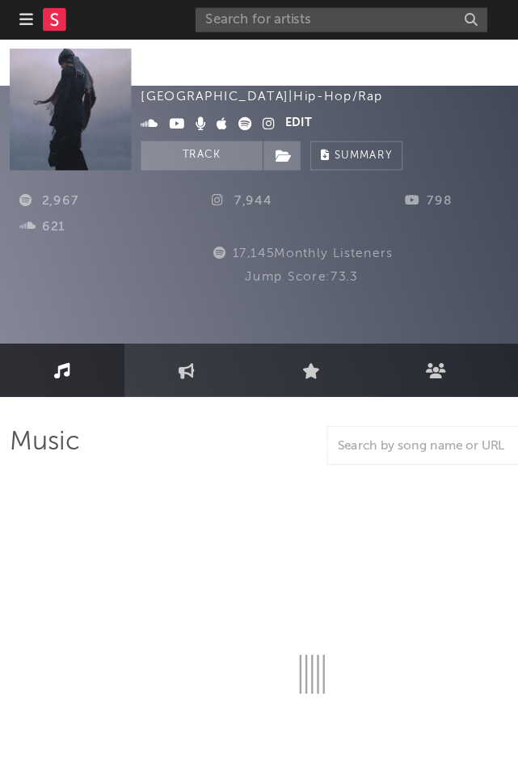
select select "6m"
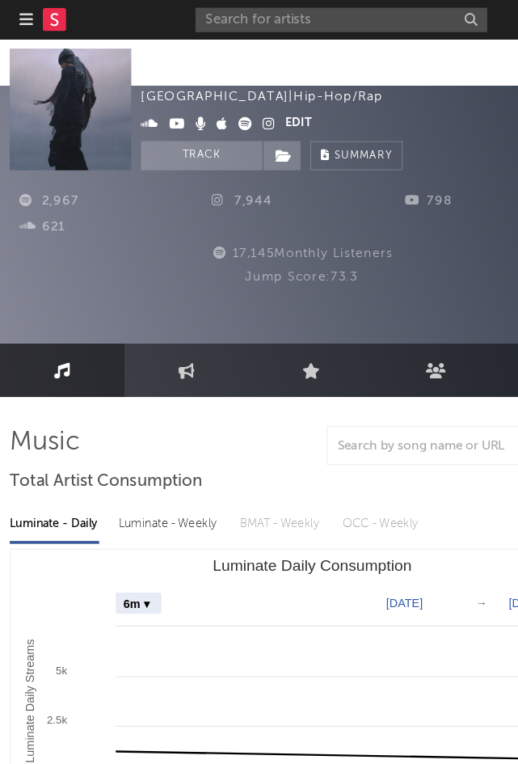
click at [297, 81] on div "Cyprus Japan | Hip-Hop/Rap Edit Track Benchmark Summary" at bounding box center [243, 90] width 252 height 101
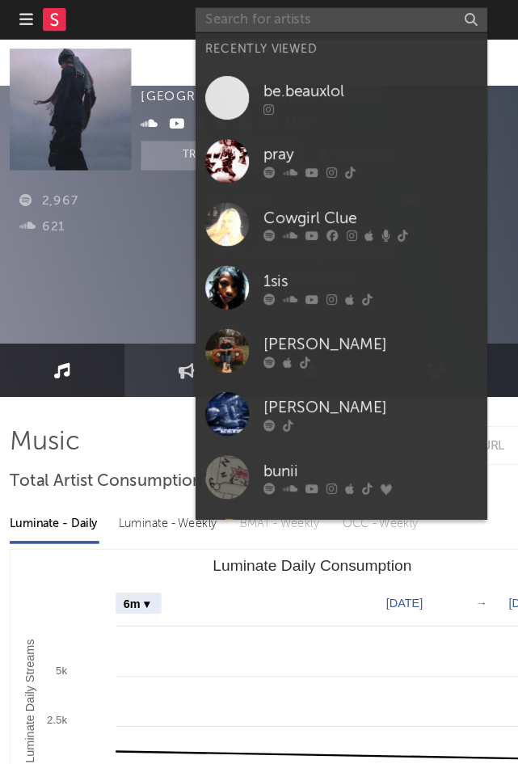
click at [218, 11] on input "text" at bounding box center [283, 16] width 242 height 20
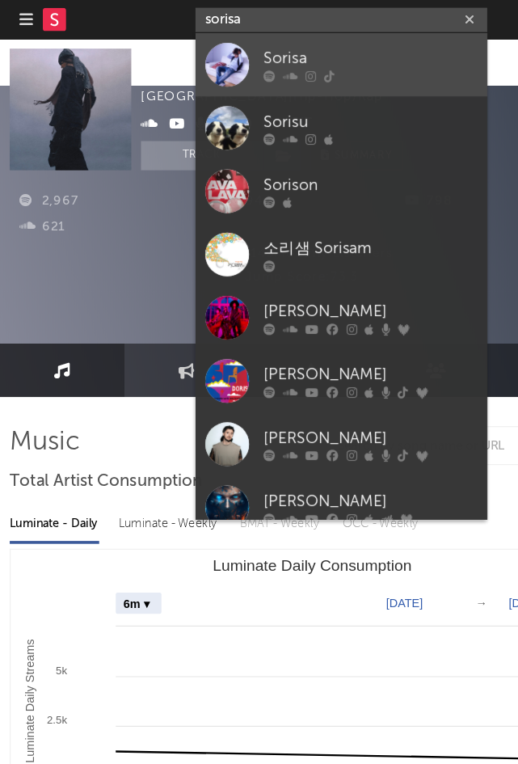
type input "sorisa"
click at [248, 38] on link "Sorisa" at bounding box center [283, 53] width 242 height 53
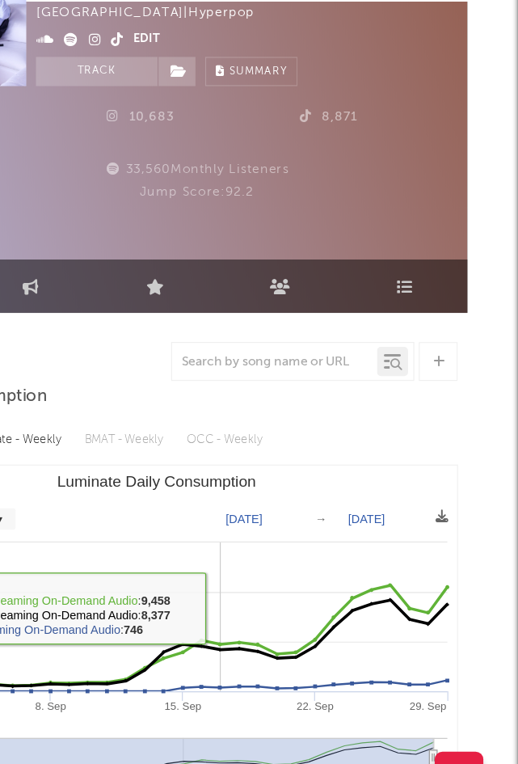
scroll to position [0, 53]
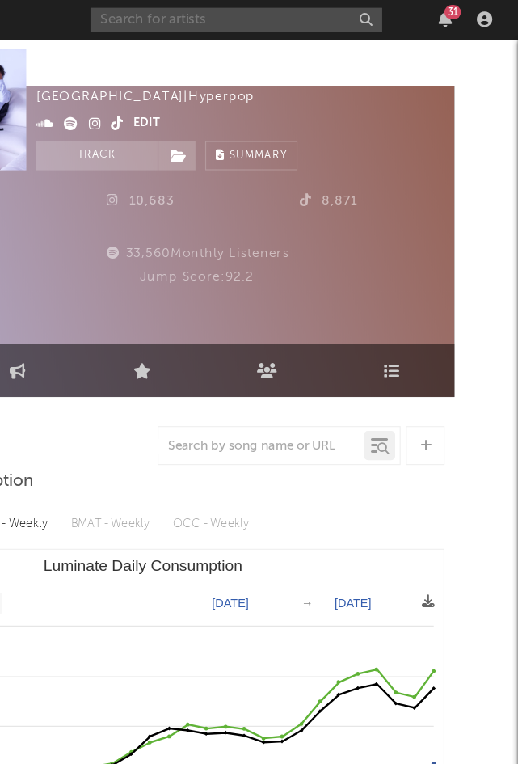
click at [260, 15] on input "text" at bounding box center [283, 16] width 242 height 20
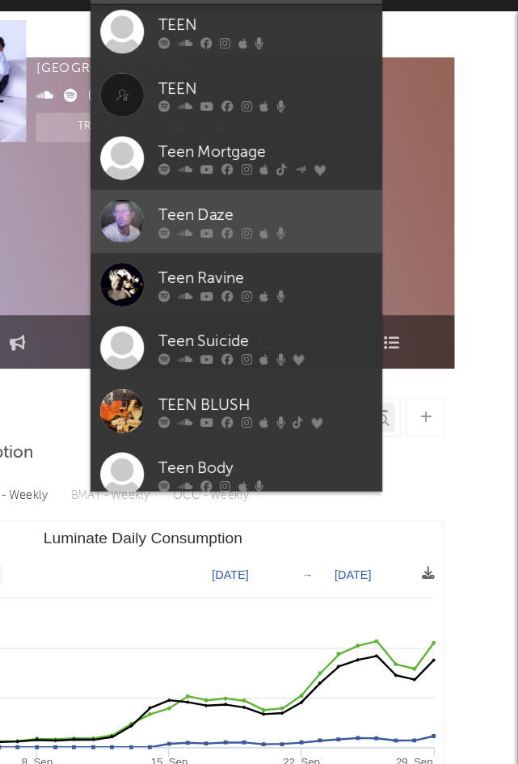
scroll to position [0, 0]
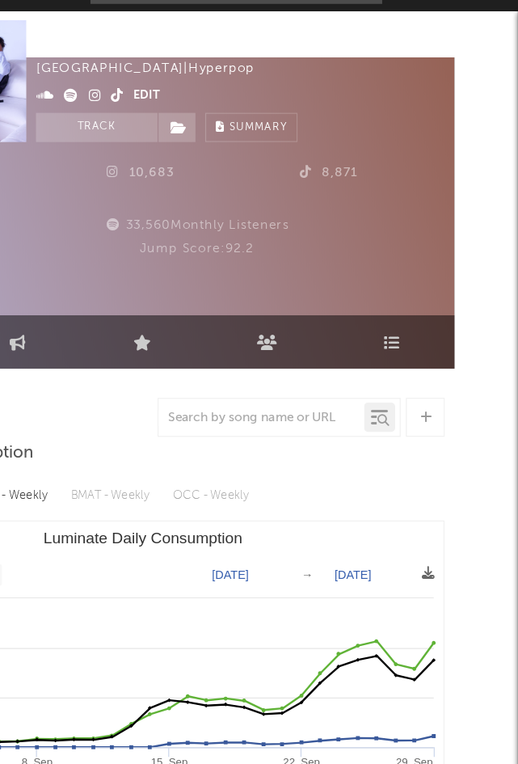
type input "teen"
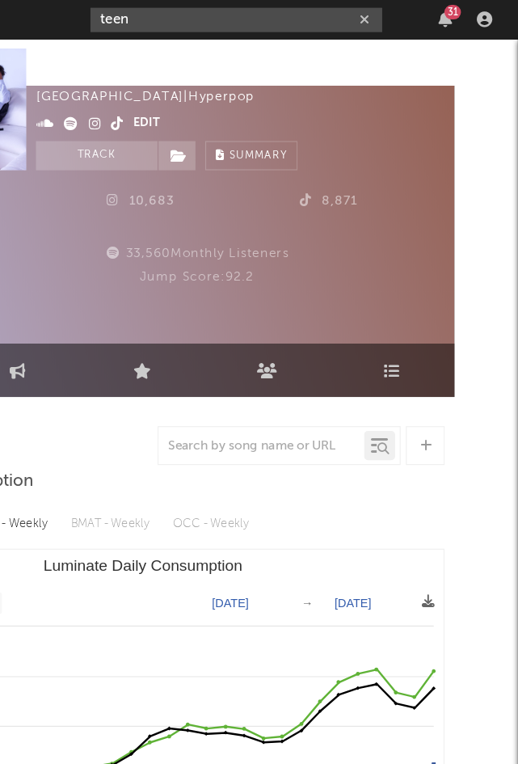
click at [390, 15] on icon "button" at bounding box center [390, 16] width 8 height 11
paste input "https://www.instagram.com/babyteenceoteen"
click at [364, 15] on input "https://www.instagram.com/babyteenceoteen" at bounding box center [283, 16] width 242 height 20
click at [360, 14] on input "https://www.instagram.com/babyteenceoteen" at bounding box center [283, 16] width 242 height 20
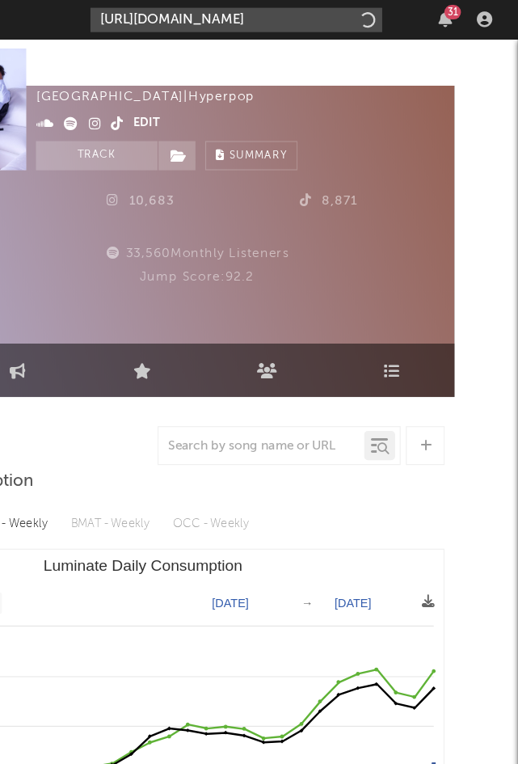
type input "https://www.instagram.com/babyteenceoteen"
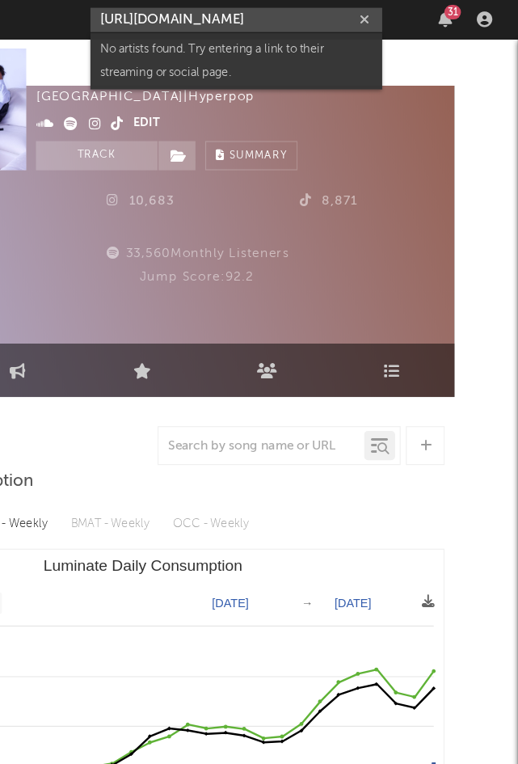
click at [390, 14] on icon "button" at bounding box center [390, 16] width 8 height 11
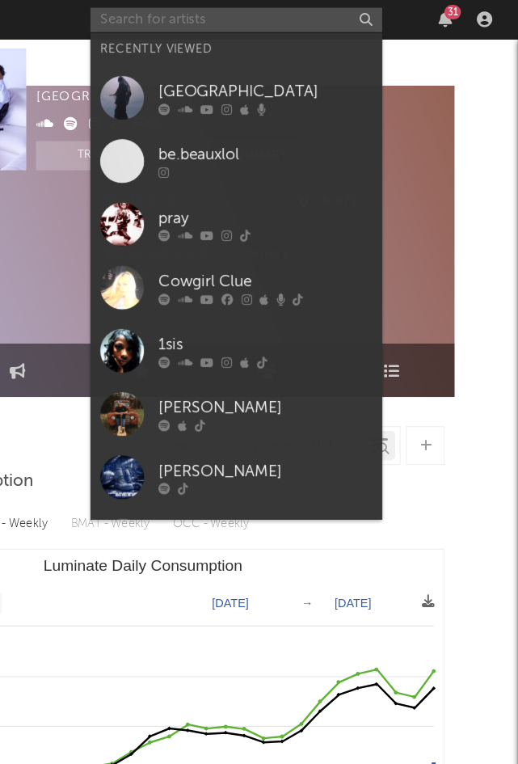
click at [352, 14] on input "text" at bounding box center [283, 16] width 242 height 20
paste input "https://www.instagram.com/babyteenceo/"
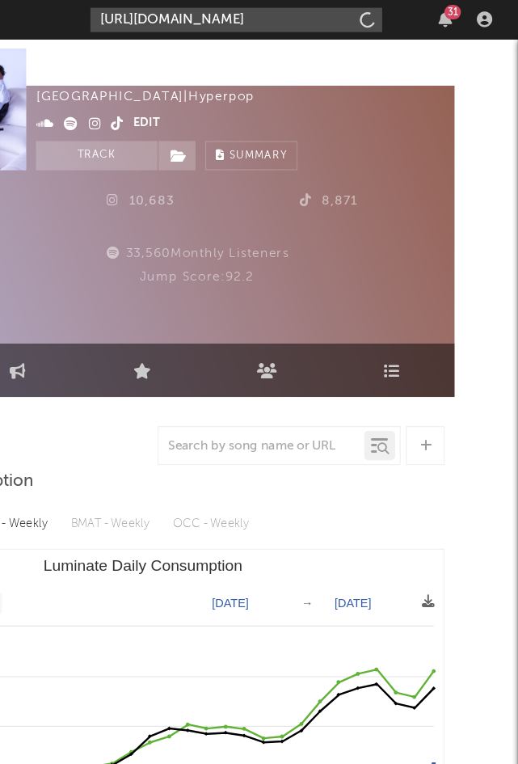
scroll to position [0, 11]
click at [340, 17] on input "https://www.instagram.com/babyteenceo/" at bounding box center [283, 16] width 242 height 20
click at [336, 19] on input "https://www.instagram.com/babyteenceo/" at bounding box center [283, 16] width 242 height 20
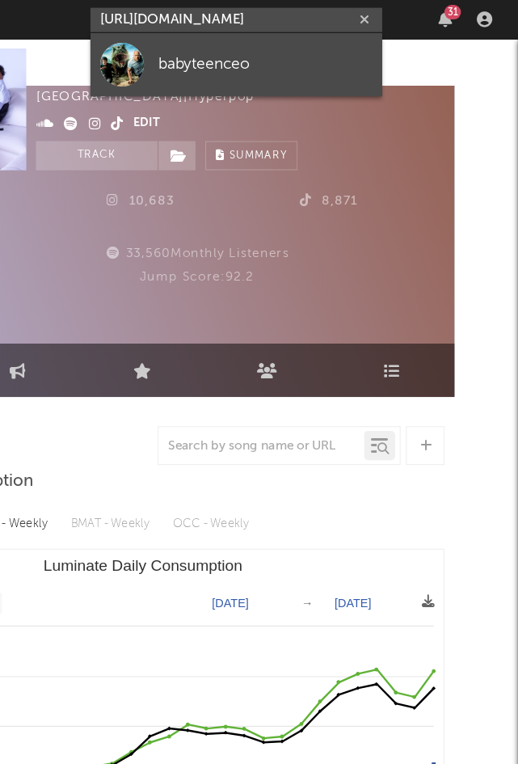
type input "https://www.instagram.com/babyteenceo/"
click at [331, 53] on div "babyteenceo" at bounding box center [308, 53] width 178 height 19
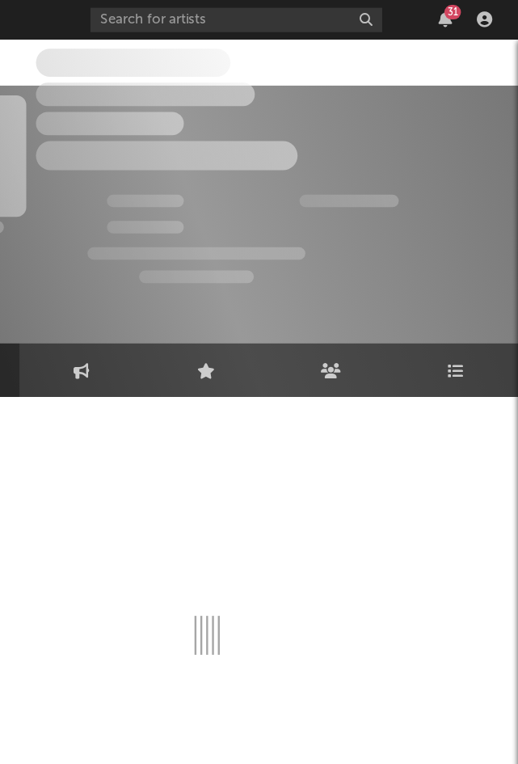
select select "1w"
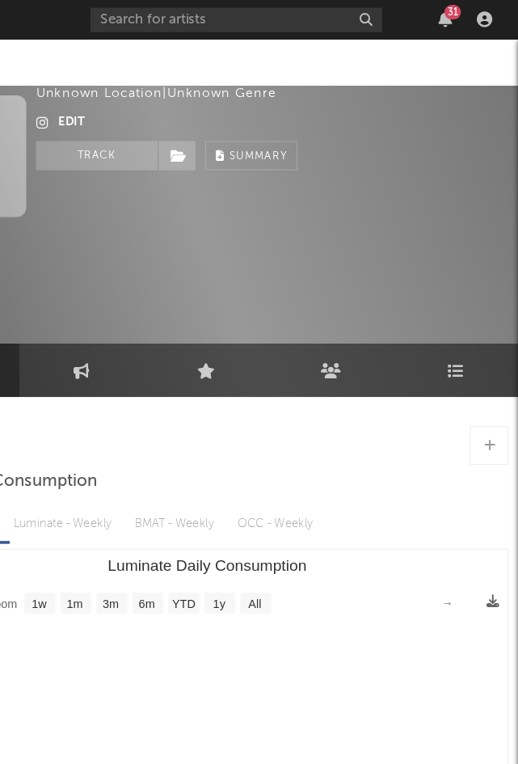
click at [414, 90] on div "babyteenceo Unknown Location | Unknown Genre Edit Track Benchmark Summary" at bounding box center [313, 129] width 393 height 101
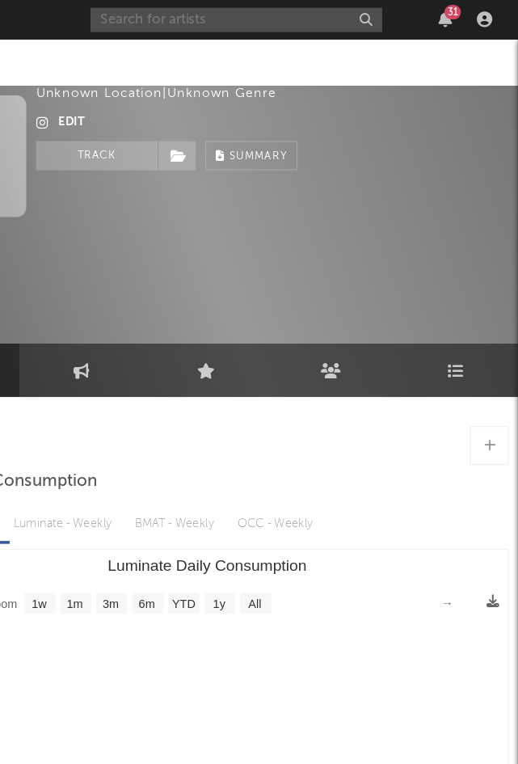
click at [295, 19] on input "text" at bounding box center [283, 16] width 242 height 20
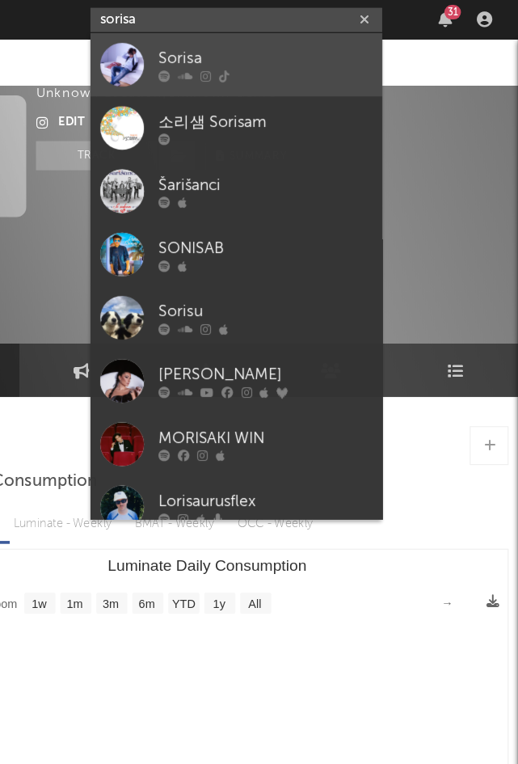
type input "sorisa"
click at [285, 44] on div "Sorisa" at bounding box center [308, 48] width 178 height 19
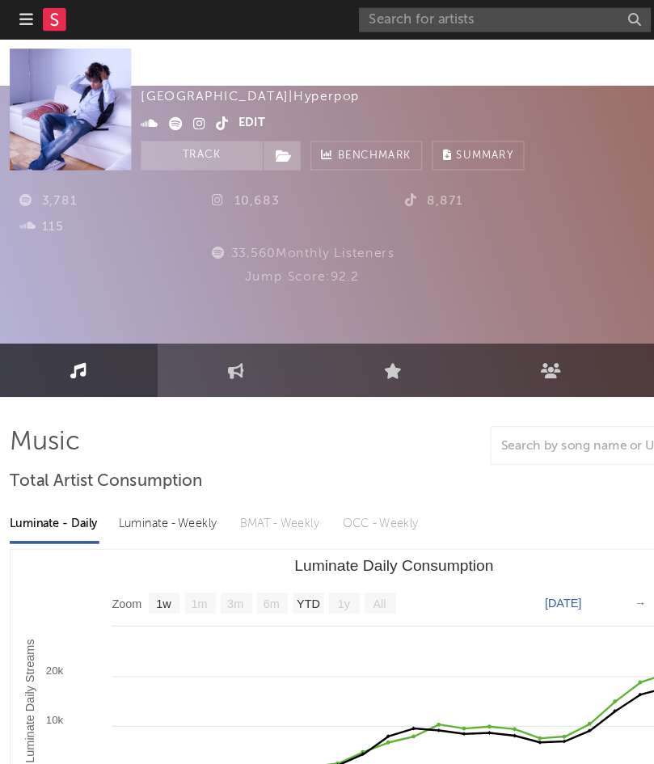
click at [439, 103] on div "Sorisa Canada | Hyperpop Edit Track Benchmark Summary" at bounding box center [381, 129] width 529 height 101
click at [380, 15] on input "text" at bounding box center [419, 16] width 242 height 20
paste input "https://www.instagram.com/feat.clew"
type input "https://www.instagram.com/feat.clew"
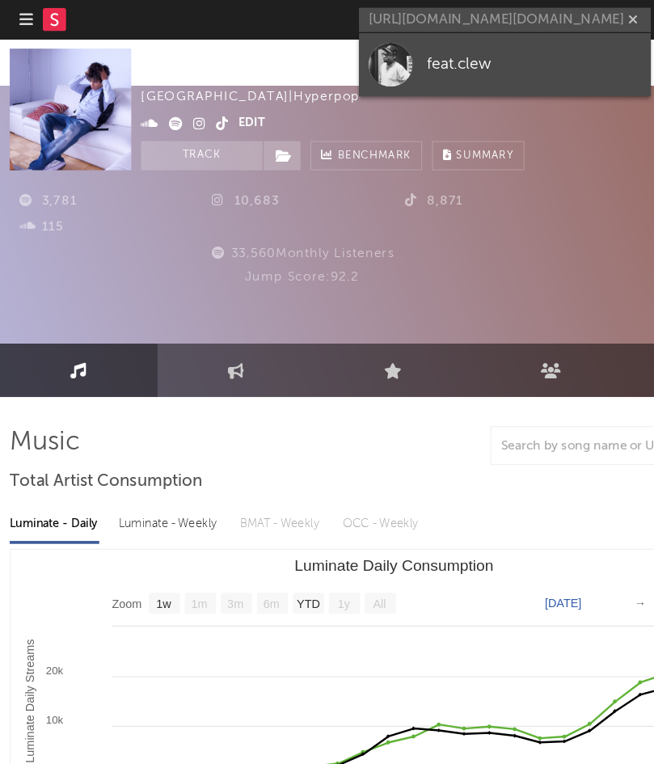
click at [384, 65] on link "feat.clew" at bounding box center [419, 53] width 242 height 53
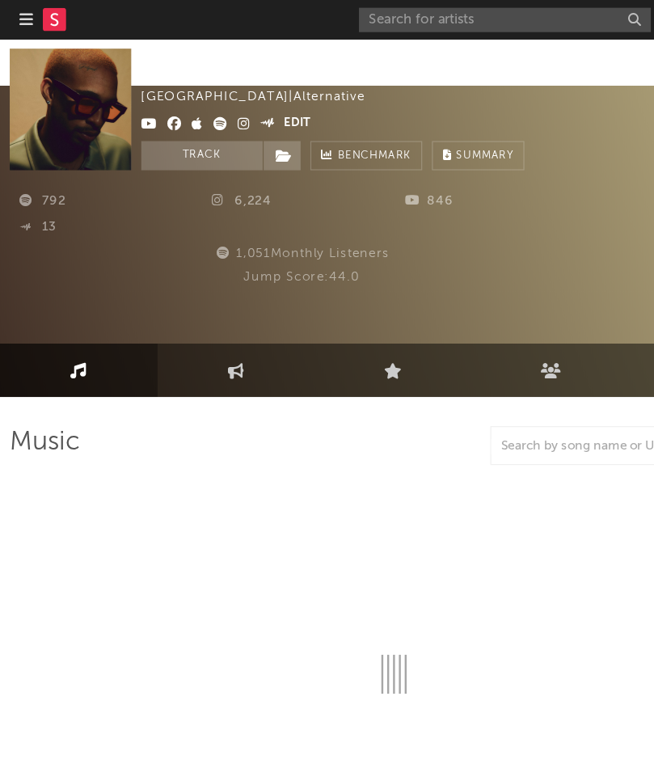
select select "1w"
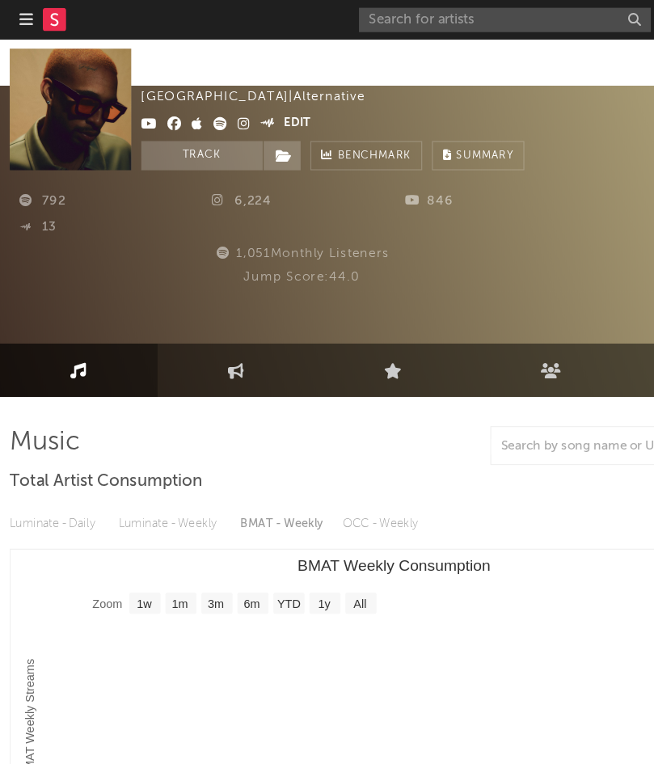
click at [394, 91] on div "CLEW. United States | Alternative Edit Track Benchmark Summary" at bounding box center [276, 90] width 318 height 101
click at [355, 24] on input "text" at bounding box center [419, 16] width 242 height 20
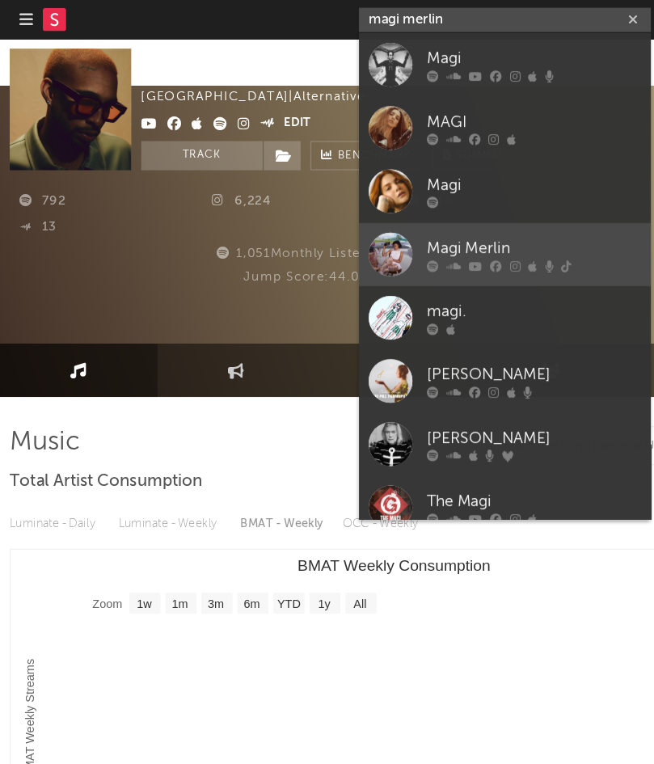
type input "magi merlin"
click at [400, 209] on div "Magi Merlin" at bounding box center [444, 205] width 178 height 19
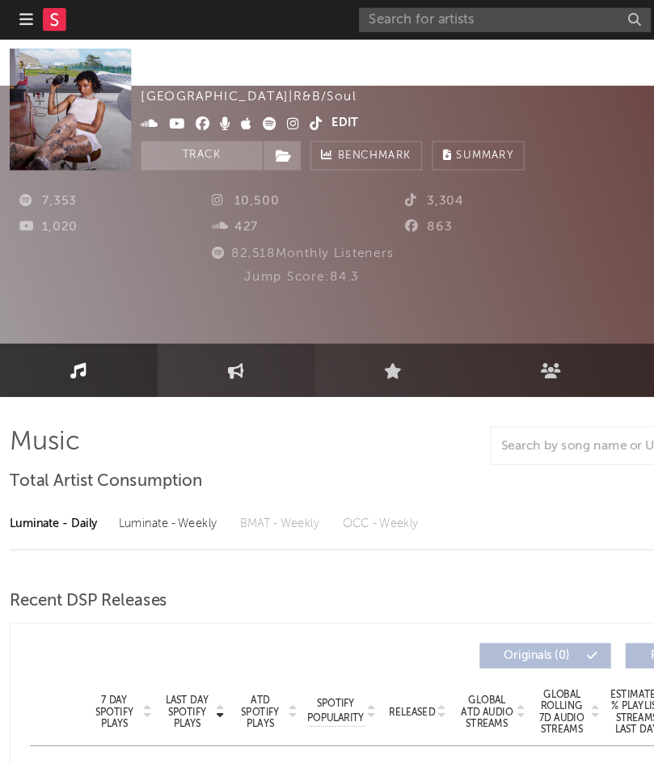
select select "6m"
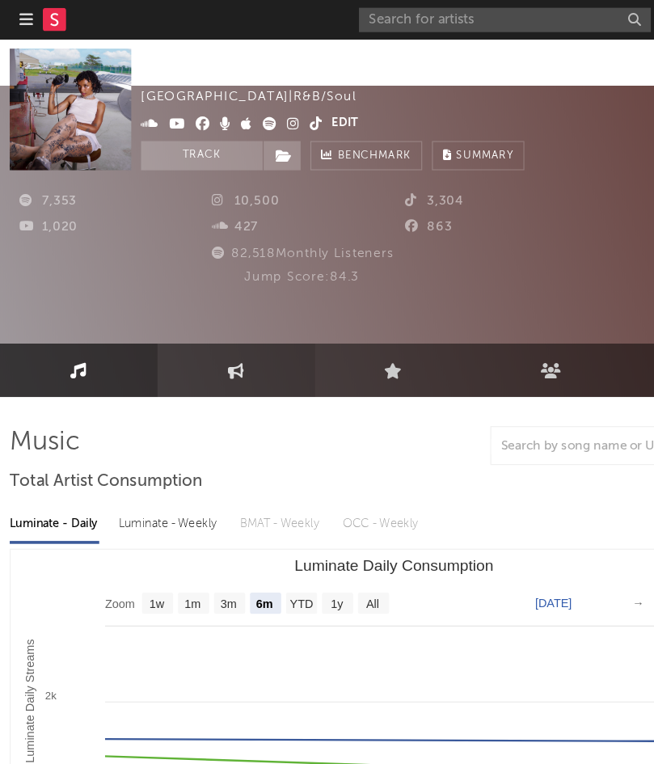
click at [191, 301] on icon at bounding box center [196, 307] width 14 height 13
select select "1w"
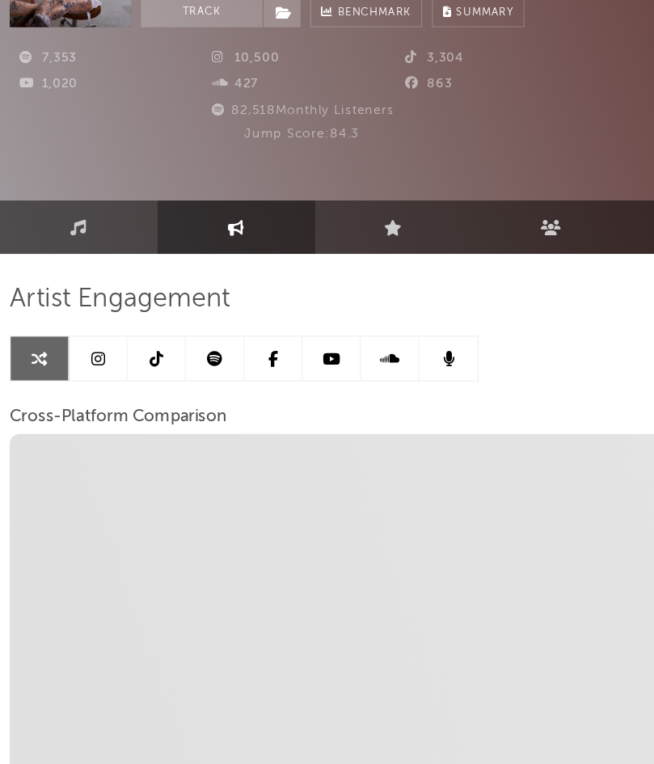
select select "1m"
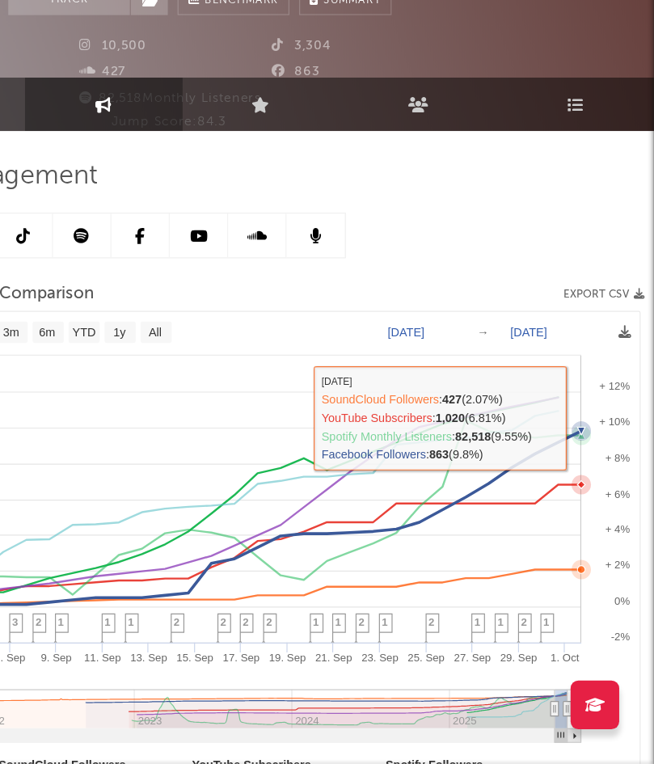
scroll to position [99, 0]
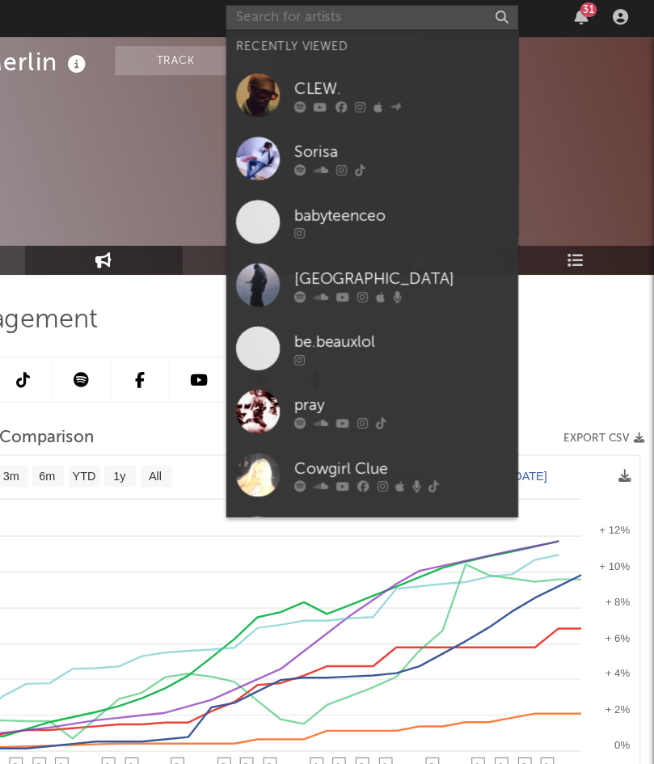
click at [391, 18] on input "text" at bounding box center [419, 16] width 242 height 20
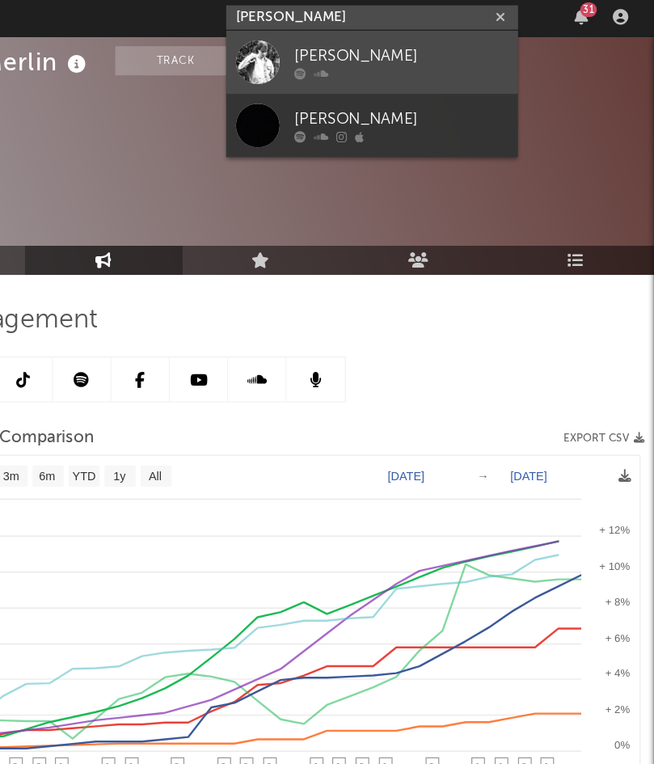
type input "harrison kaye"
click at [453, 41] on div "Harrison Kaye" at bounding box center [444, 48] width 178 height 19
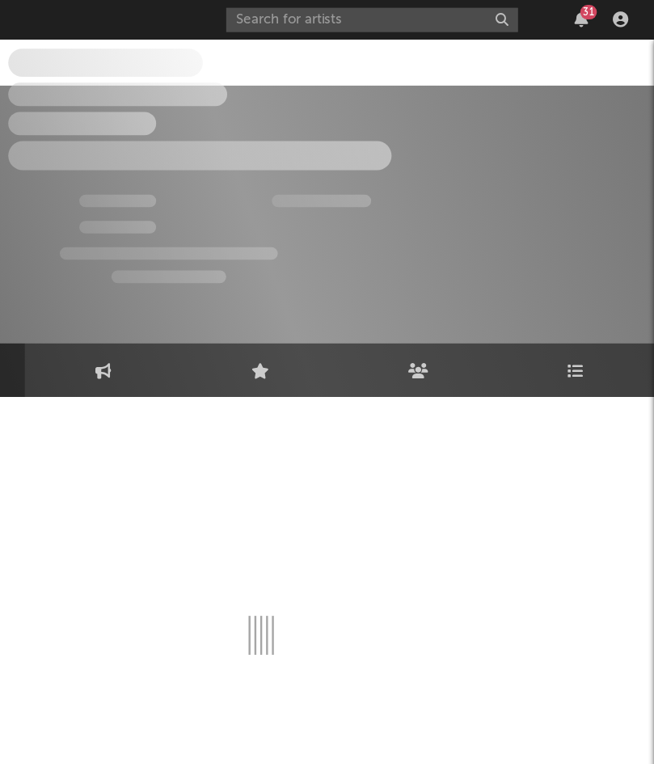
select select "1w"
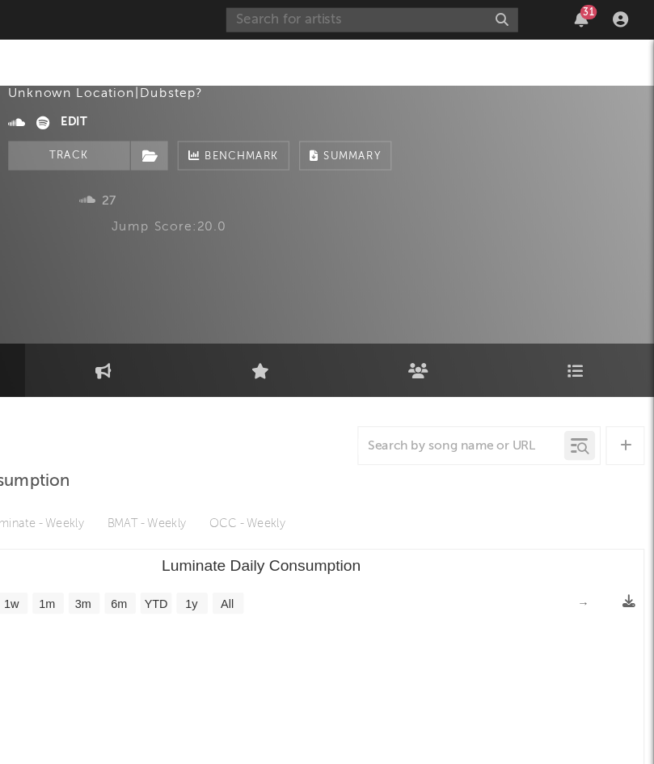
click at [415, 19] on input "text" at bounding box center [419, 16] width 242 height 20
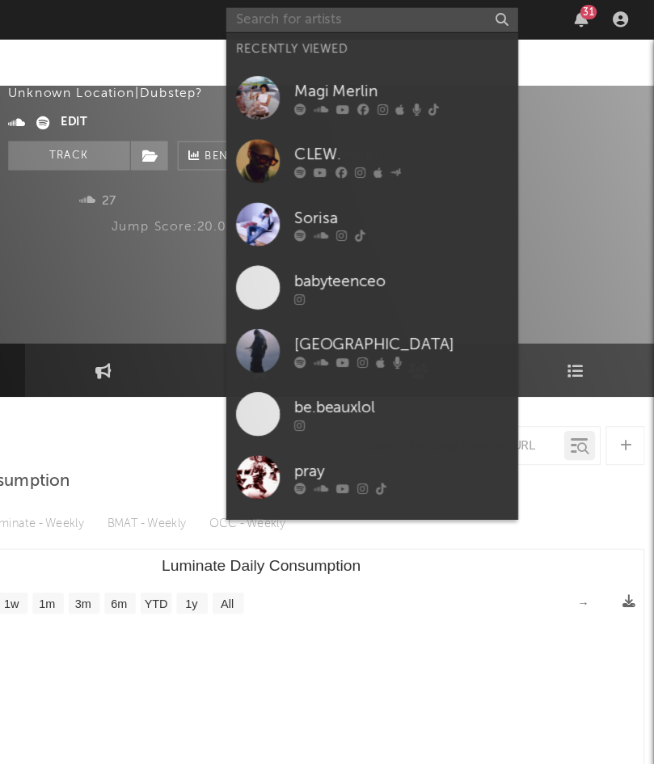
paste input "https://www.instagram.com/harrisonkayemusic"
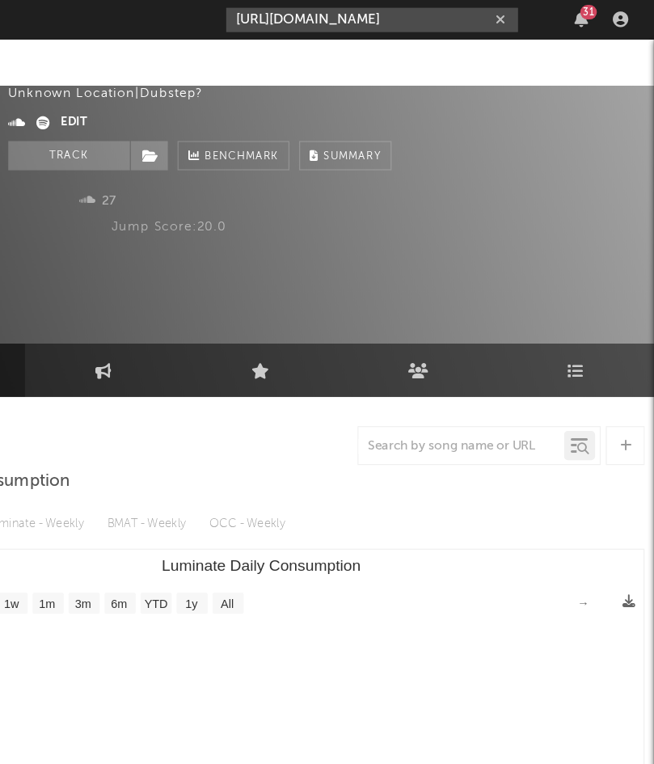
click at [483, 20] on input "https://www.instagram.com/harrisonkayemusic" at bounding box center [419, 16] width 242 height 20
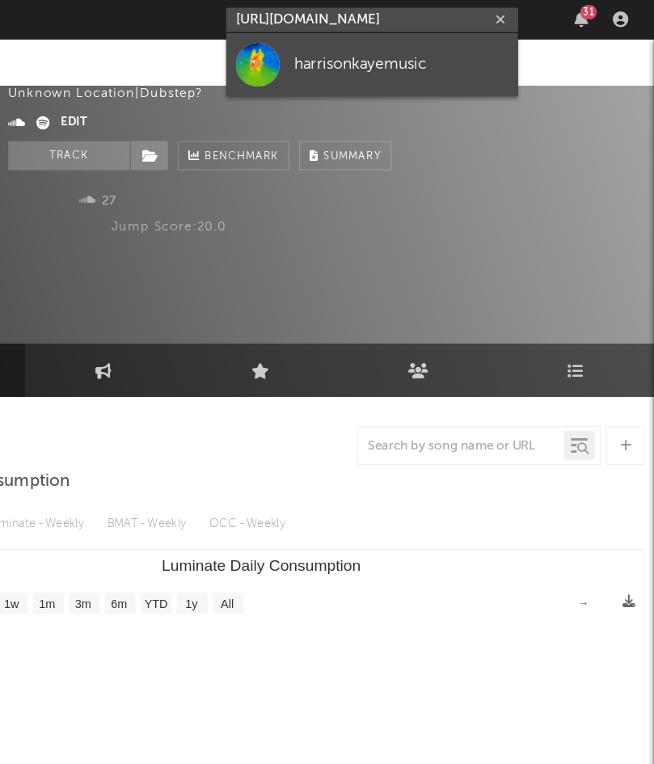
type input "https://www.instagram.com/harrisonkayemusic"
click at [464, 37] on link "harrisonkayemusic" at bounding box center [419, 53] width 242 height 53
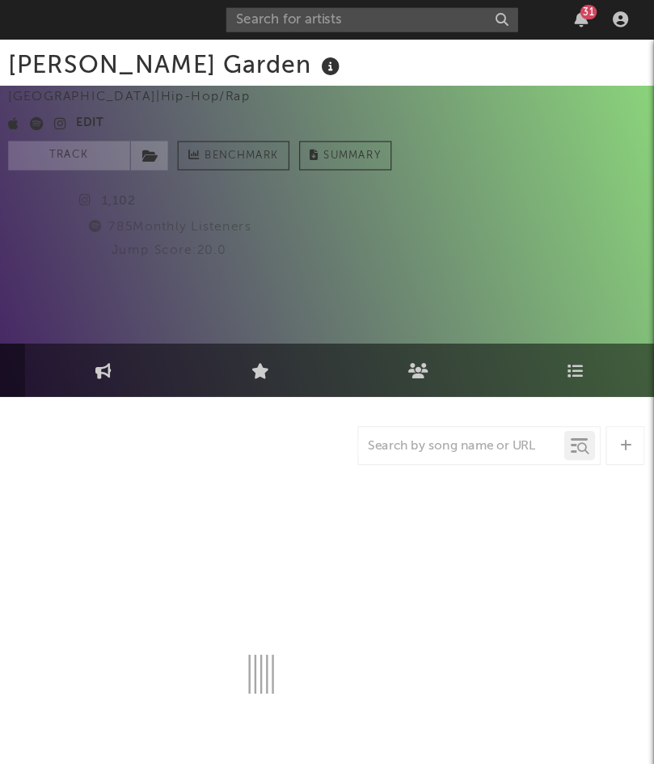
select select "1w"
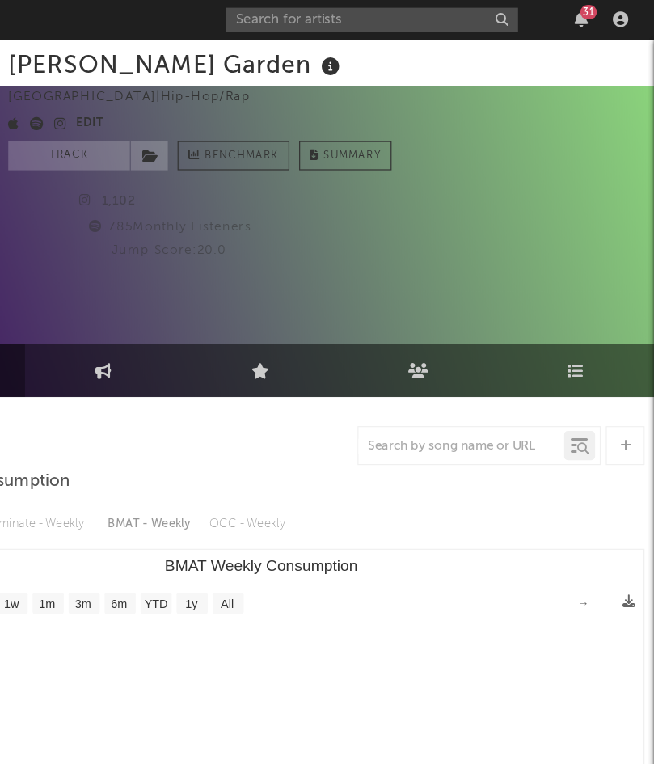
click at [423, 116] on div "Casey's Garden United States | Hip-Hop/Rap Edit Track Benchmark Summary" at bounding box center [276, 90] width 318 height 101
click at [375, 23] on input "text" at bounding box center [419, 16] width 242 height 20
click at [389, 17] on input "jake matthew" at bounding box center [419, 16] width 242 height 20
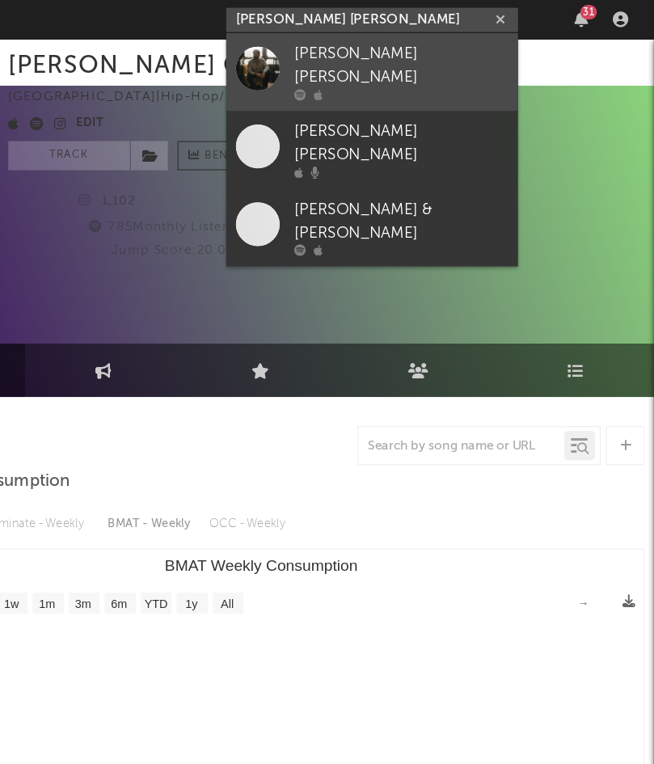
type input "jake matthew"
click at [395, 46] on div "Jake Matthew" at bounding box center [444, 55] width 178 height 39
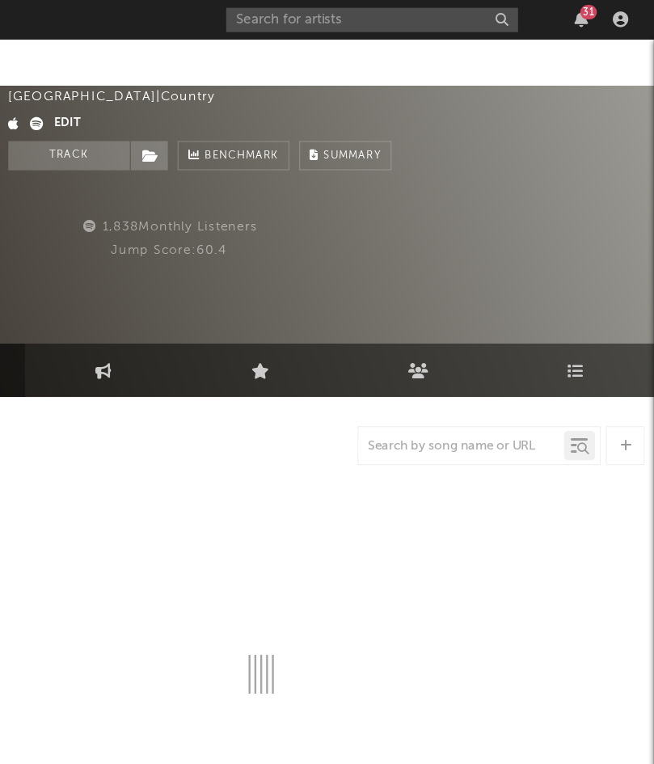
select select "1w"
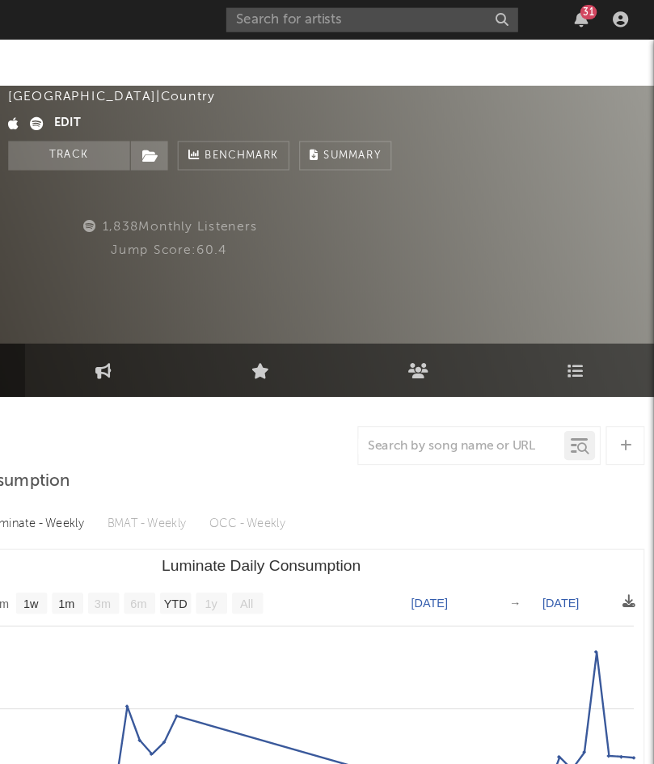
click at [441, 99] on div "Jake Matthew United States | Country Edit Track Benchmark Summary" at bounding box center [381, 129] width 529 height 101
click at [377, 22] on input "text" at bounding box center [419, 16] width 242 height 20
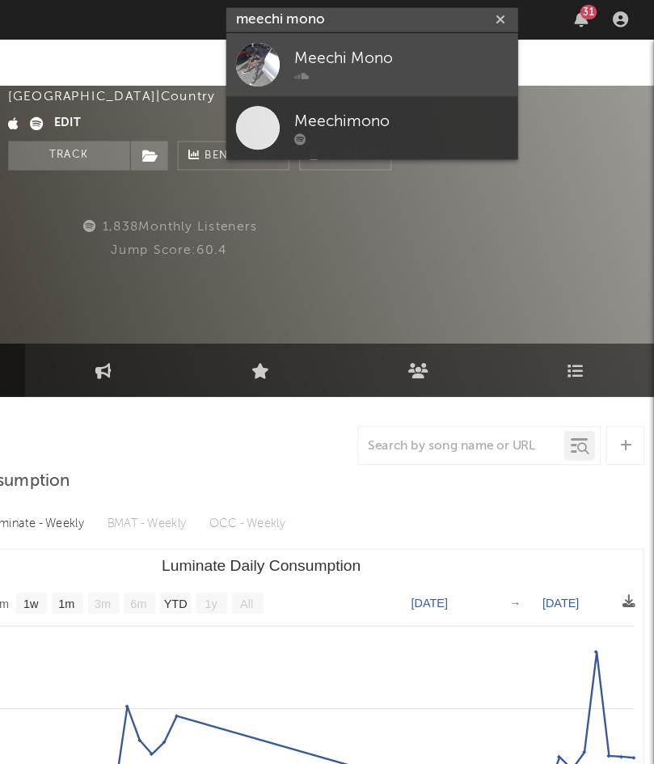
type input "meechi mono"
click at [374, 44] on div "Meechi Mono" at bounding box center [444, 48] width 178 height 19
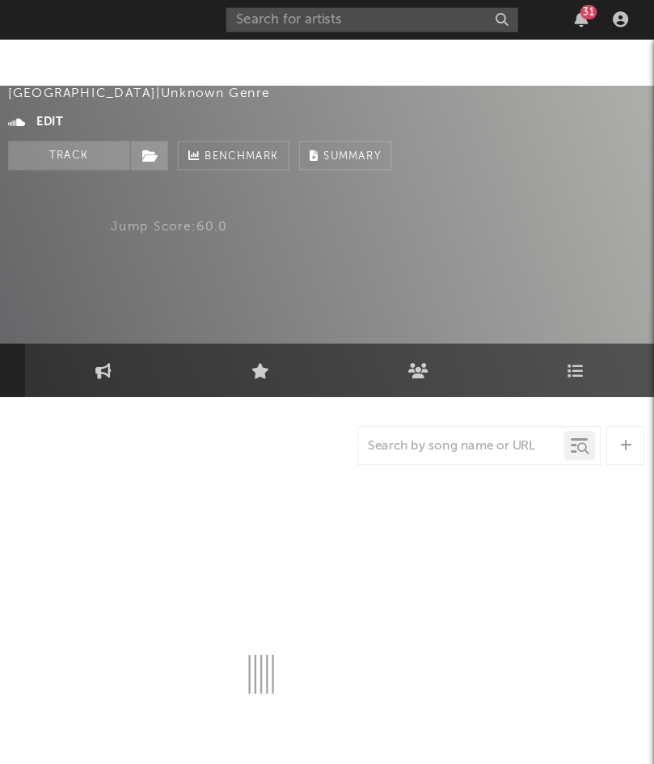
select select "1w"
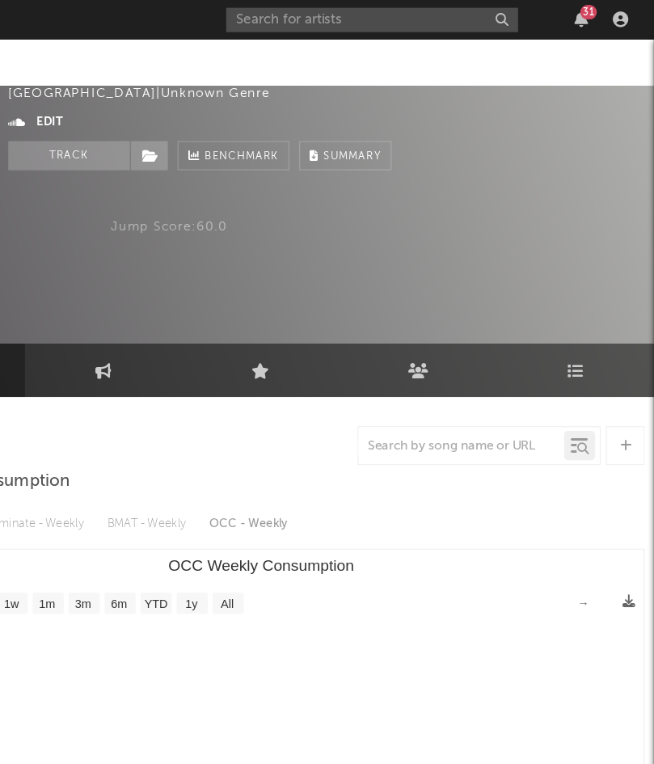
click at [449, 102] on div "Meechi Mono United States | Unknown Genre Edit Track Benchmark Summary" at bounding box center [381, 129] width 529 height 101
click at [359, 5] on div "31" at bounding box center [467, 16] width 339 height 32
click at [365, 15] on input "text" at bounding box center [419, 16] width 242 height 20
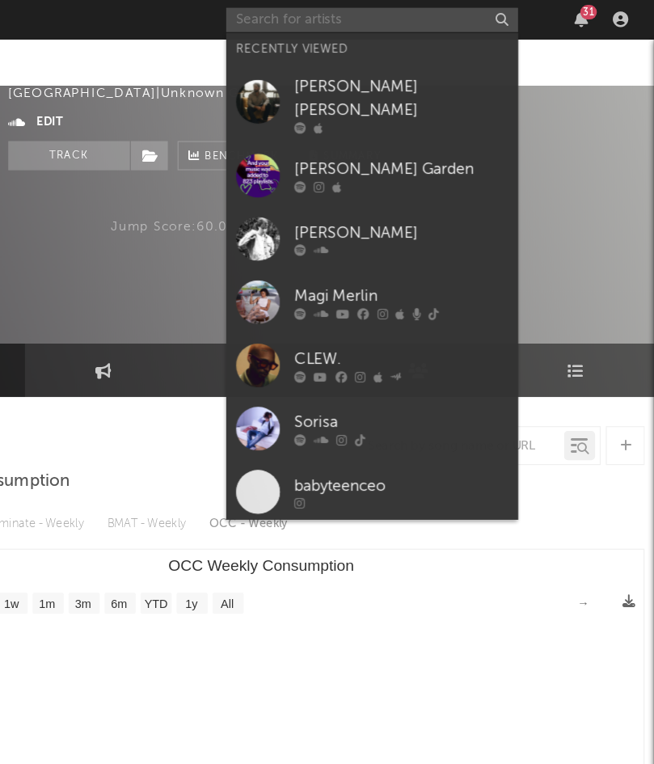
paste input "a"
type input "a"
paste input "a"
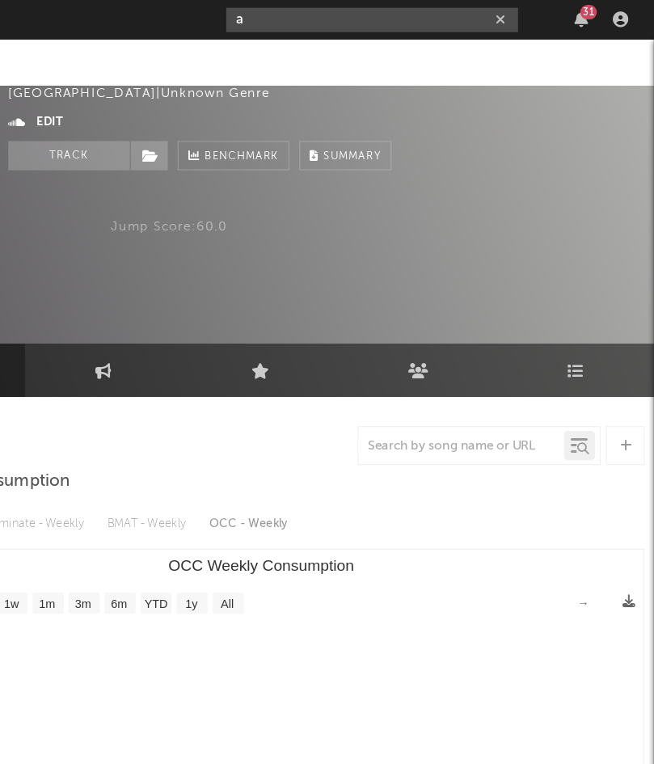
type input "a"
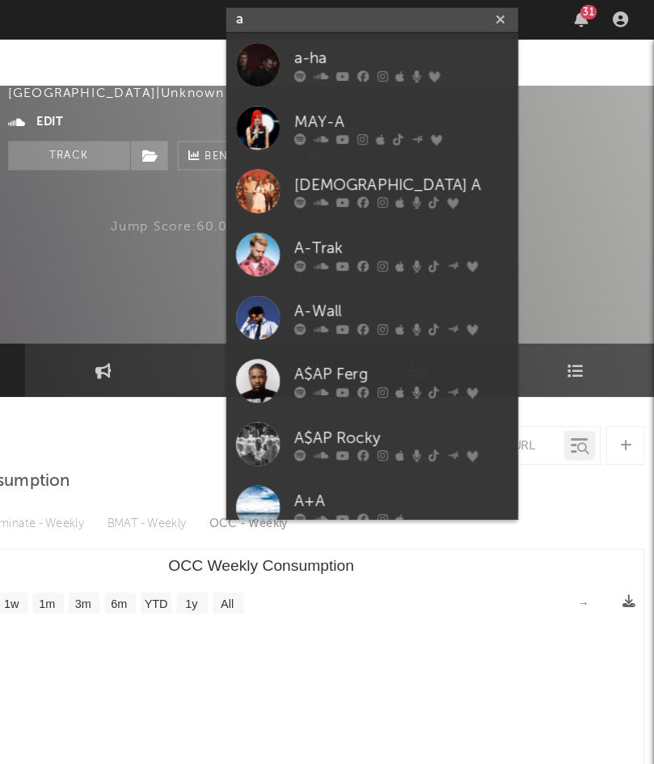
drag, startPoint x: 412, startPoint y: 23, endPoint x: 288, endPoint y: 5, distance: 125.8
click at [293, 5] on nav "Dashboard Discovery Assistant Charts Leads a 31" at bounding box center [327, 16] width 654 height 32
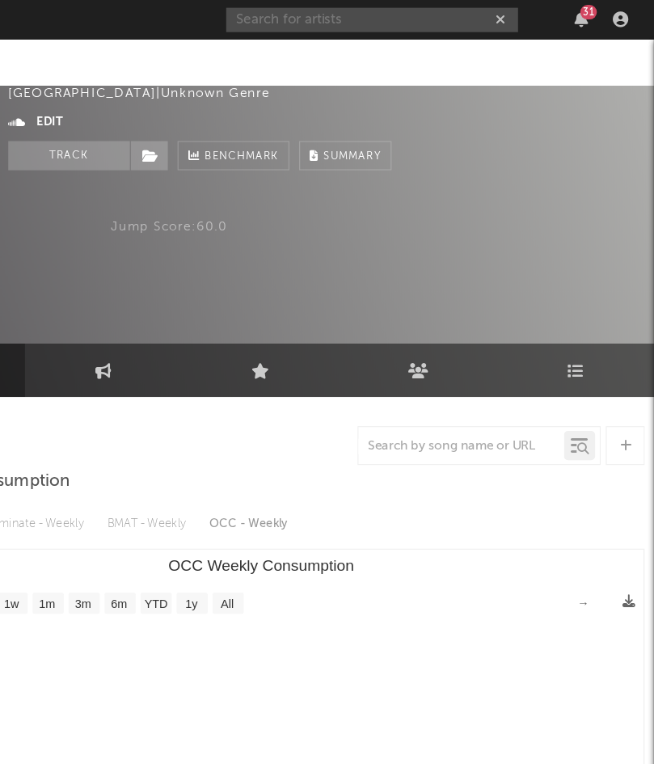
paste input "https://www.instagram.com/meechimonoo"
click at [475, 14] on input "https://www.instagram.com/meechimonoo" at bounding box center [419, 16] width 242 height 20
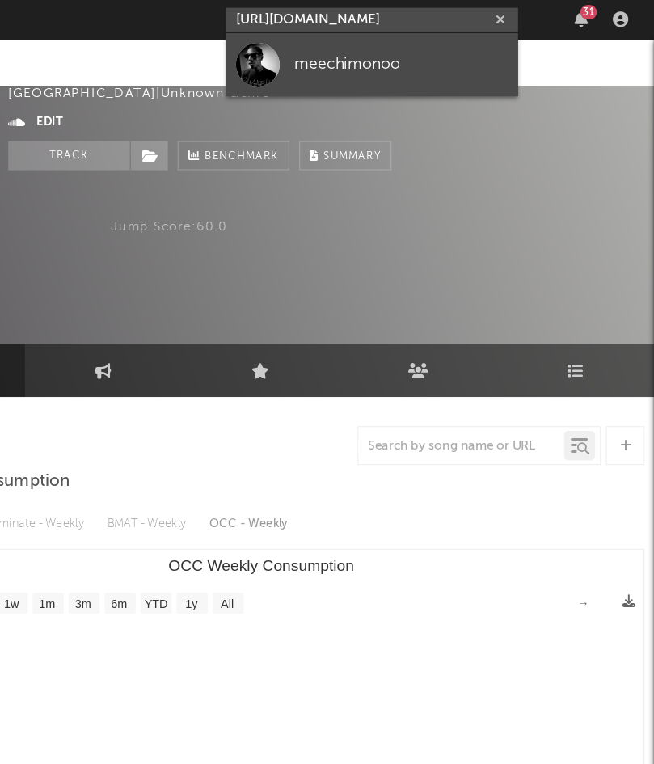
type input "https://www.instagram.com/meechimonoo"
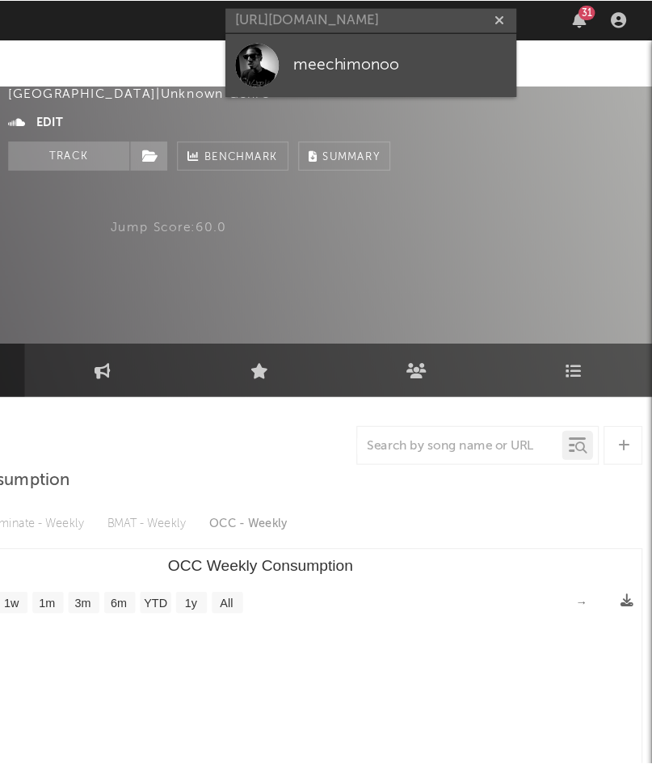
scroll to position [0, 0]
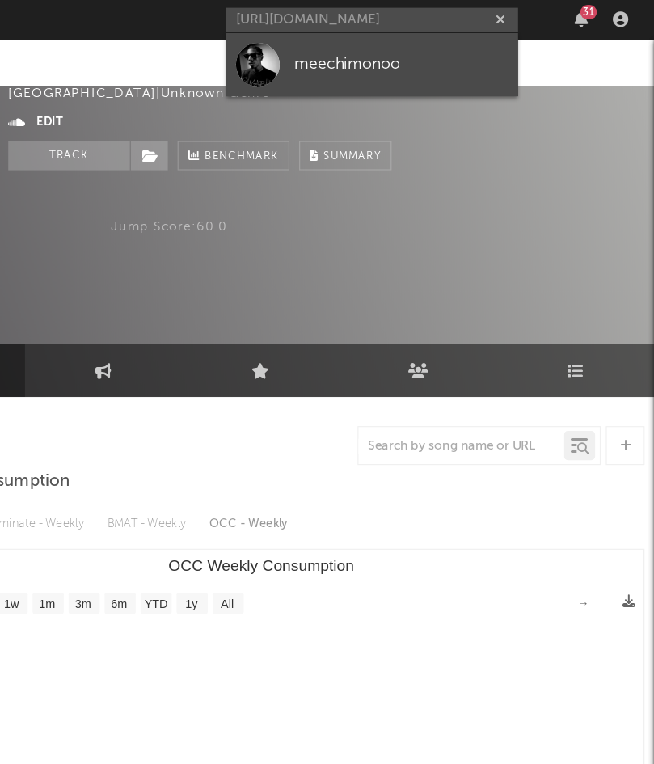
click at [463, 46] on div "meechimonoo" at bounding box center [444, 53] width 178 height 19
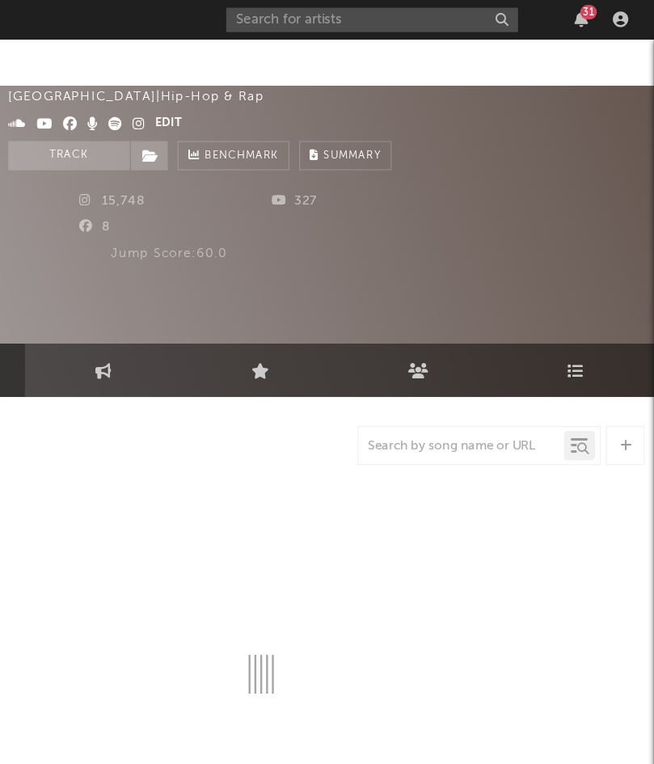
select select "1w"
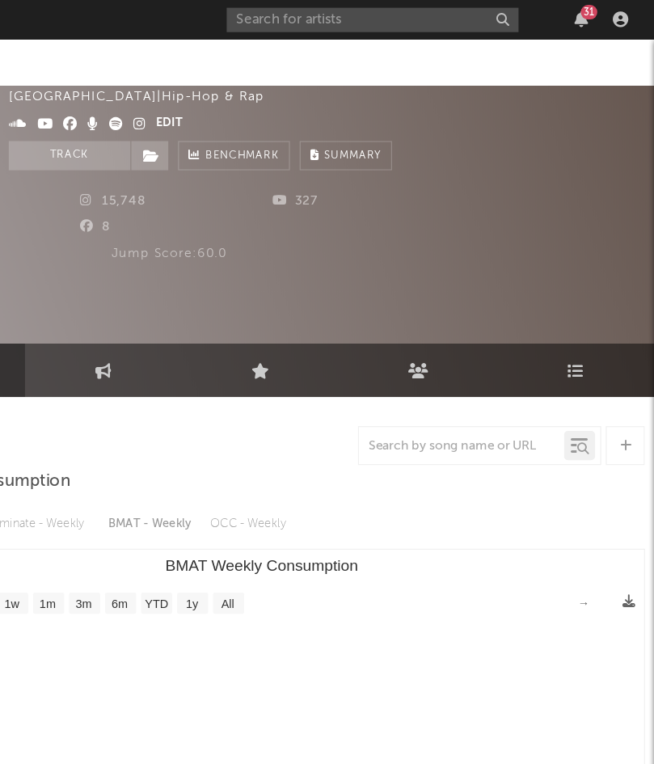
click at [209, 103] on icon at bounding box center [206, 102] width 12 height 11
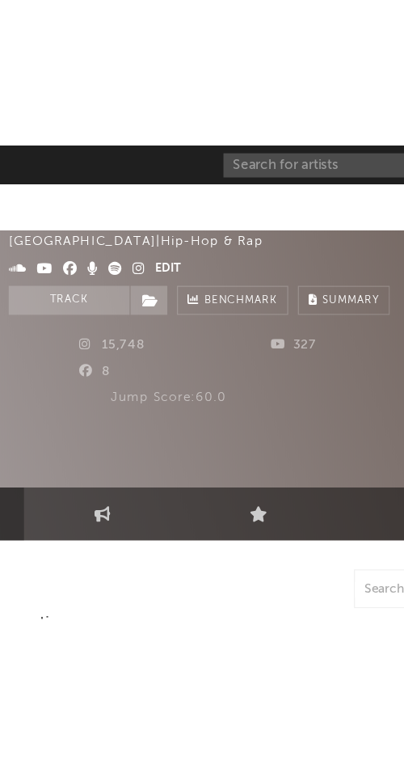
scroll to position [0, 42]
